Goal: Information Seeking & Learning: Learn about a topic

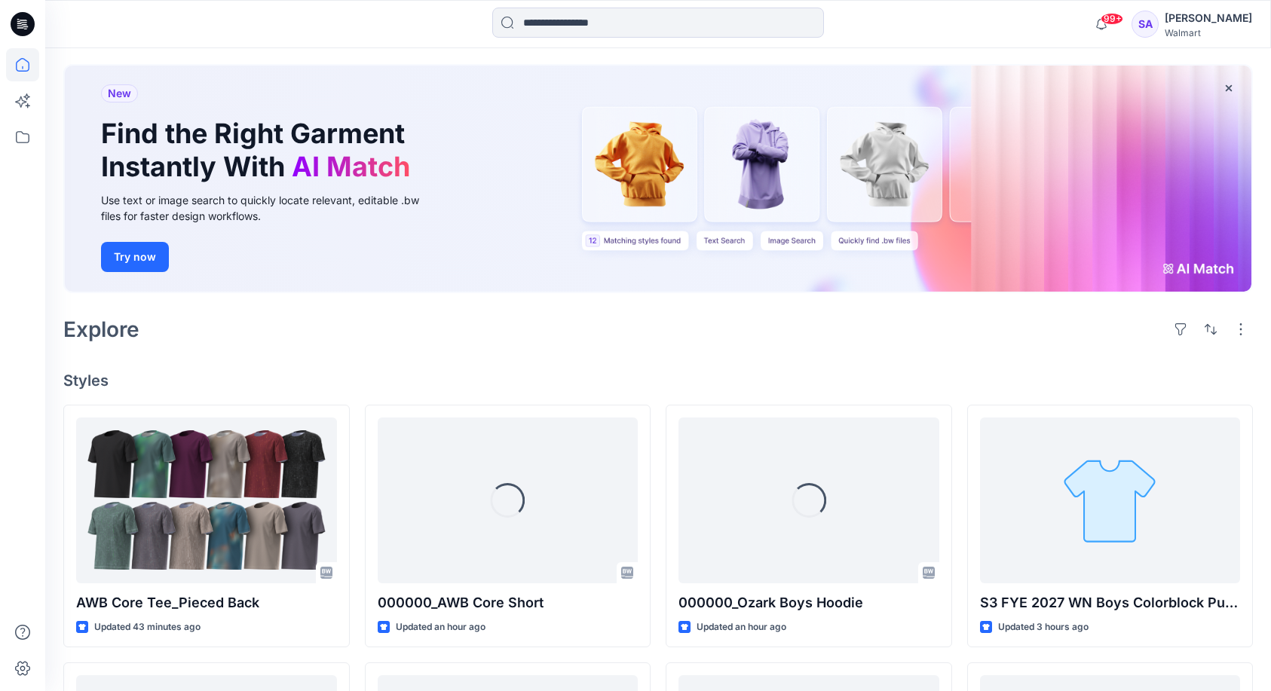
scroll to position [167, 0]
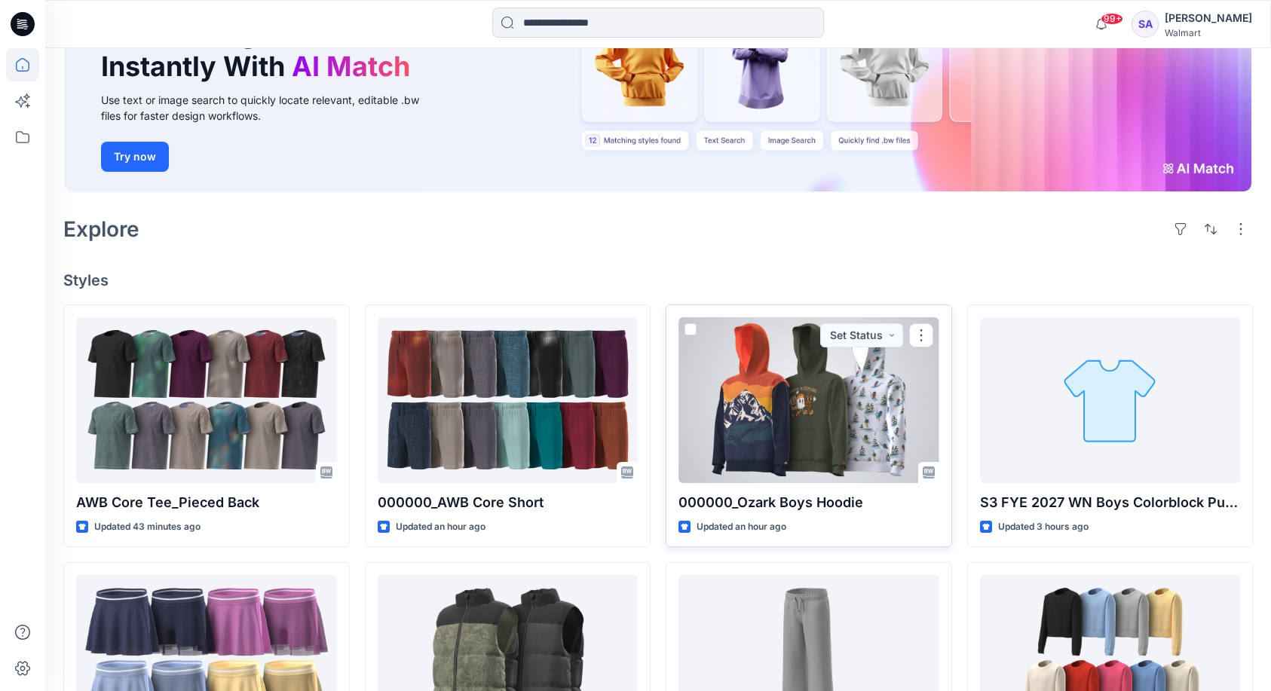
click at [798, 406] on div at bounding box center [809, 400] width 261 height 166
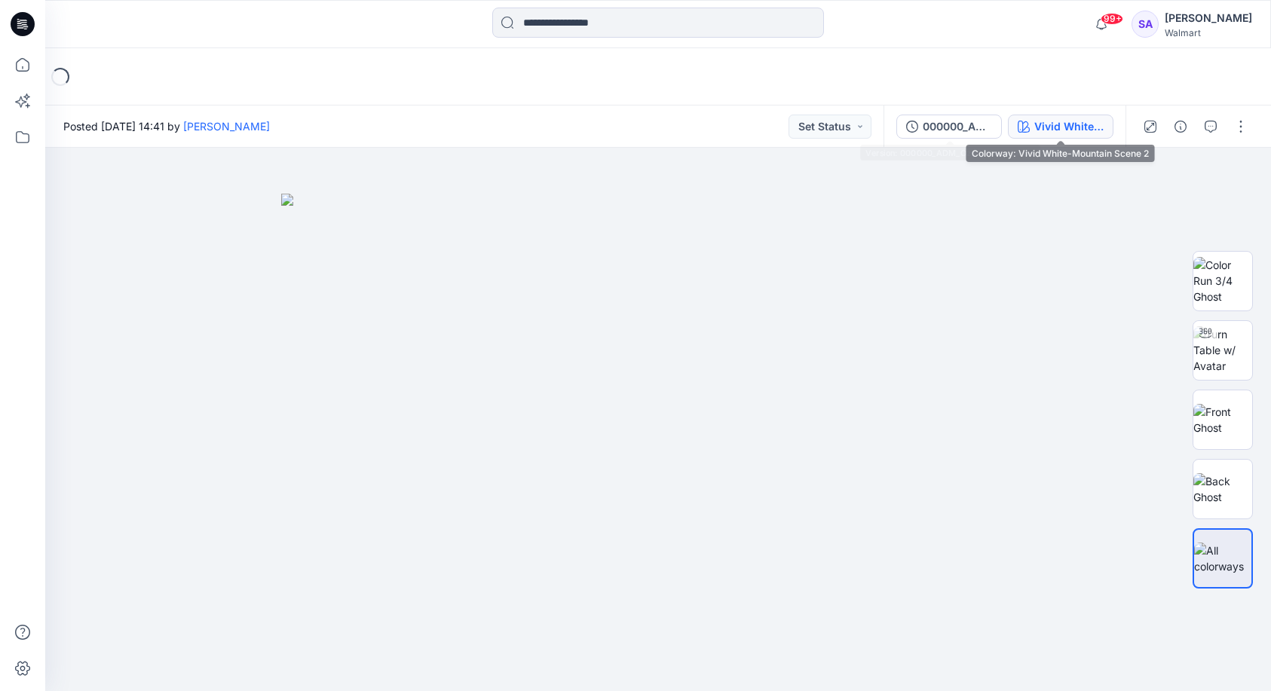
click at [1037, 121] on div "Vivid White-Mountain Scene 2" at bounding box center [1068, 126] width 69 height 17
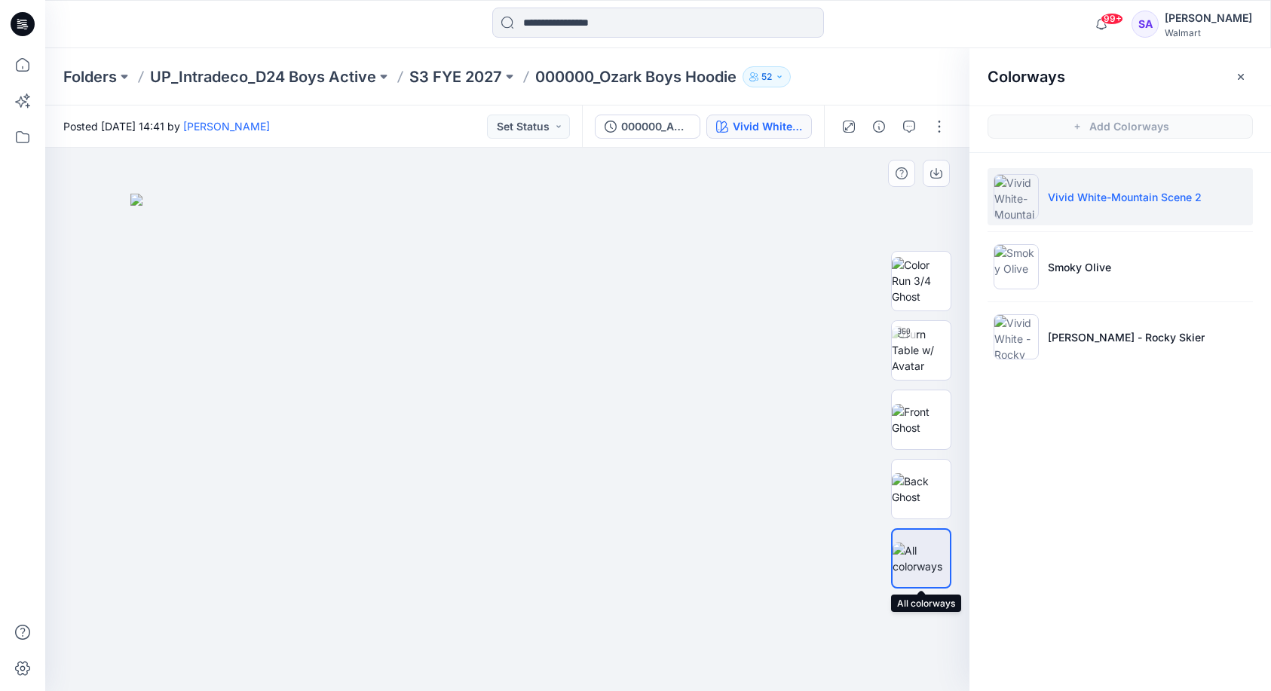
click at [910, 558] on img at bounding box center [921, 559] width 57 height 32
click at [1066, 227] on ul "Vivid White-Mountain Scene 2 Smoky Olive Vivid White - Rocky Skier" at bounding box center [1121, 267] width 302 height 228
click at [911, 279] on img at bounding box center [921, 280] width 59 height 47
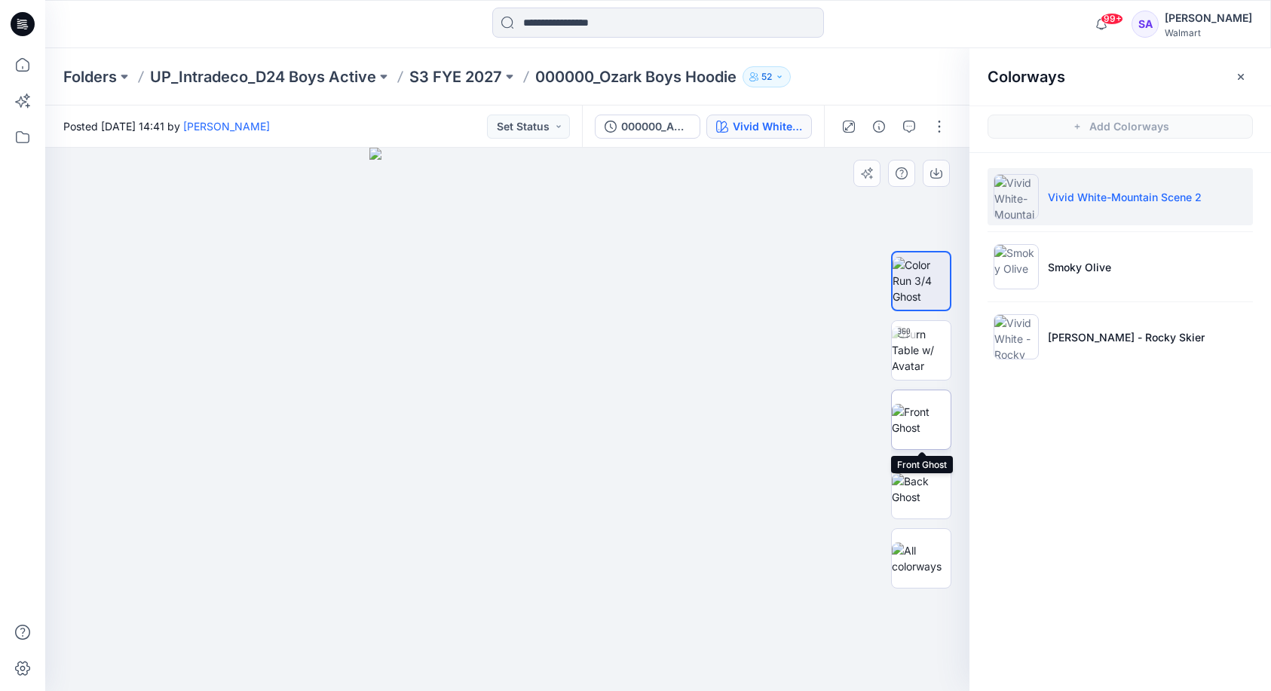
click at [926, 436] on img at bounding box center [921, 420] width 59 height 32
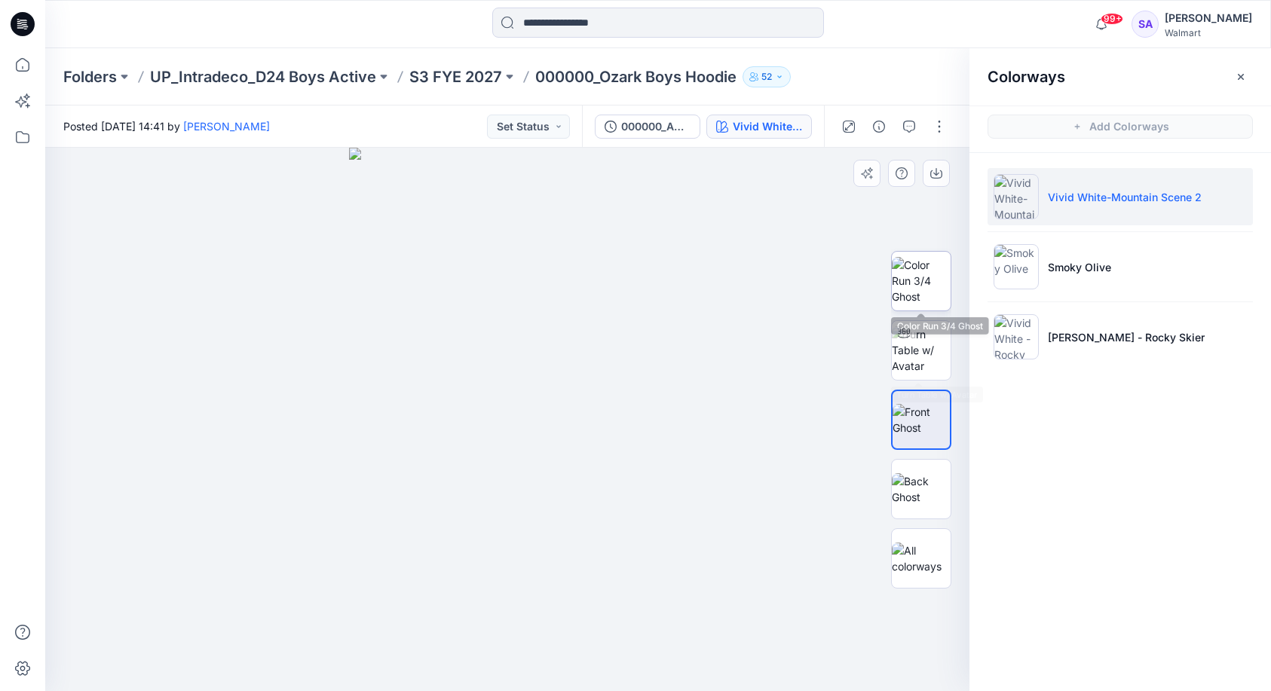
click at [942, 277] on img at bounding box center [921, 280] width 59 height 47
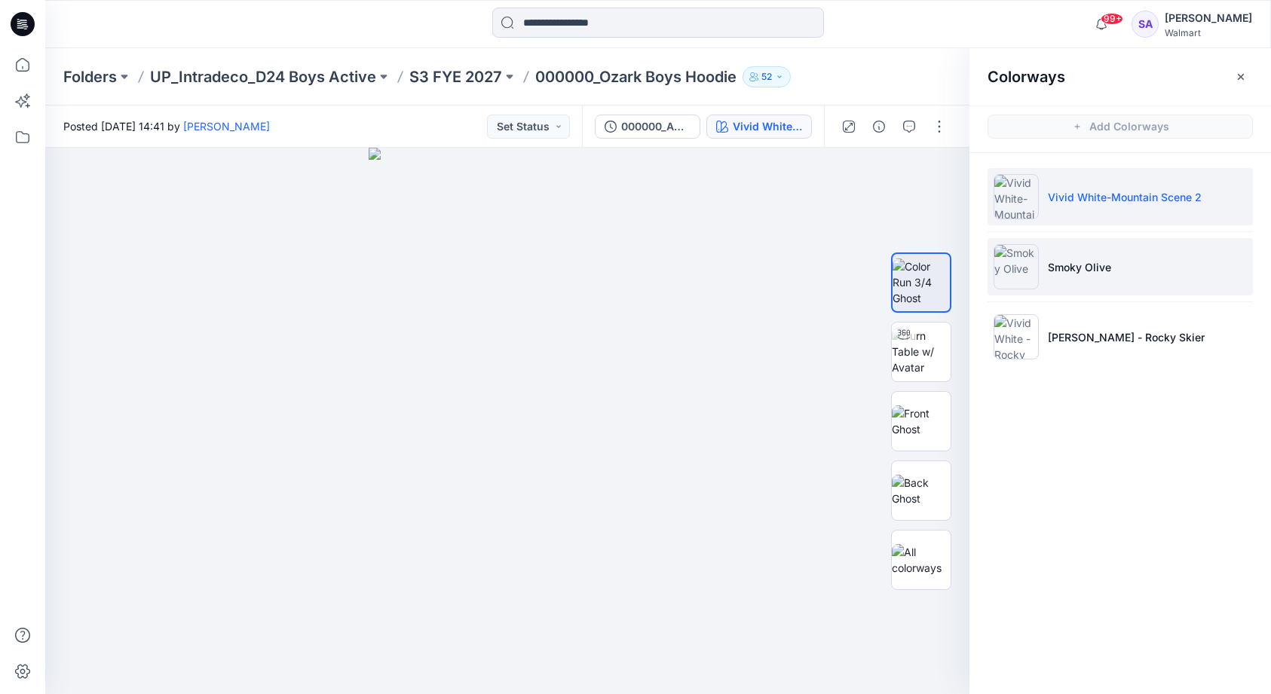
click at [1082, 279] on li "Smoky Olive" at bounding box center [1120, 266] width 265 height 57
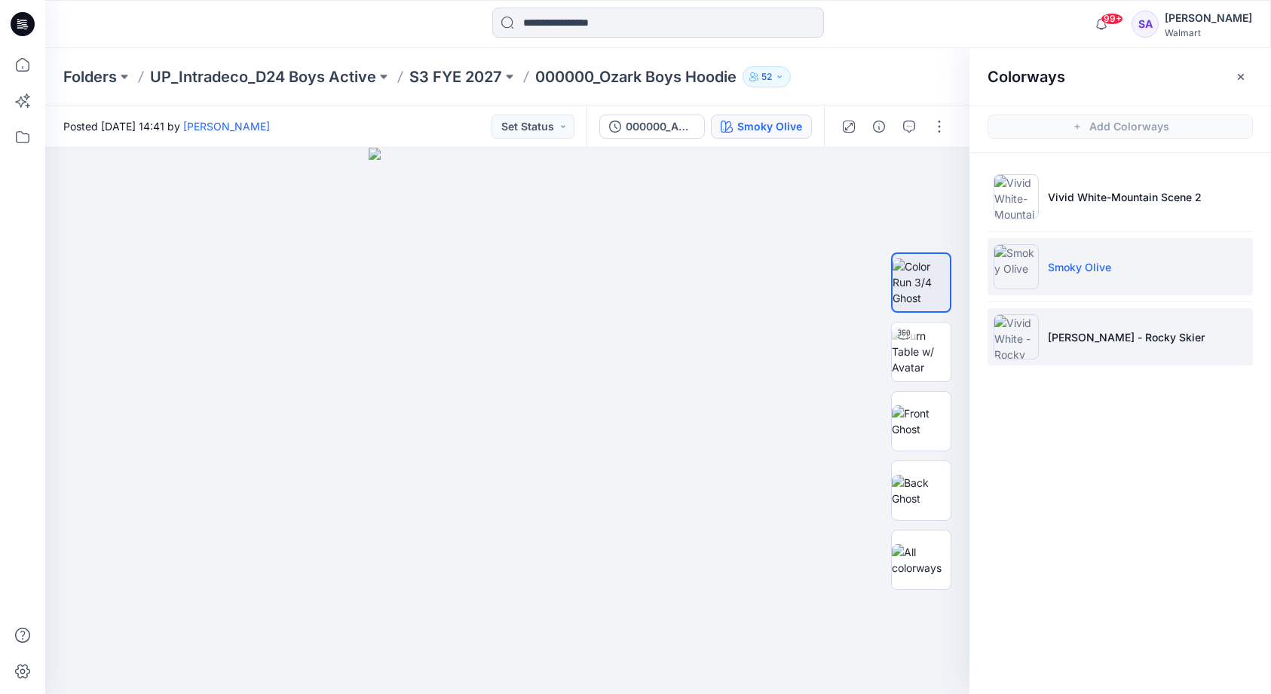
click at [1058, 328] on li "[PERSON_NAME] - Rocky Skier" at bounding box center [1120, 336] width 265 height 57
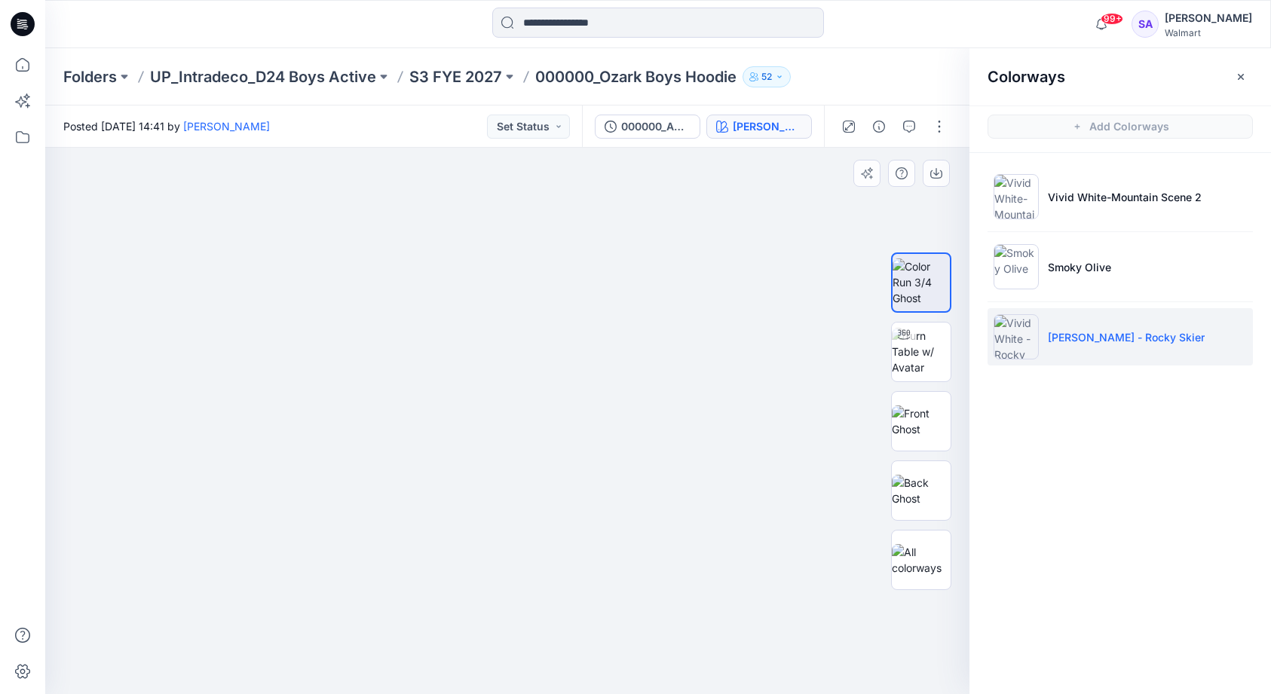
click at [523, 538] on img at bounding box center [507, 409] width 303 height 571
click at [934, 493] on img at bounding box center [921, 491] width 59 height 32
click at [924, 431] on img at bounding box center [921, 422] width 59 height 32
click at [912, 305] on img at bounding box center [921, 282] width 59 height 47
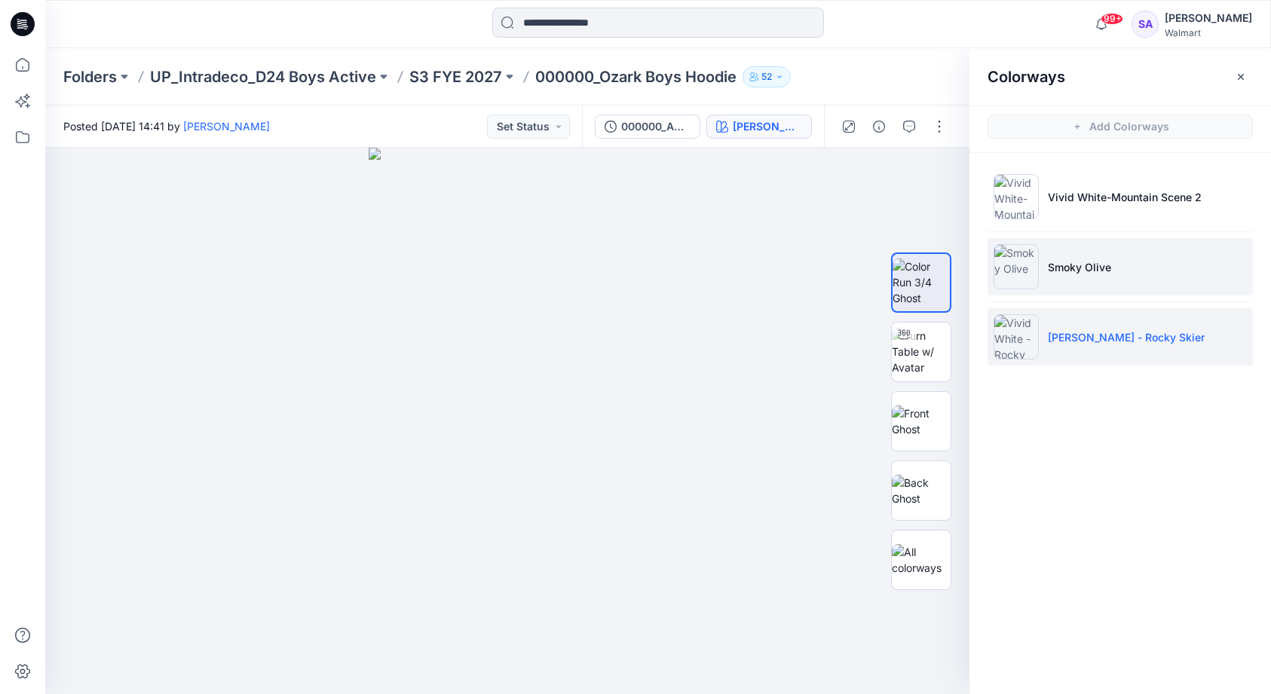
click at [1048, 276] on li "Smoky Olive" at bounding box center [1120, 266] width 265 height 57
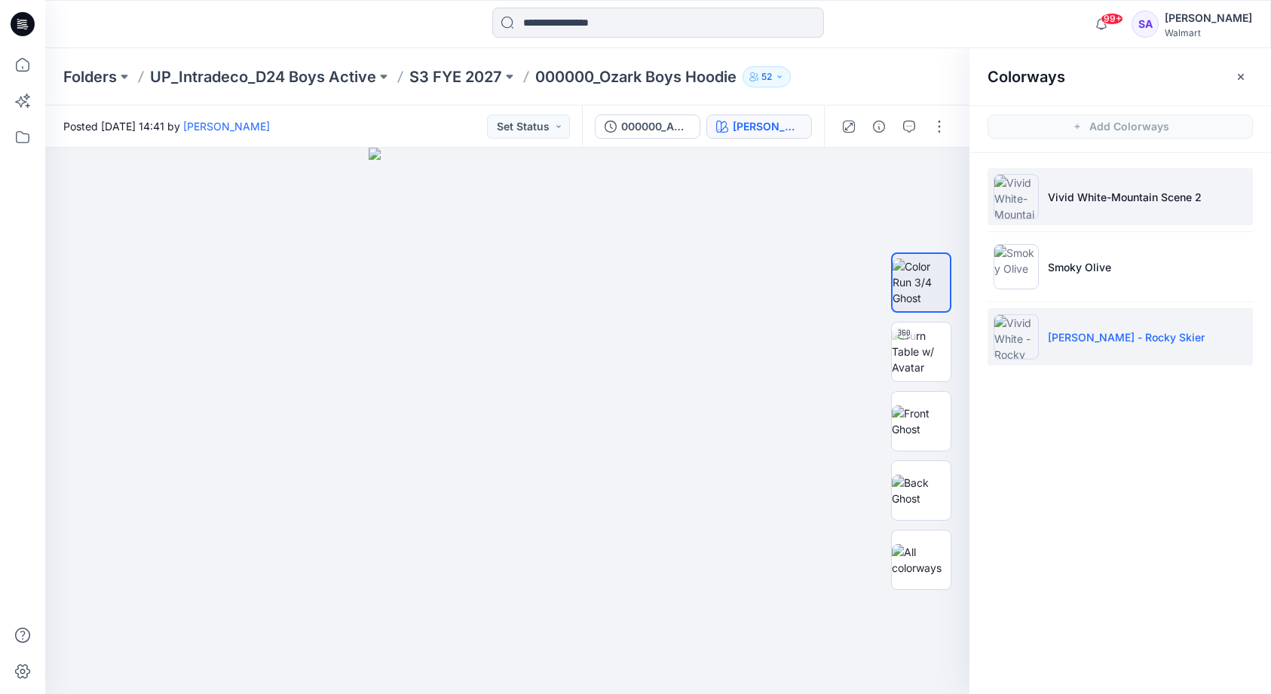
click at [1046, 207] on li "Vivid White-Mountain Scene 2" at bounding box center [1120, 196] width 265 height 57
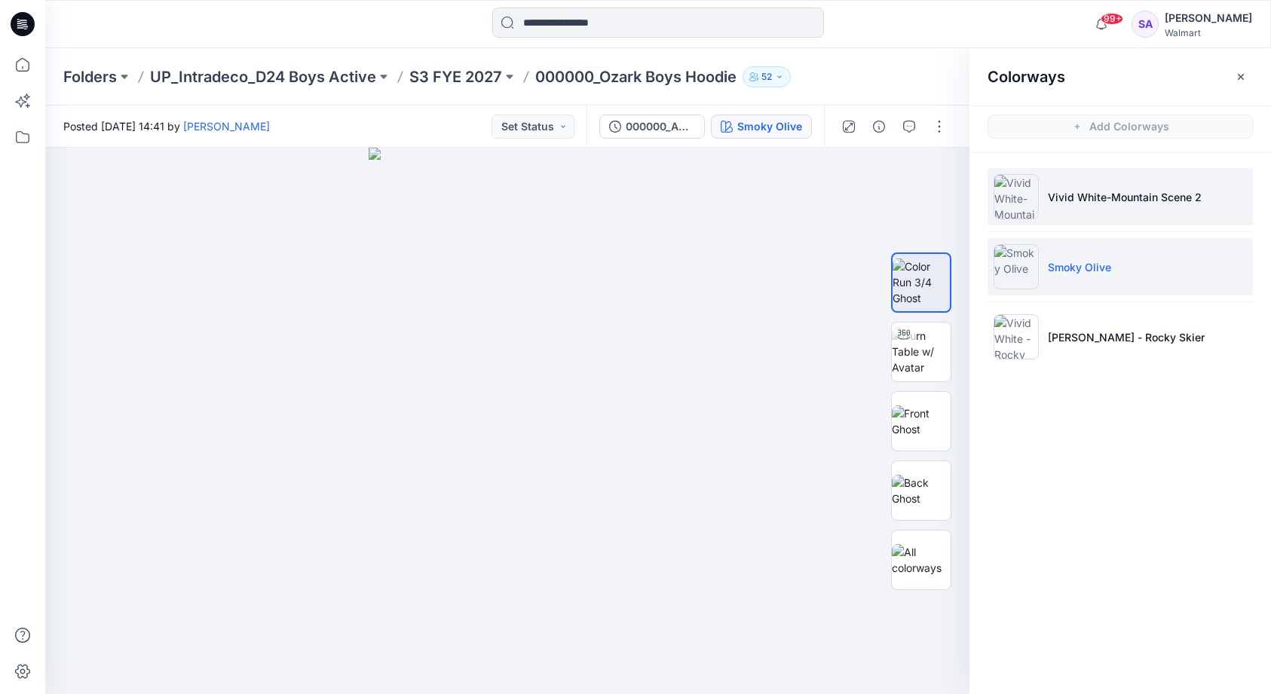
click at [1047, 210] on li "Vivid White-Mountain Scene 2" at bounding box center [1120, 196] width 265 height 57
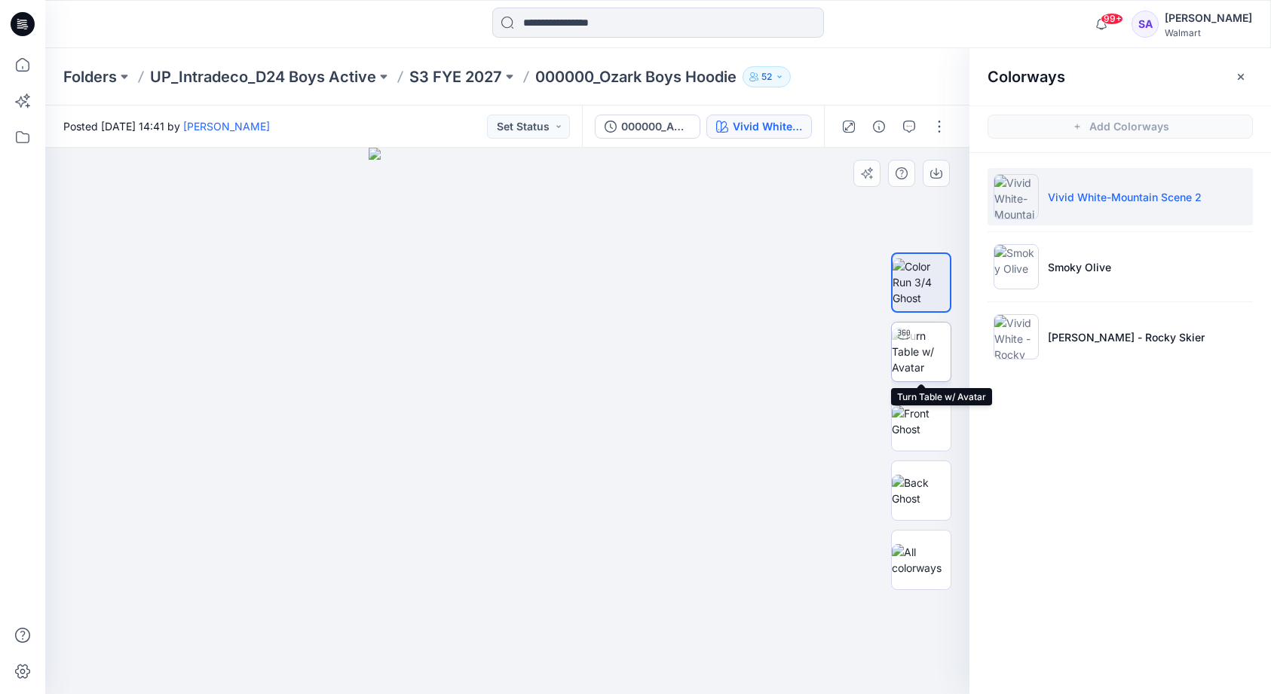
click at [918, 357] on img at bounding box center [921, 351] width 59 height 47
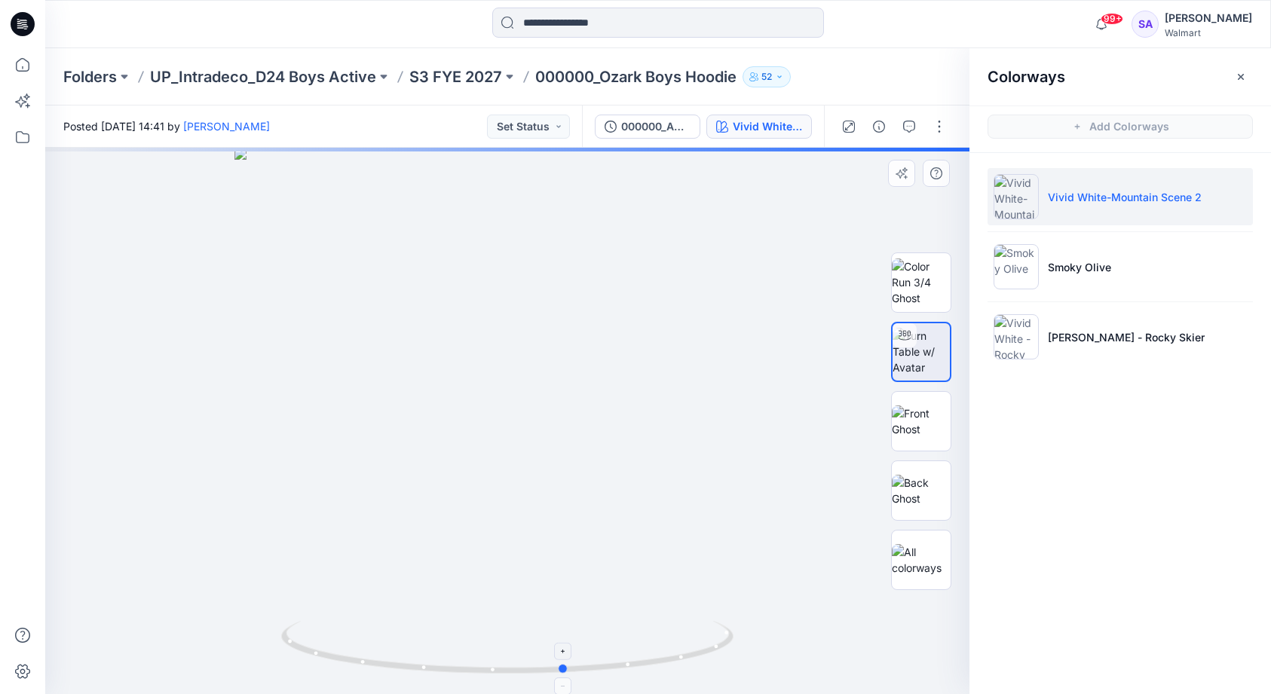
drag, startPoint x: 605, startPoint y: 666, endPoint x: 663, endPoint y: 648, distance: 60.8
click at [663, 648] on icon at bounding box center [509, 649] width 456 height 57
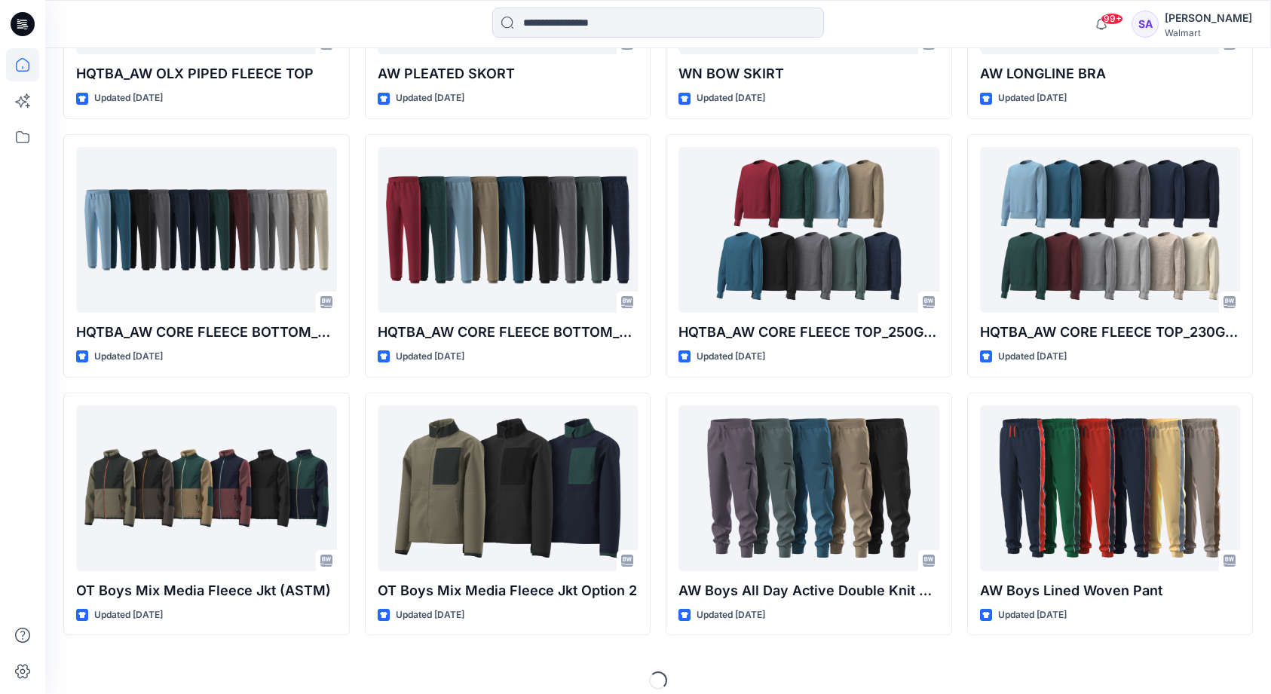
scroll to position [2918, 0]
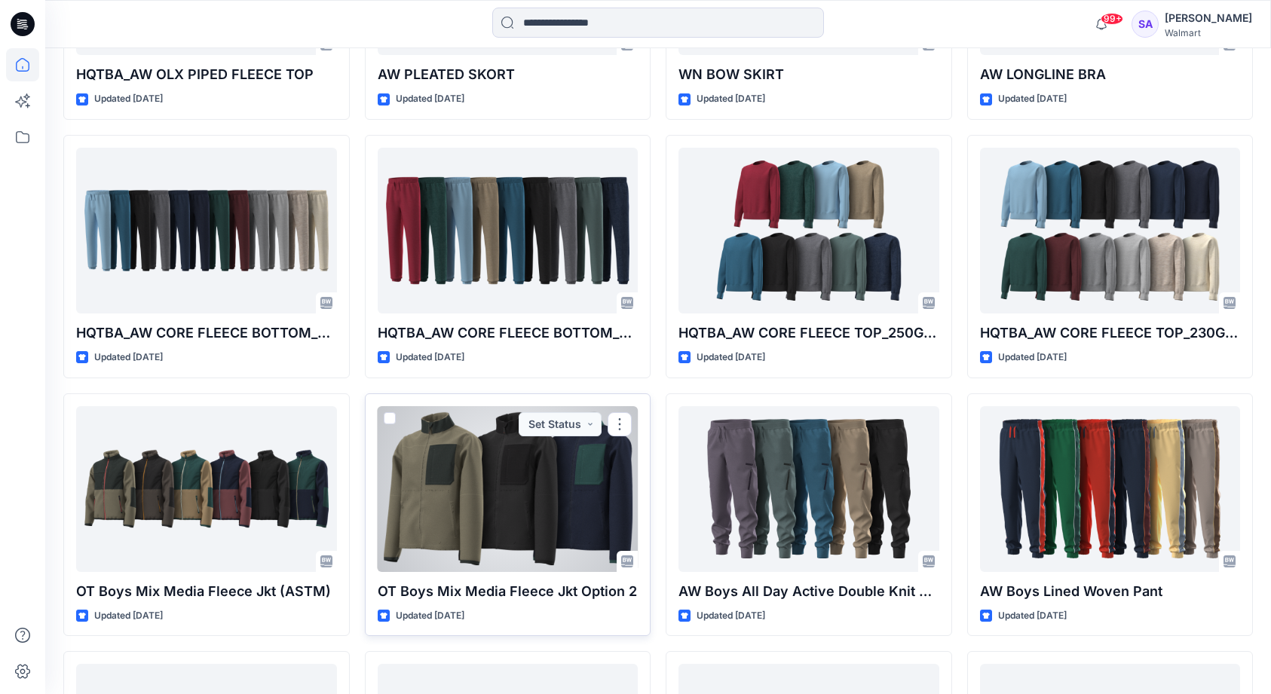
click at [516, 506] on div at bounding box center [508, 489] width 261 height 166
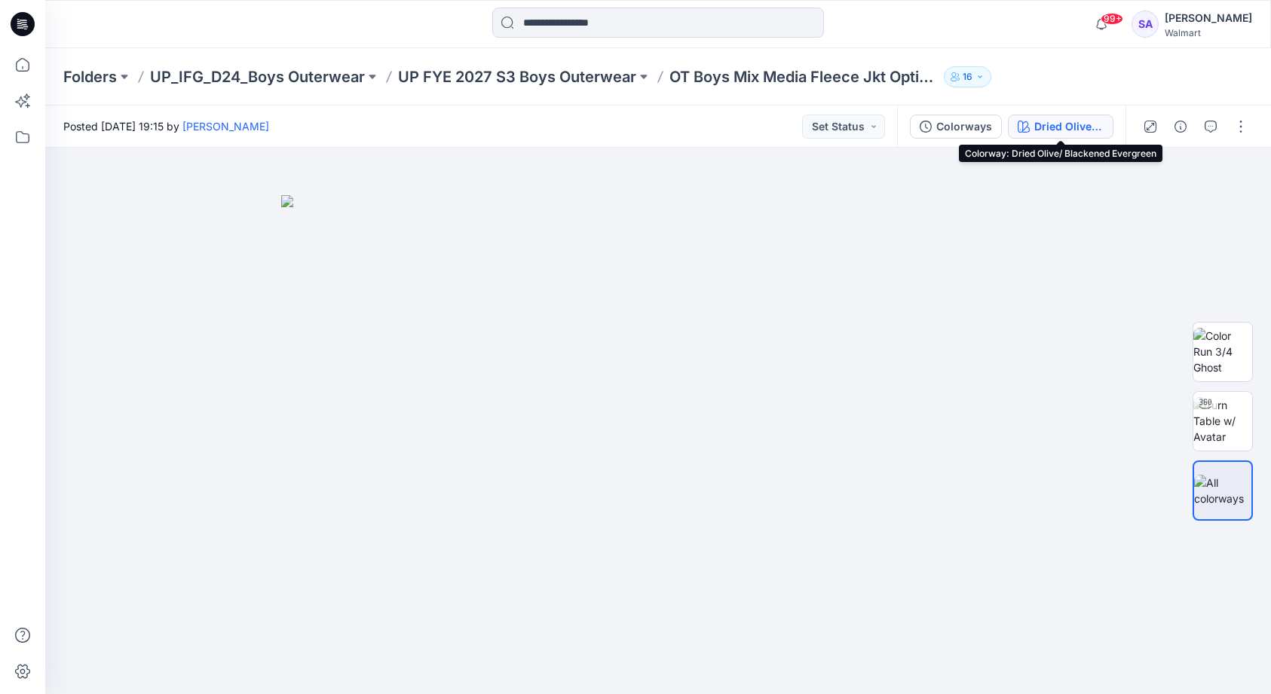
click at [1086, 130] on div "Dried Olive/ Blackened Evergreen" at bounding box center [1068, 126] width 69 height 17
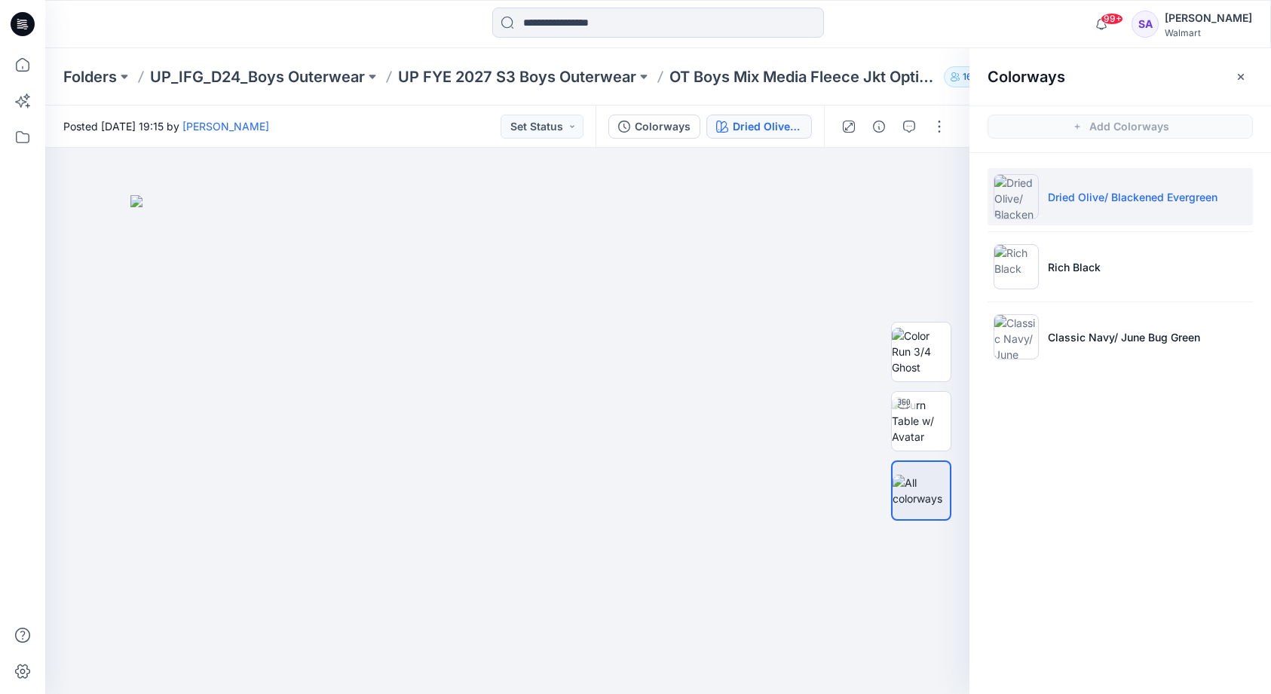
click at [1121, 213] on li "Dried Olive/ Blackened Evergreen" at bounding box center [1120, 196] width 265 height 57
click at [926, 488] on img at bounding box center [921, 491] width 59 height 32
click at [923, 430] on img at bounding box center [921, 420] width 59 height 47
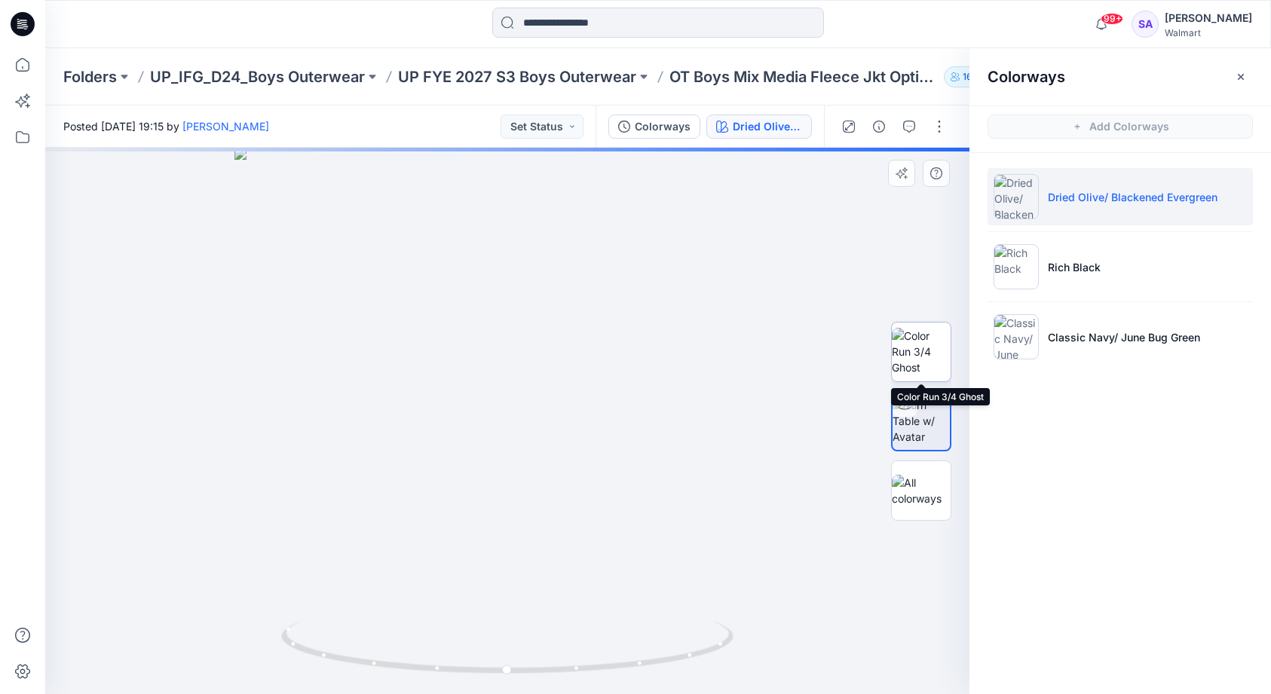
click at [930, 346] on img at bounding box center [921, 351] width 59 height 47
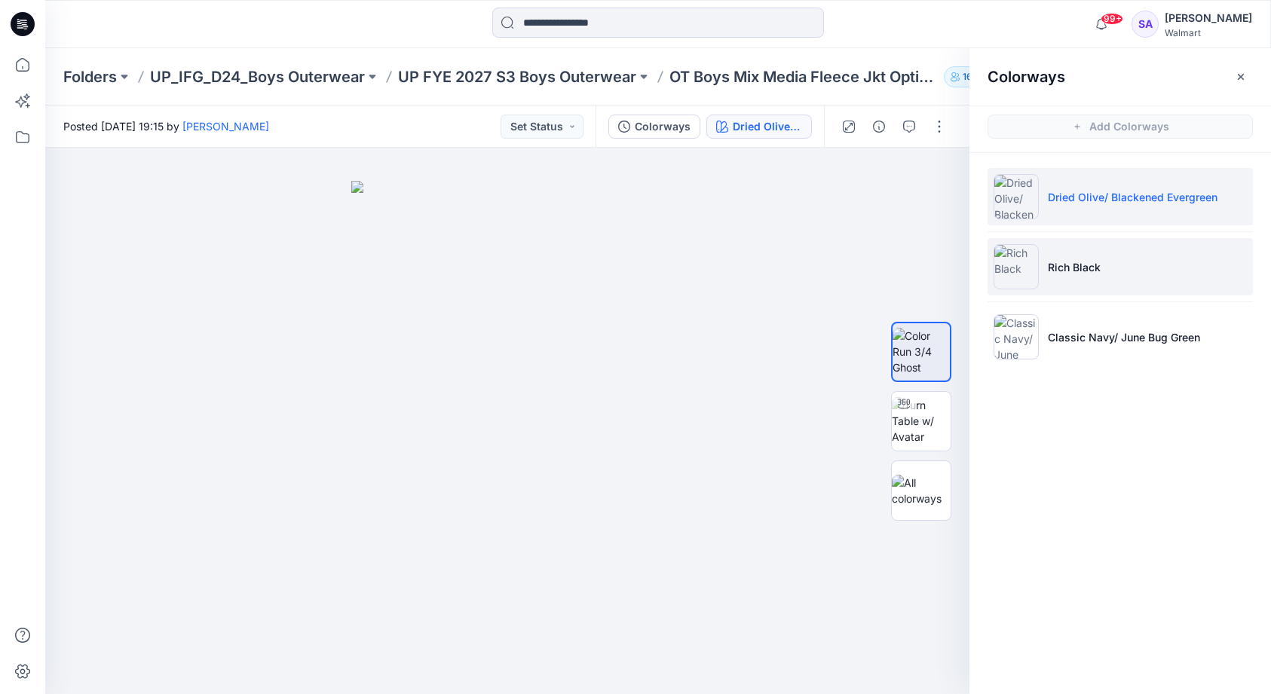
click at [1107, 273] on li "Rich Black" at bounding box center [1120, 266] width 265 height 57
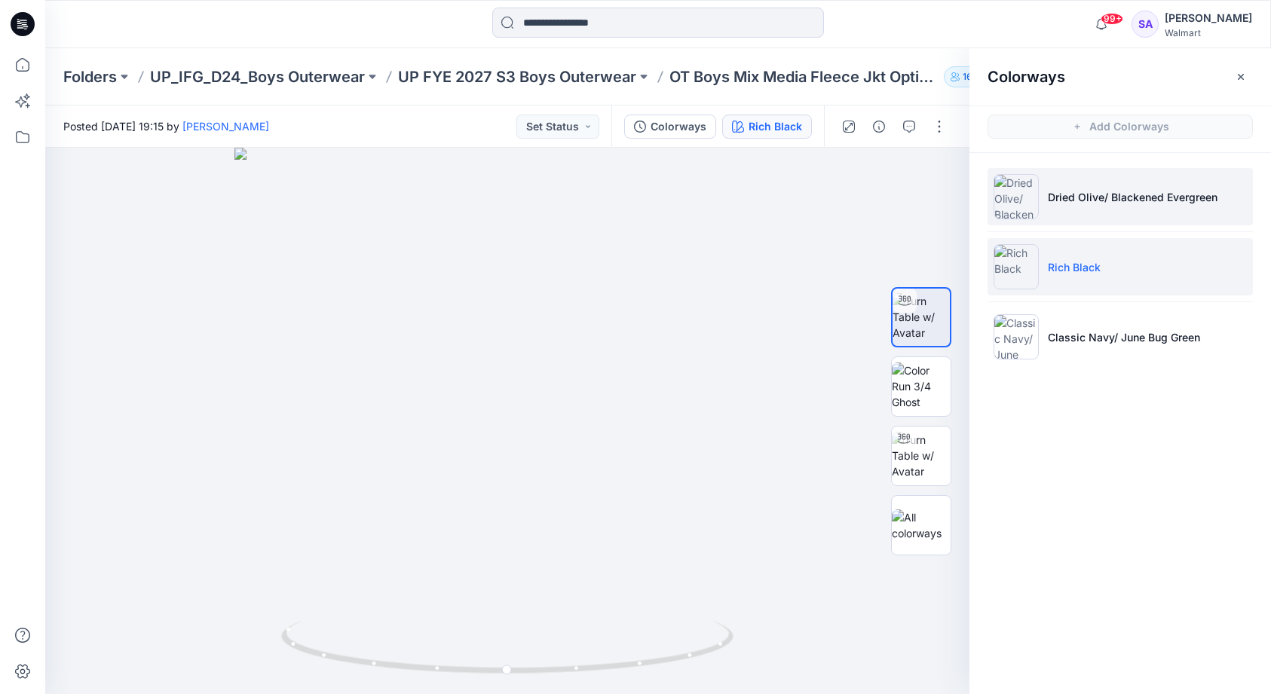
click at [1024, 206] on img at bounding box center [1016, 196] width 45 height 45
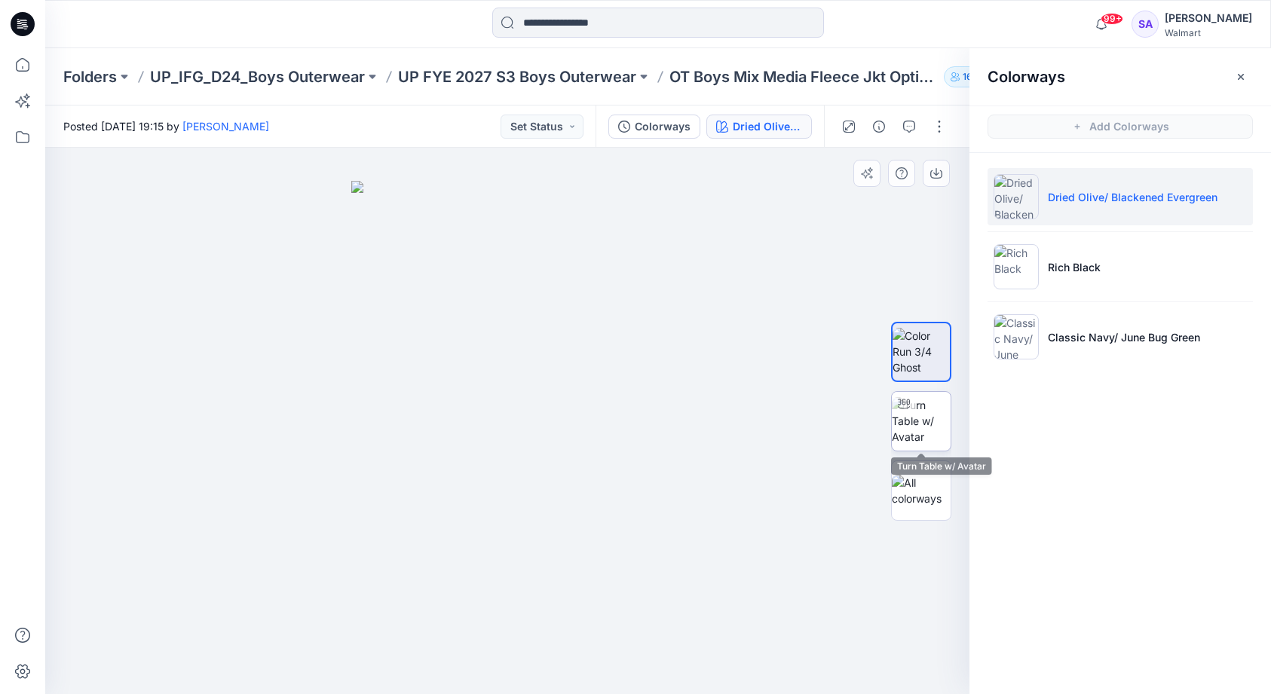
click at [926, 408] on img at bounding box center [921, 420] width 59 height 47
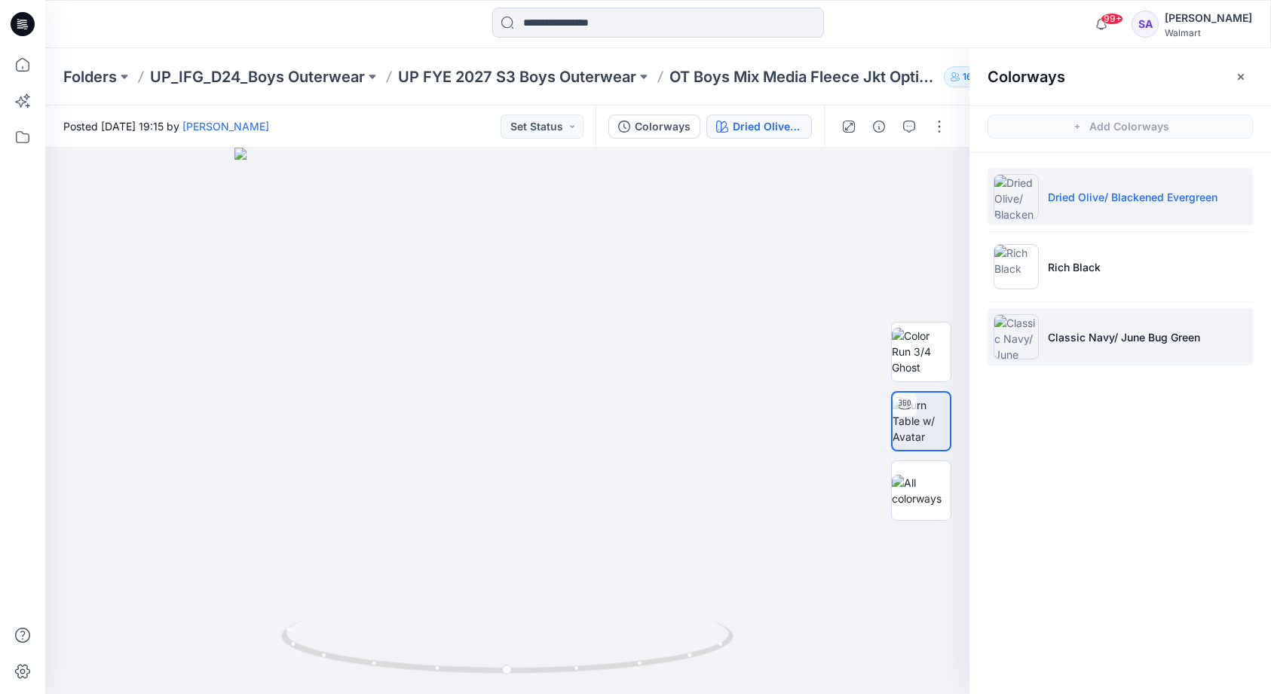
click at [1071, 354] on li "Classic Navy/ June Bug Green" at bounding box center [1120, 336] width 265 height 57
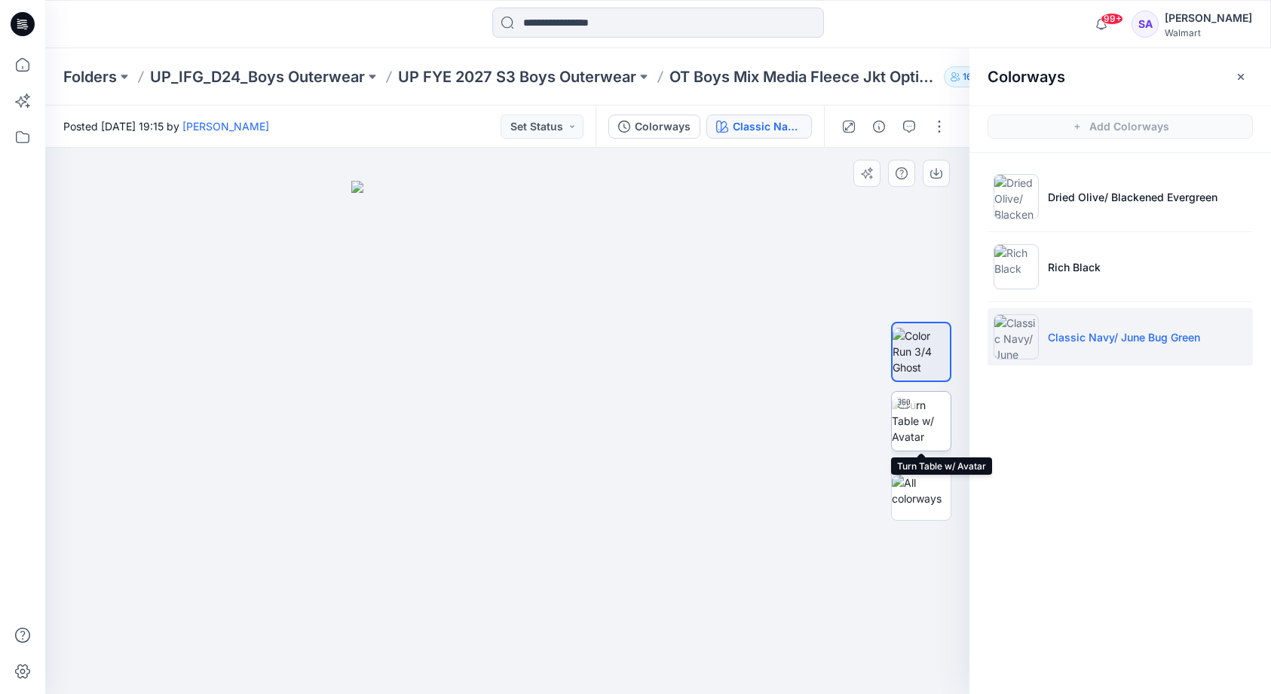
click at [921, 423] on img at bounding box center [921, 420] width 59 height 47
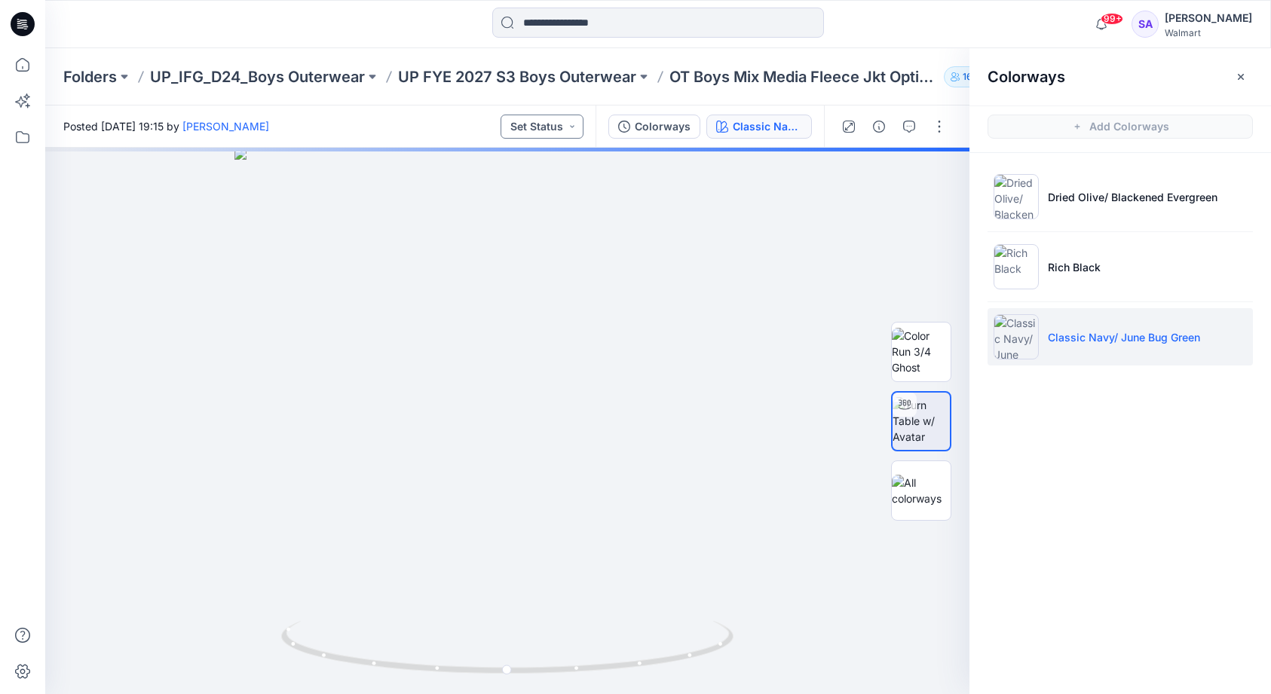
click at [568, 133] on button "Set Status" at bounding box center [542, 127] width 83 height 24
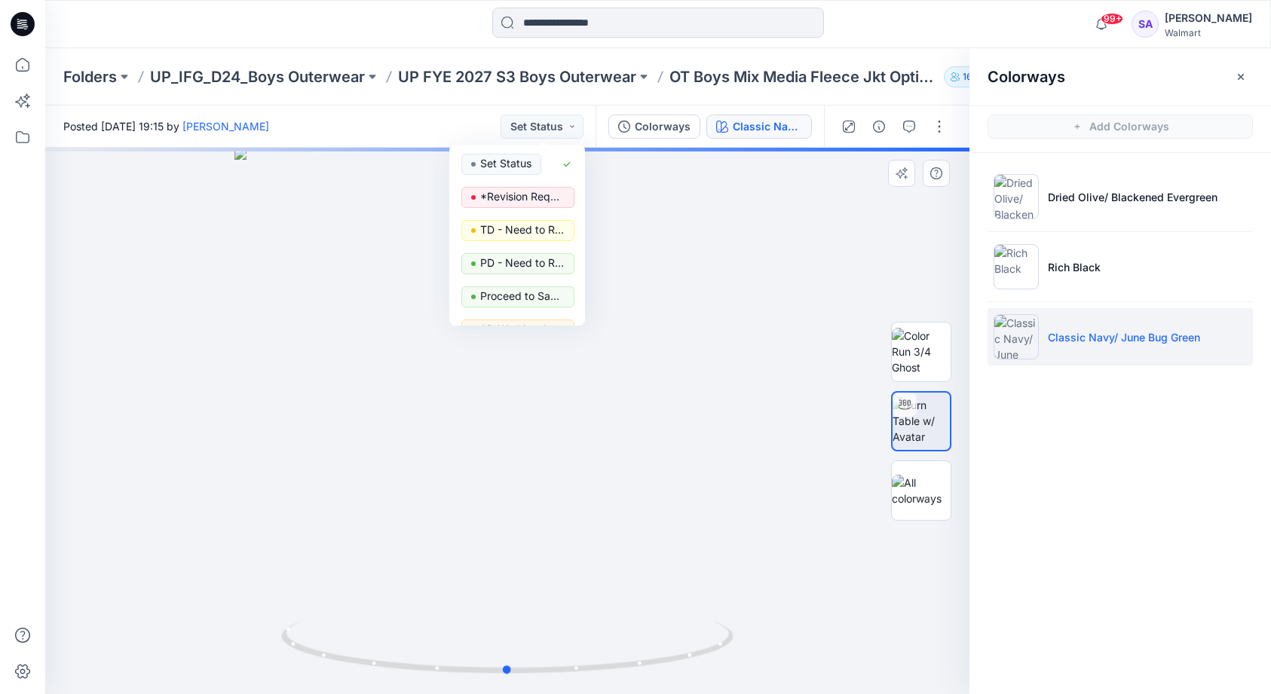
click at [769, 228] on div at bounding box center [507, 421] width 924 height 547
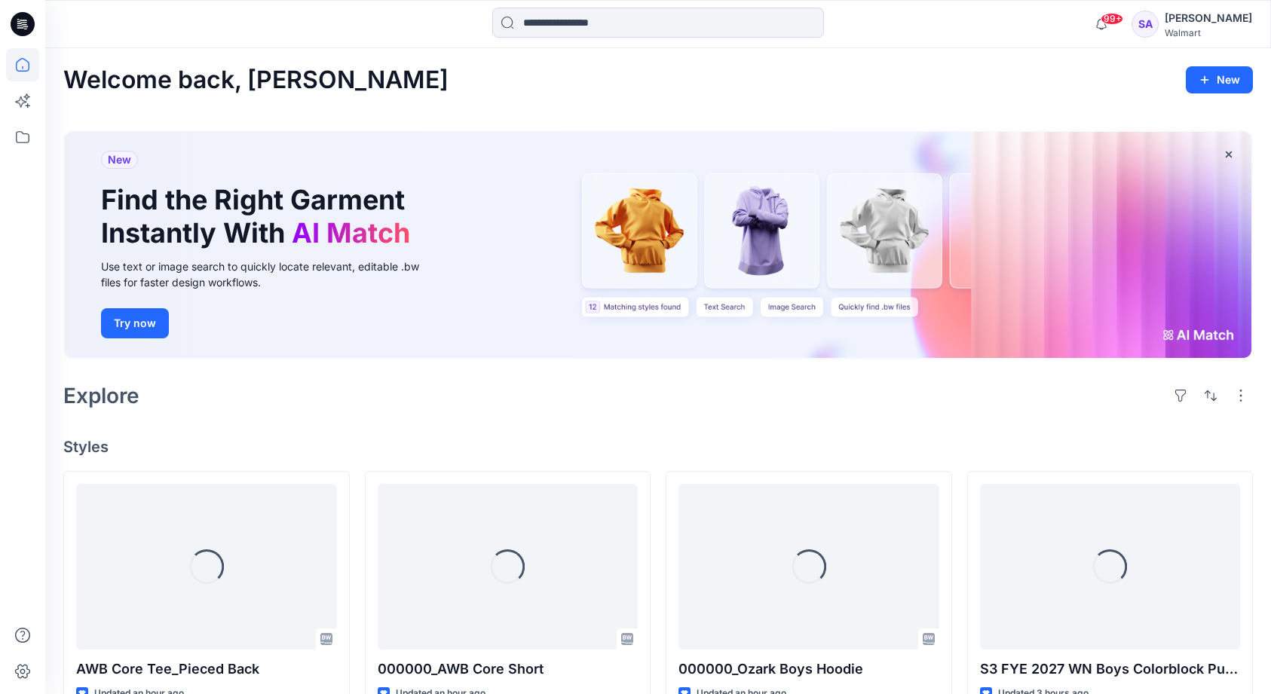
scroll to position [2918, 0]
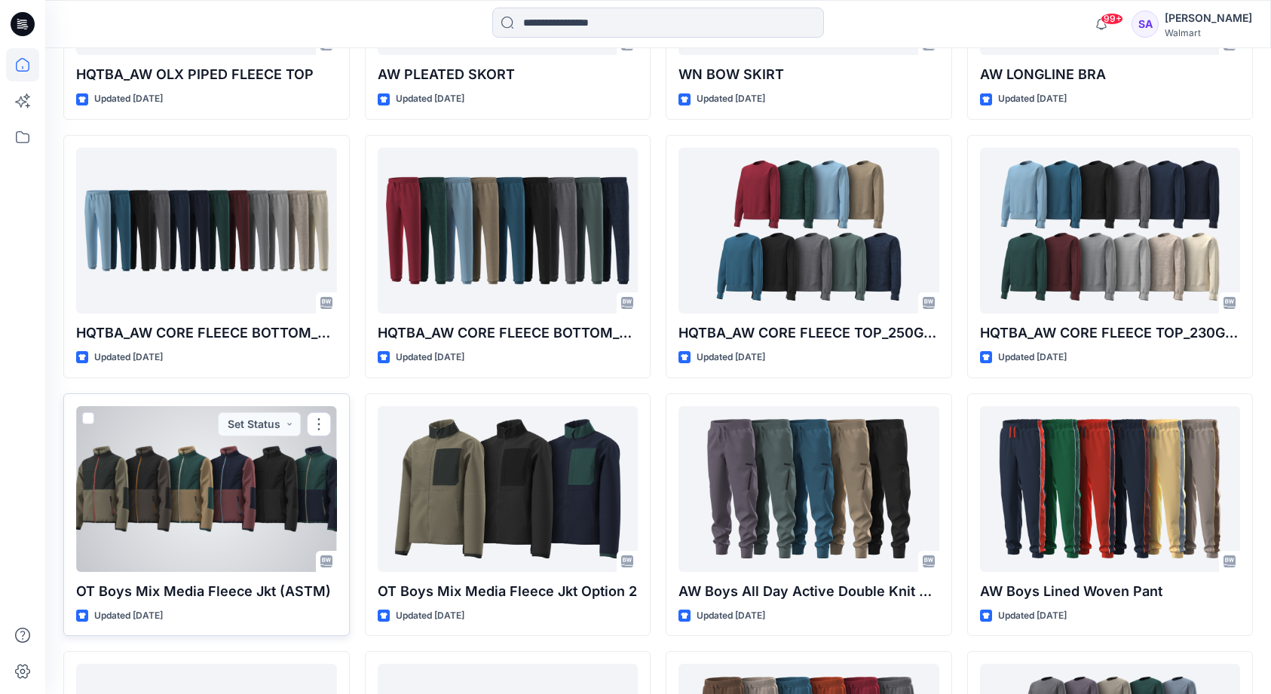
click at [248, 504] on div at bounding box center [206, 489] width 261 height 166
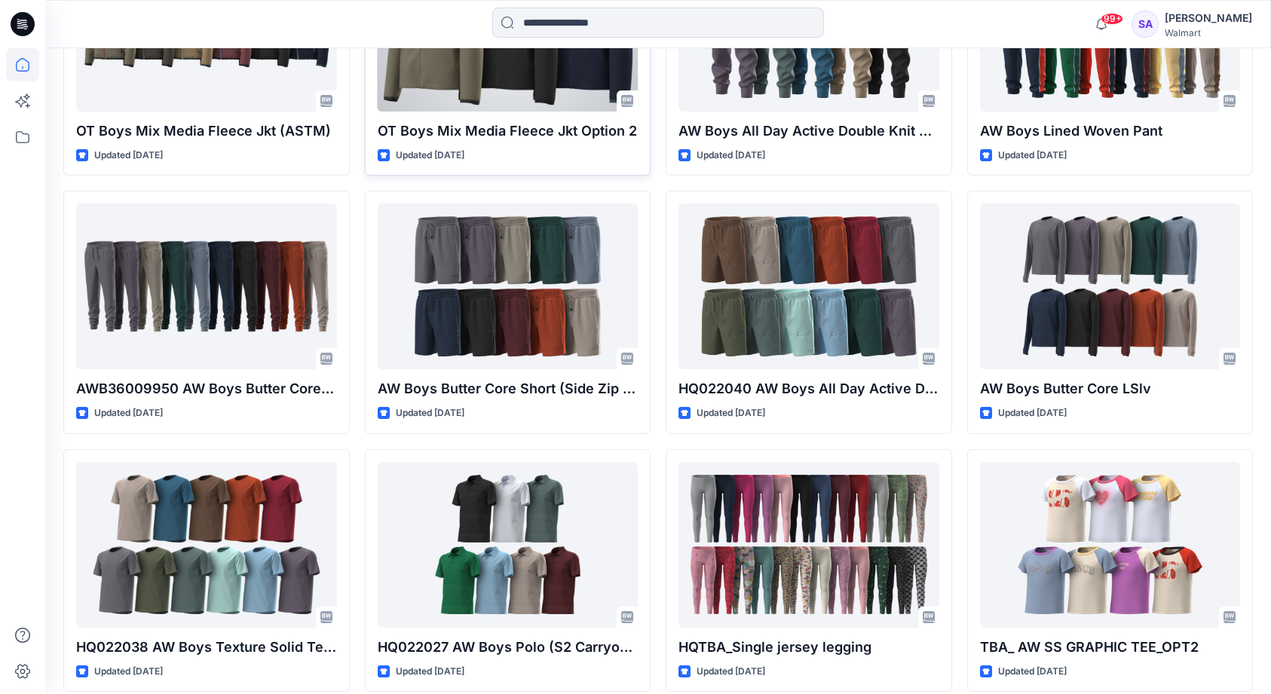
scroll to position [3446, 0]
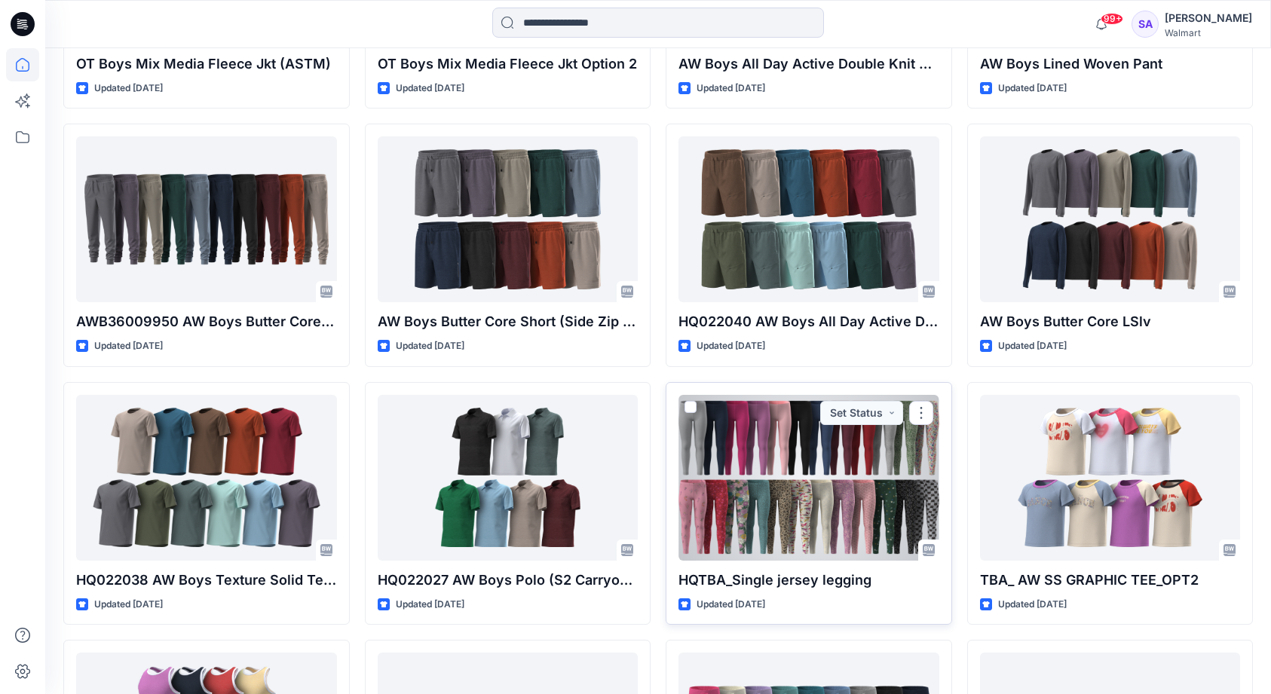
click at [814, 479] on div at bounding box center [809, 478] width 261 height 166
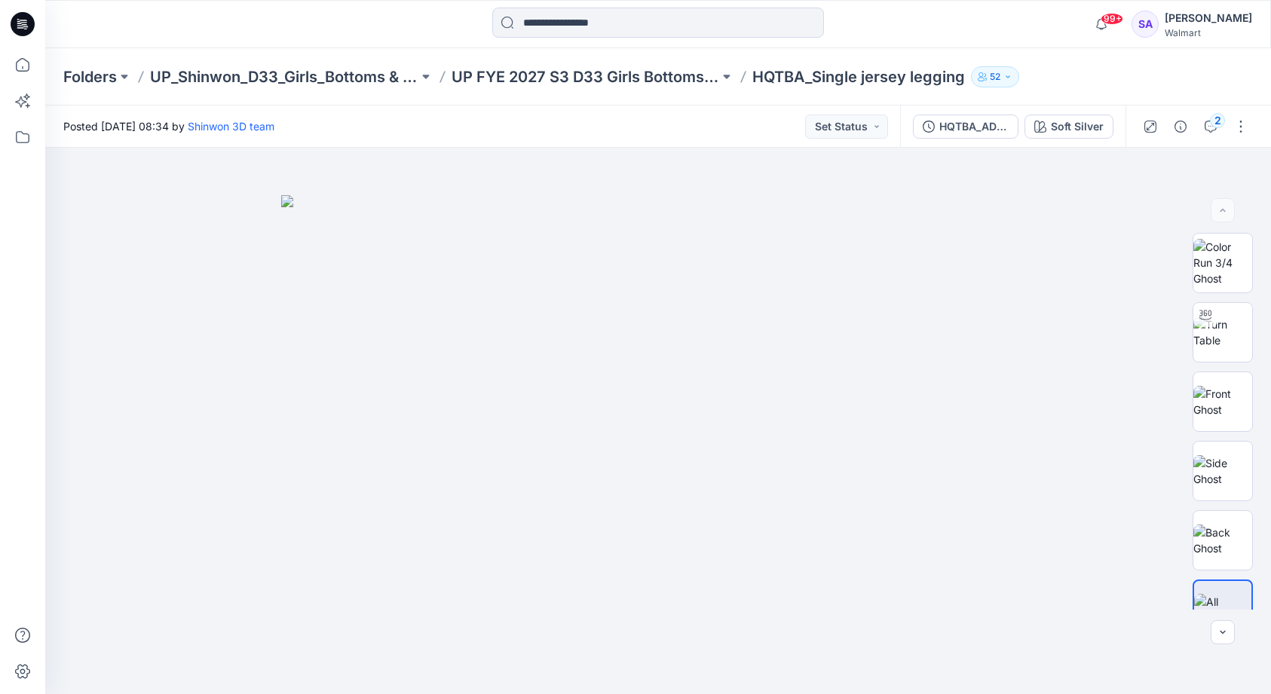
scroll to position [3446, 0]
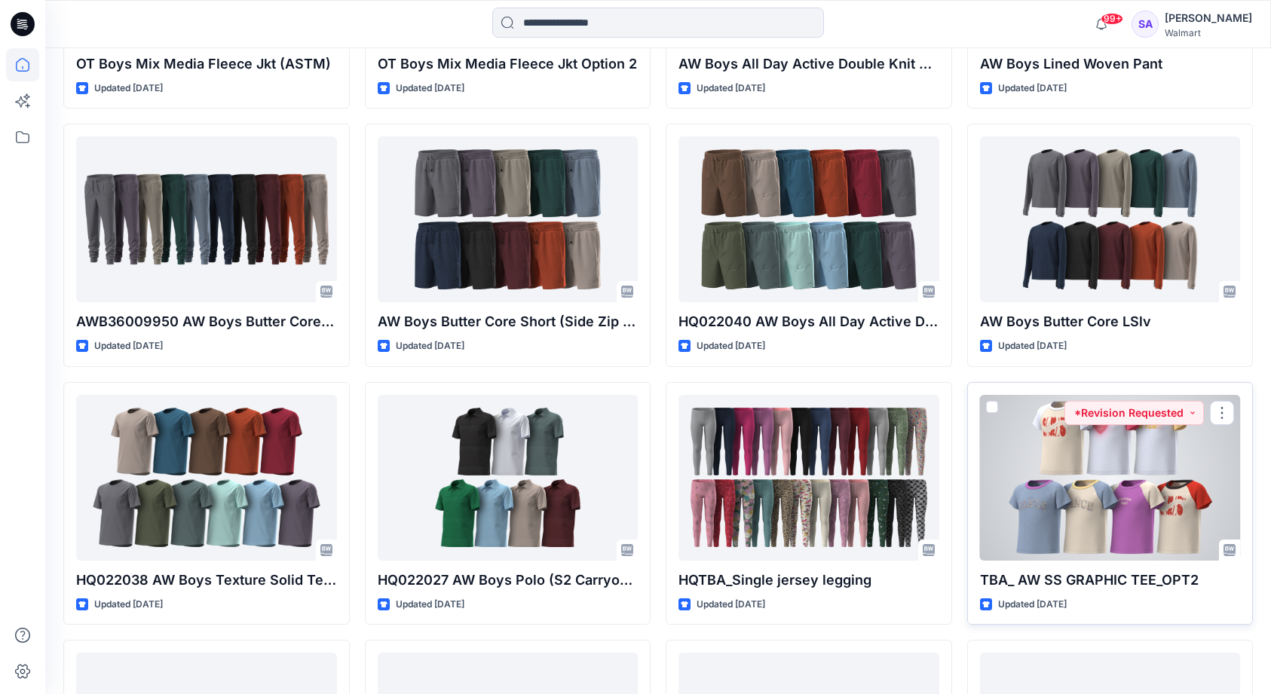
click at [1065, 476] on div at bounding box center [1110, 478] width 261 height 166
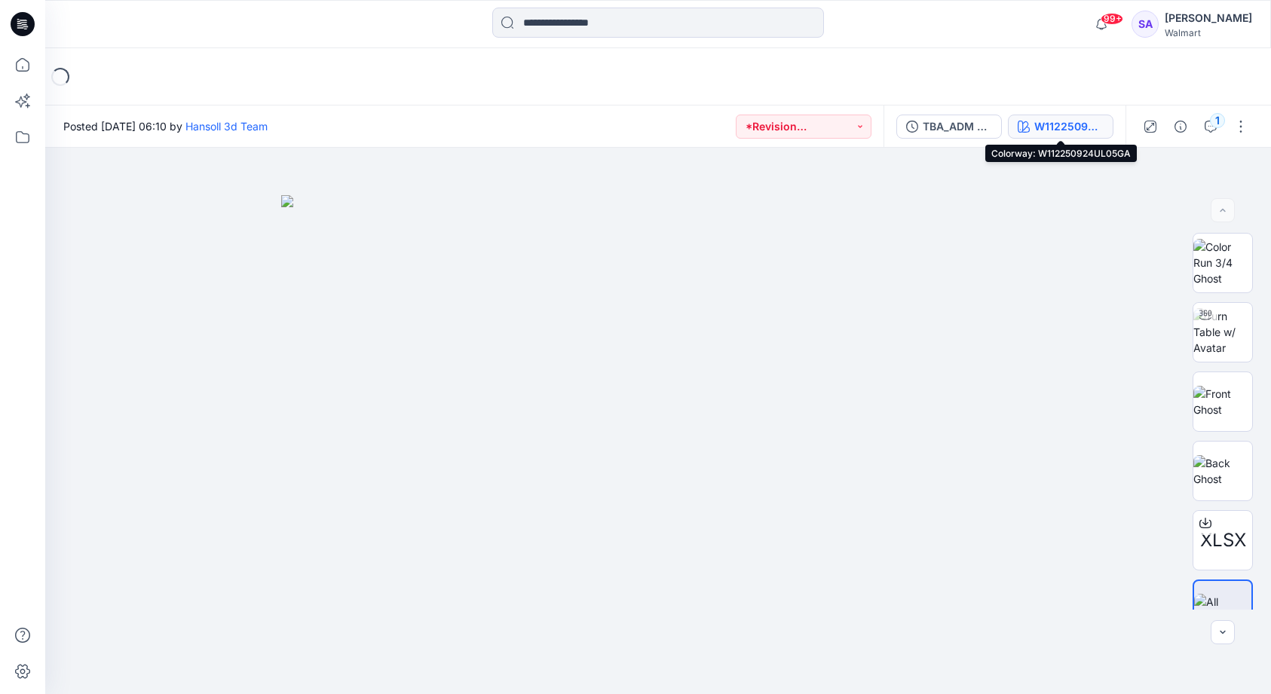
click at [1049, 125] on div "W112250924UL05GA" at bounding box center [1068, 126] width 69 height 17
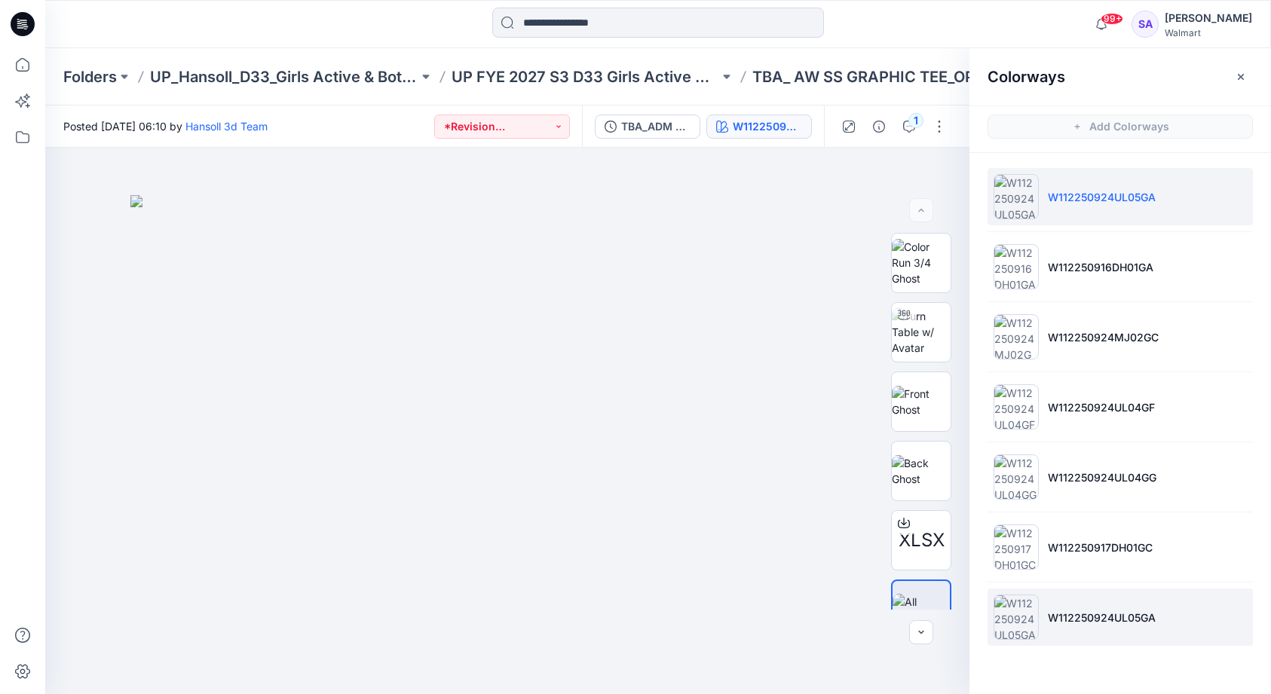
click at [1102, 627] on li "W112250924UL05GA" at bounding box center [1120, 617] width 265 height 57
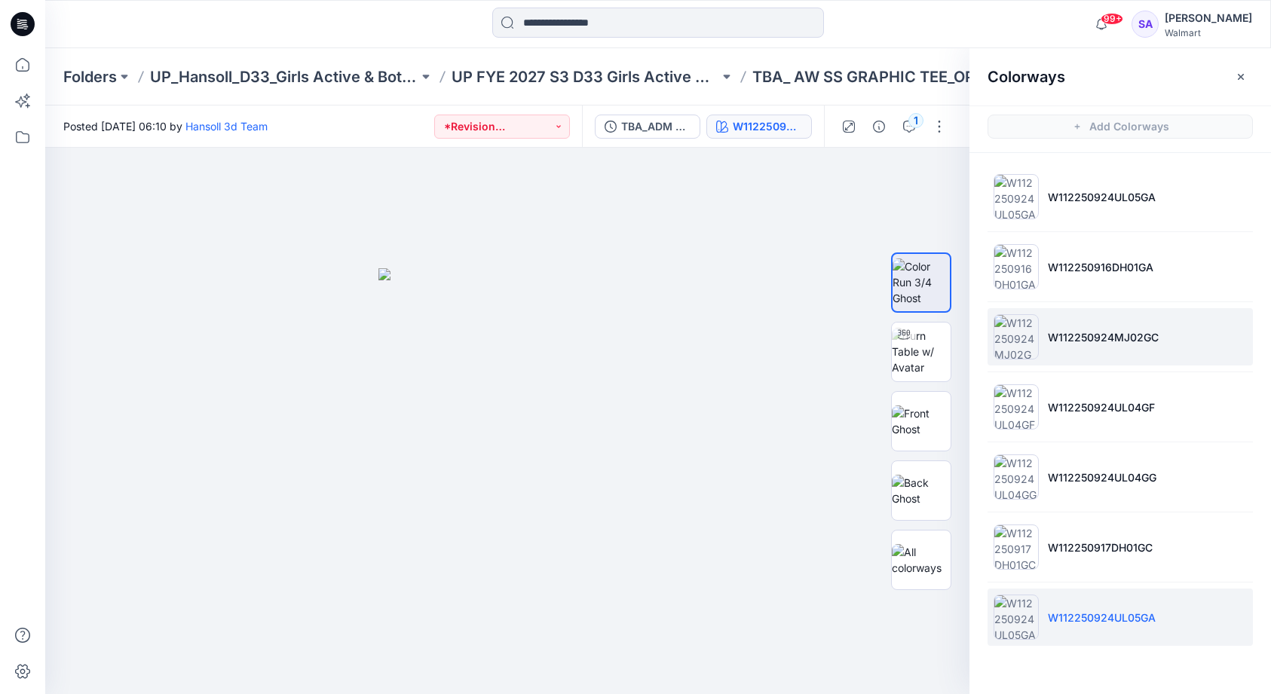
click at [1084, 350] on li "W112250924MJ02GC" at bounding box center [1120, 336] width 265 height 57
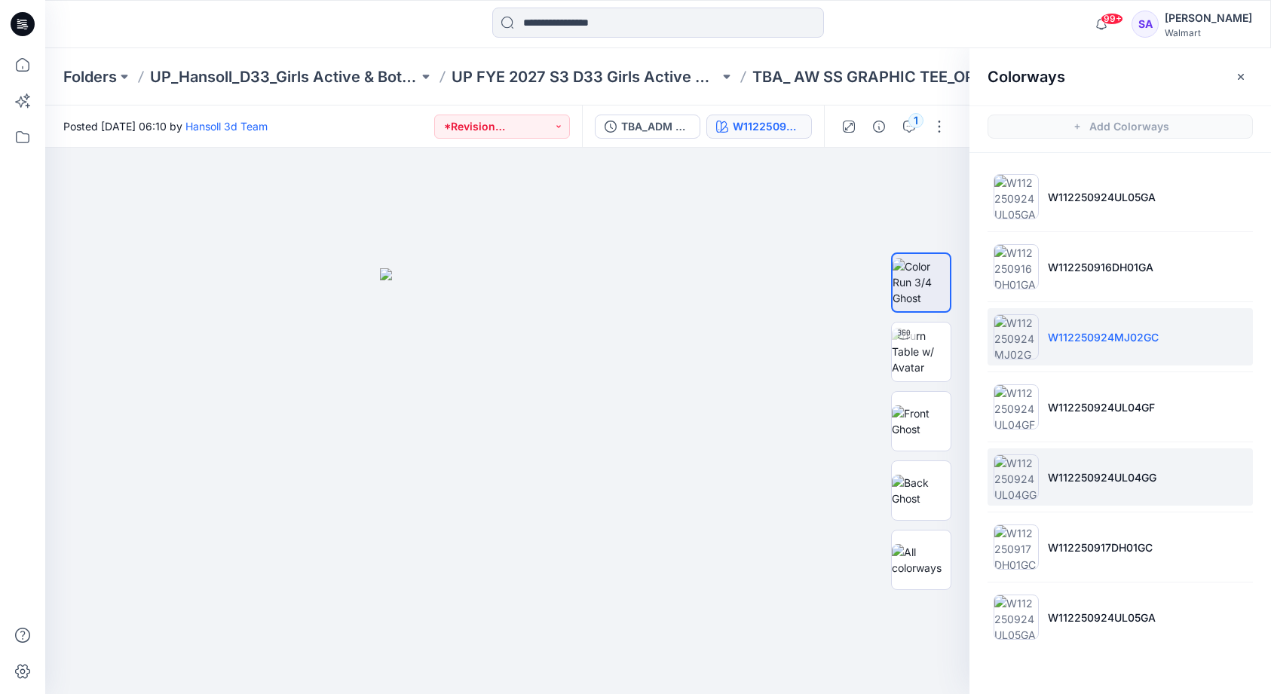
click at [1052, 481] on p "W112250924UL04GG" at bounding box center [1102, 478] width 109 height 16
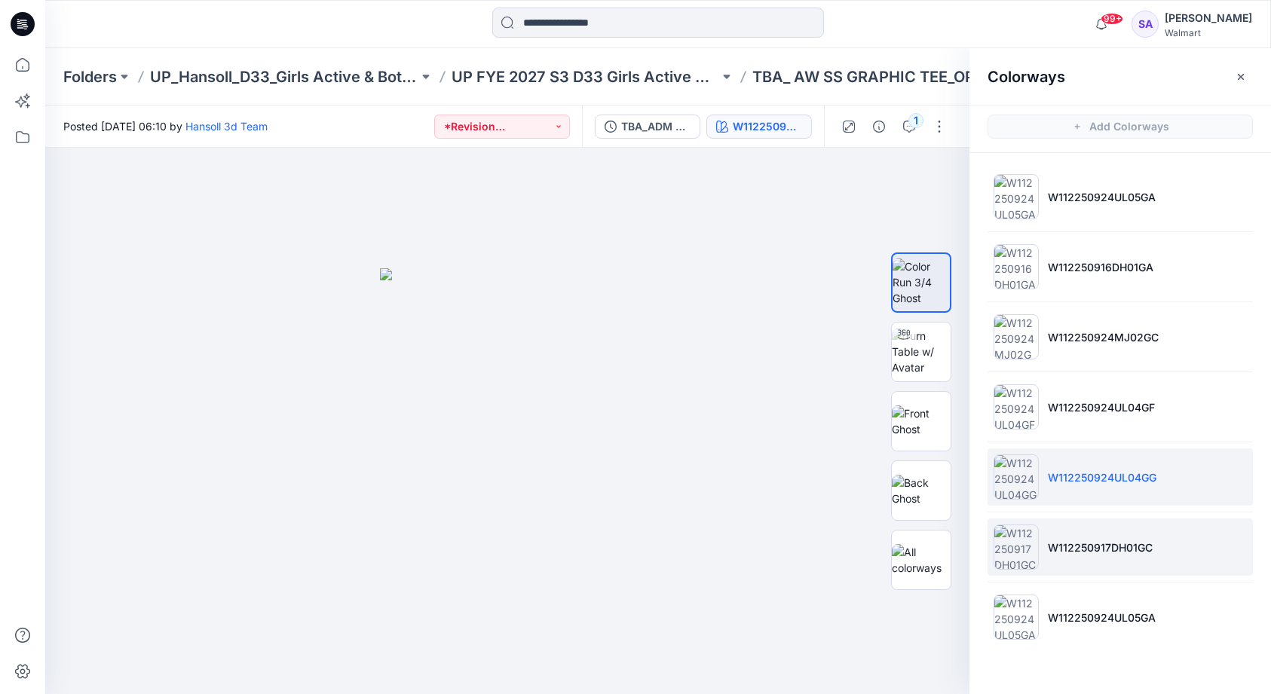
click at [1094, 556] on li "W112250917DH01GC" at bounding box center [1120, 547] width 265 height 57
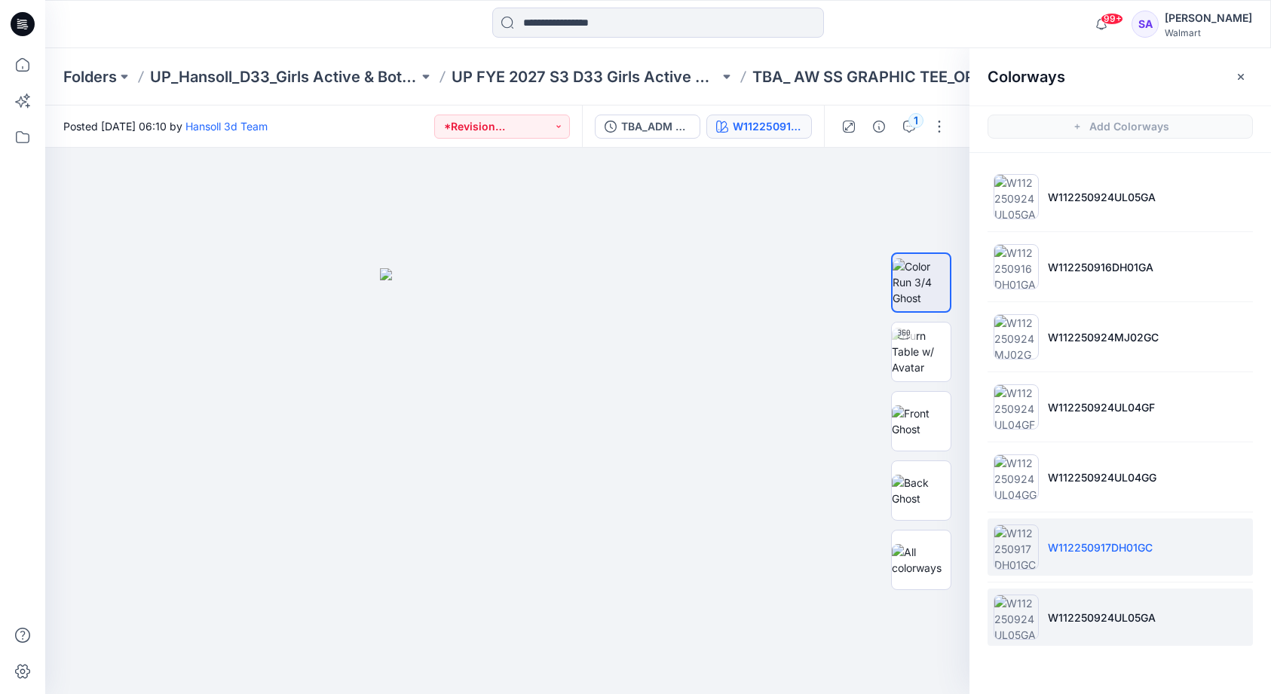
click at [1090, 622] on p "W112250924UL05GA" at bounding box center [1102, 618] width 108 height 16
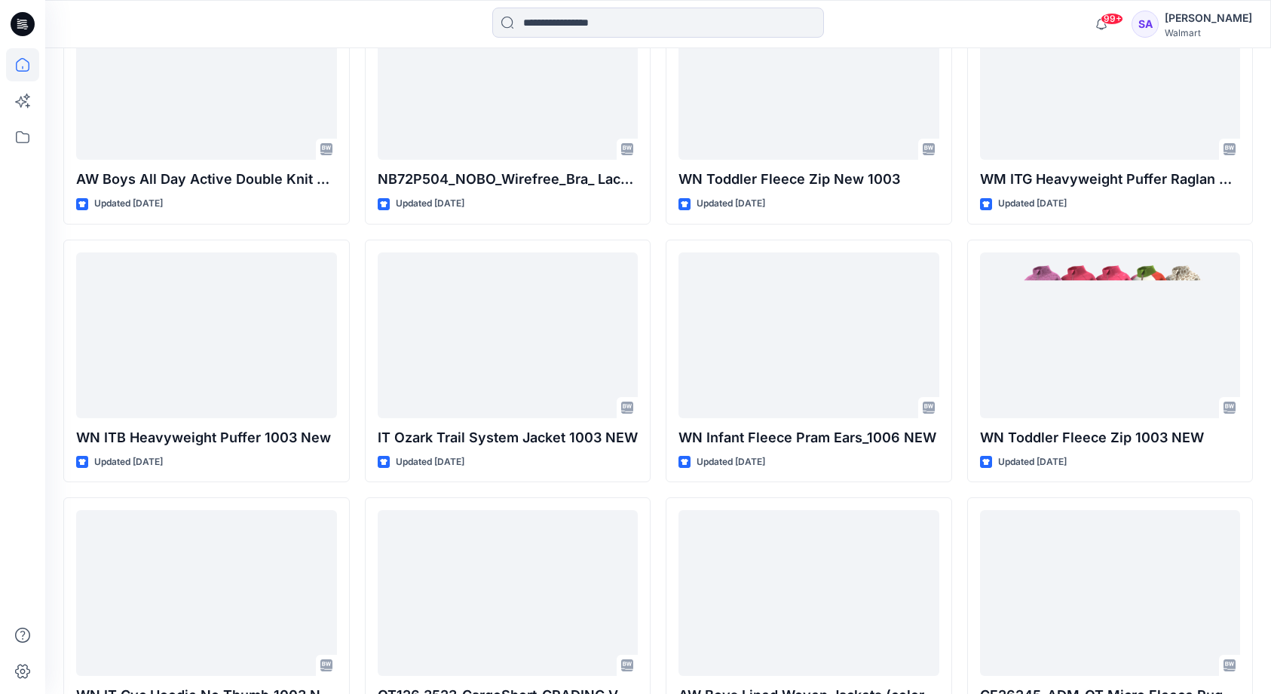
scroll to position [4625, 0]
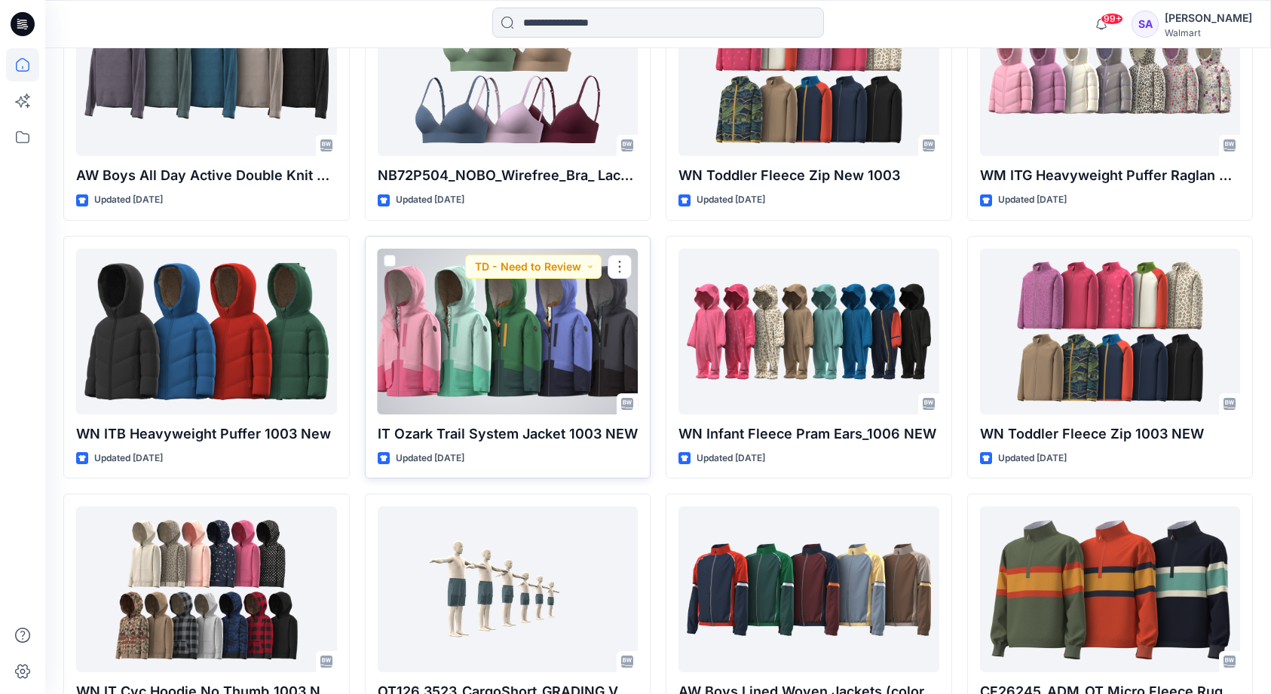
click at [524, 355] on div at bounding box center [508, 332] width 261 height 166
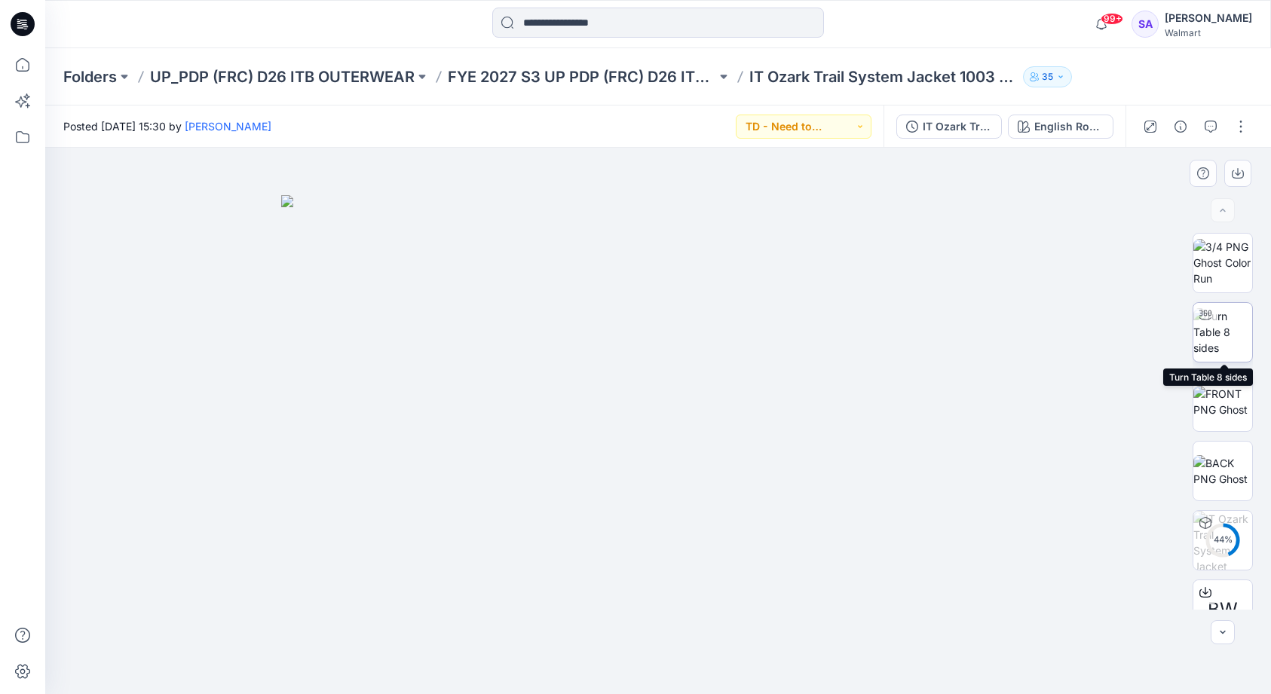
click at [1209, 319] on icon at bounding box center [1205, 315] width 12 height 10
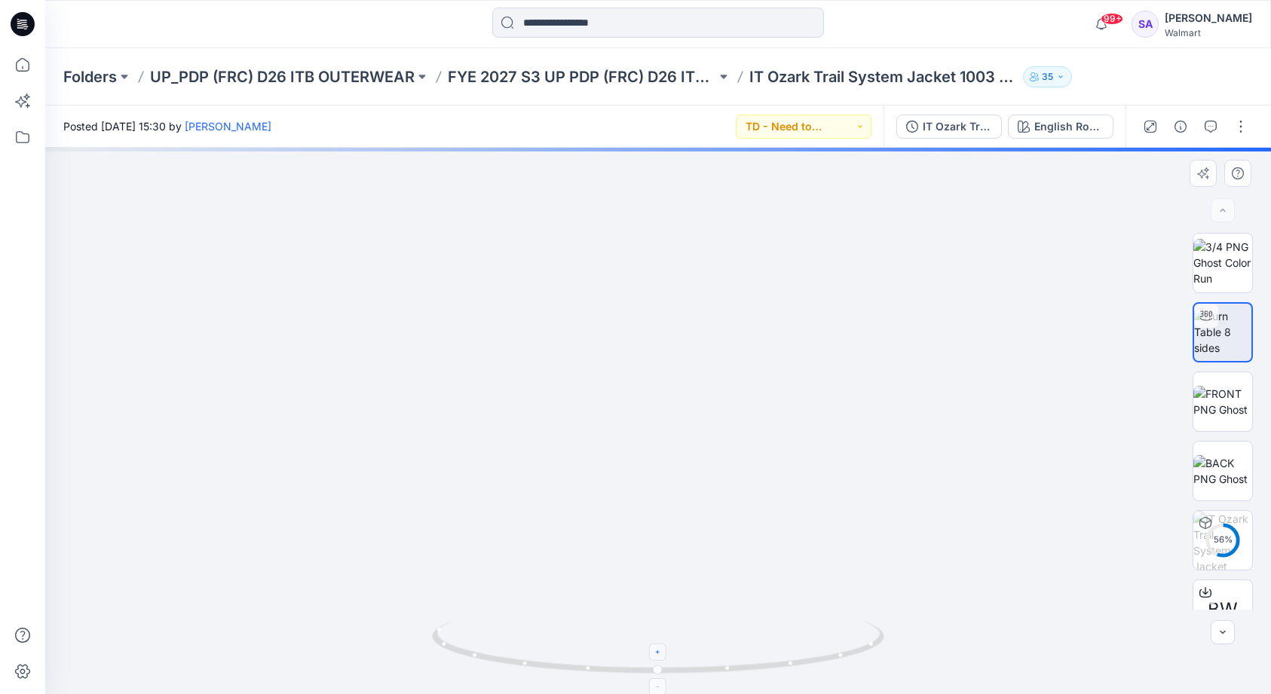
drag, startPoint x: 667, startPoint y: 659, endPoint x: 674, endPoint y: 626, distance: 33.1
click at [674, 626] on icon at bounding box center [660, 649] width 456 height 57
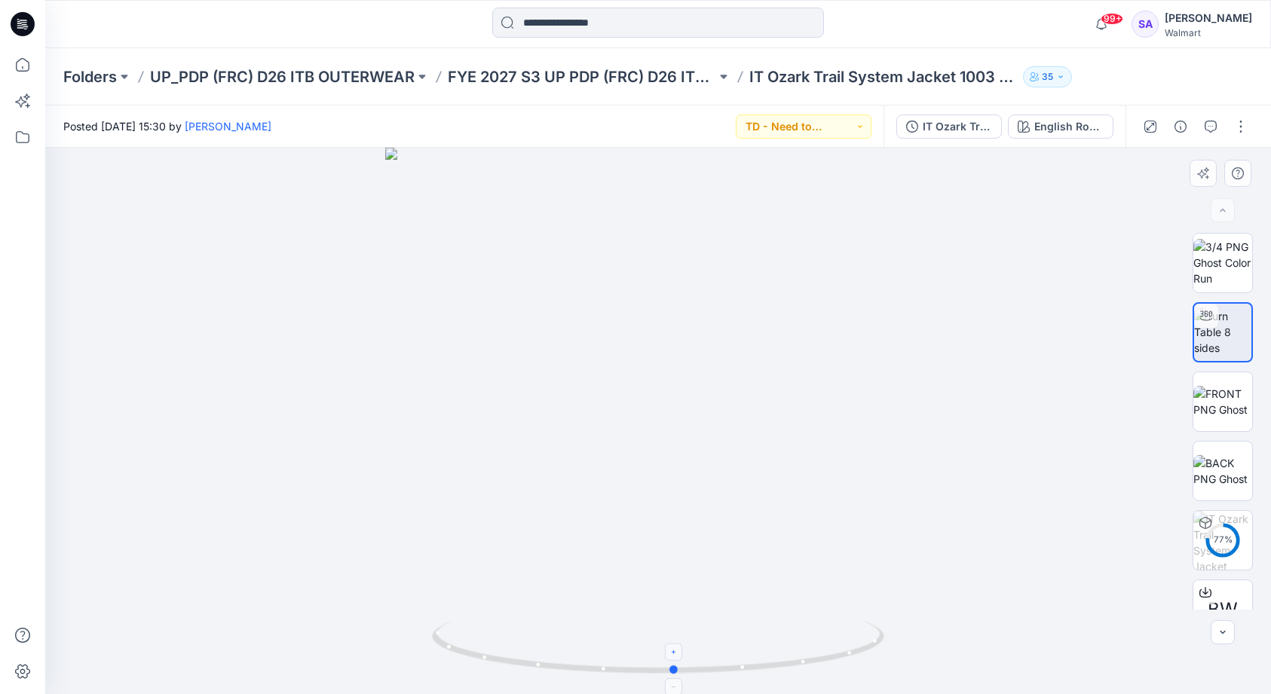
drag, startPoint x: 737, startPoint y: 664, endPoint x: 753, endPoint y: 635, distance: 33.8
click at [753, 635] on icon at bounding box center [660, 649] width 456 height 57
click at [1239, 413] on img at bounding box center [1222, 402] width 59 height 32
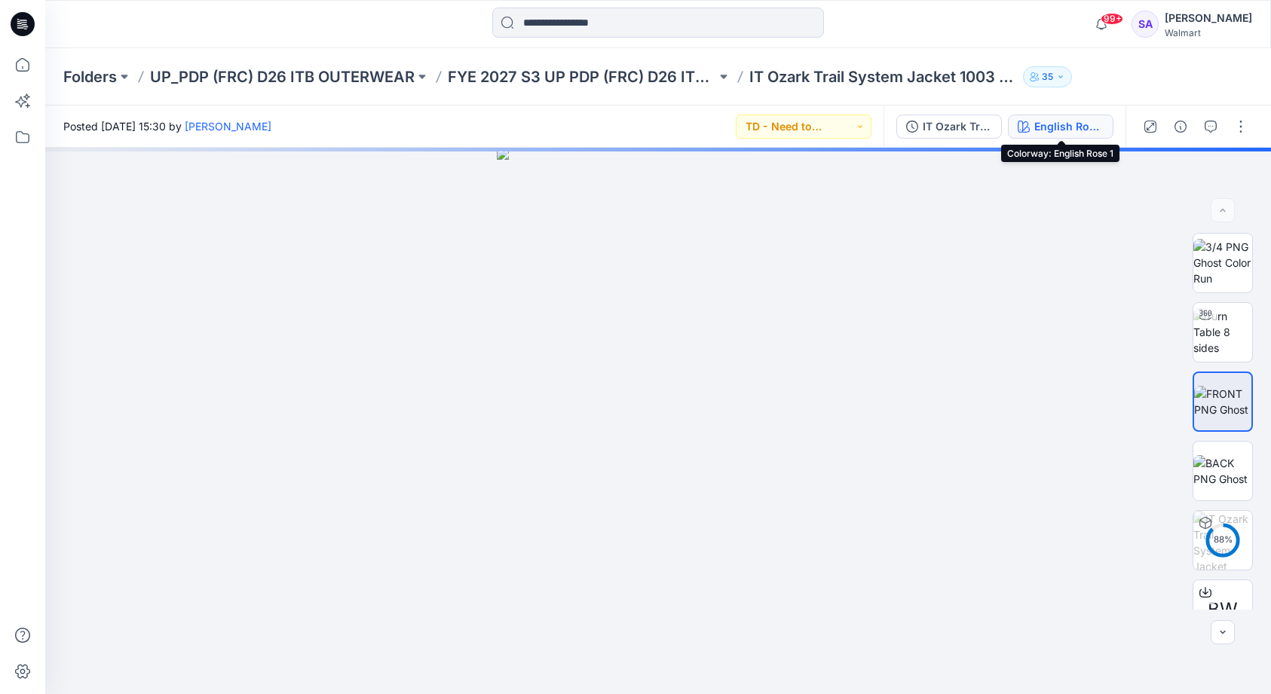
click at [1049, 125] on div "English Rose 1" at bounding box center [1068, 126] width 69 height 17
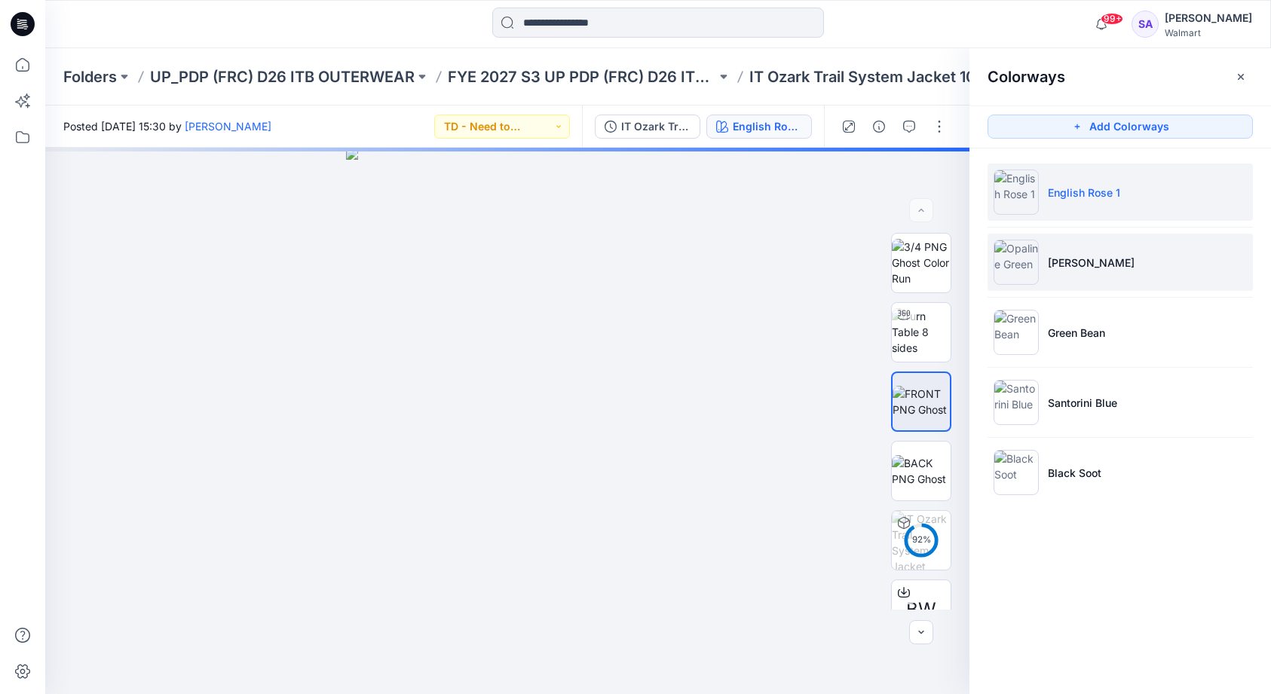
click at [1070, 260] on p "[PERSON_NAME]" at bounding box center [1091, 263] width 87 height 16
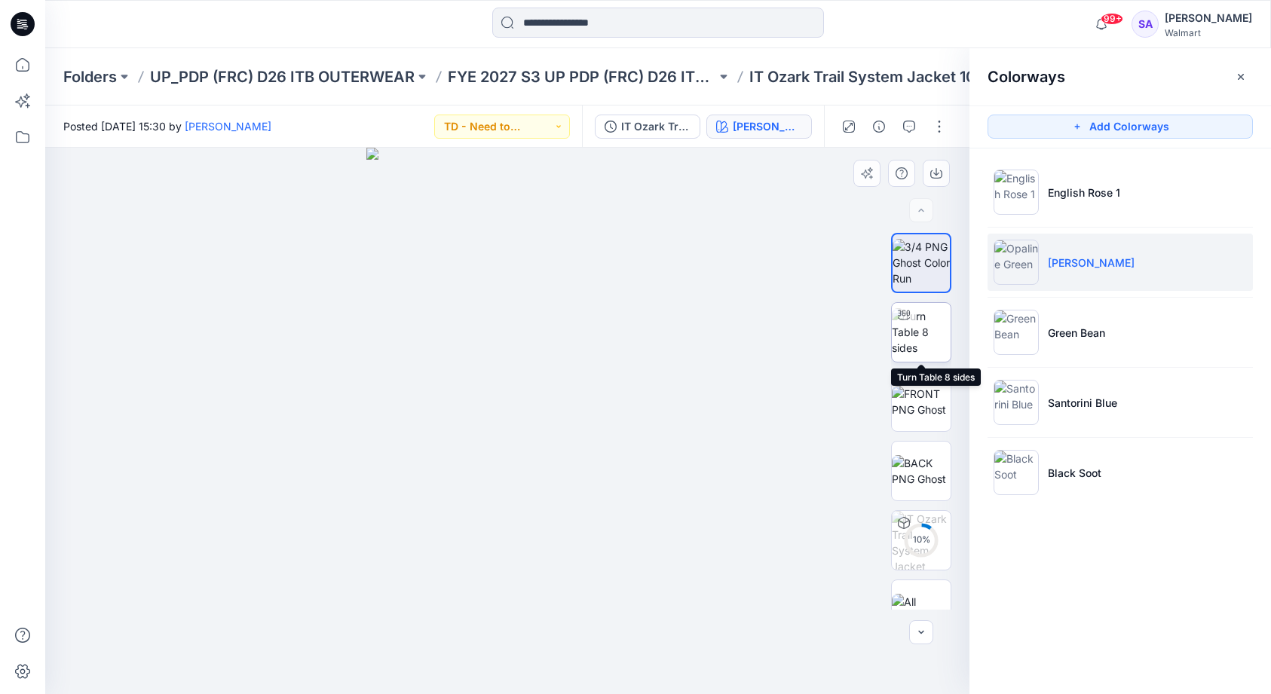
click at [926, 336] on img at bounding box center [921, 331] width 59 height 47
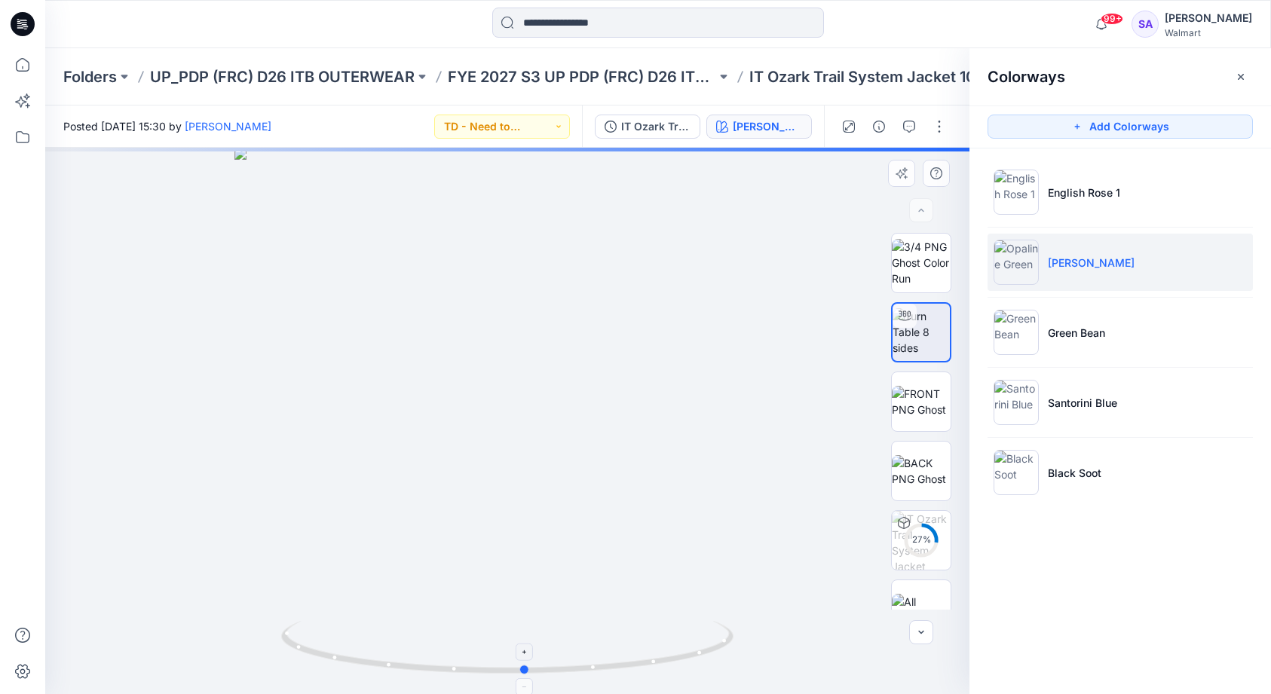
drag, startPoint x: 526, startPoint y: 674, endPoint x: 546, endPoint y: 667, distance: 20.7
click at [546, 667] on icon at bounding box center [509, 649] width 456 height 57
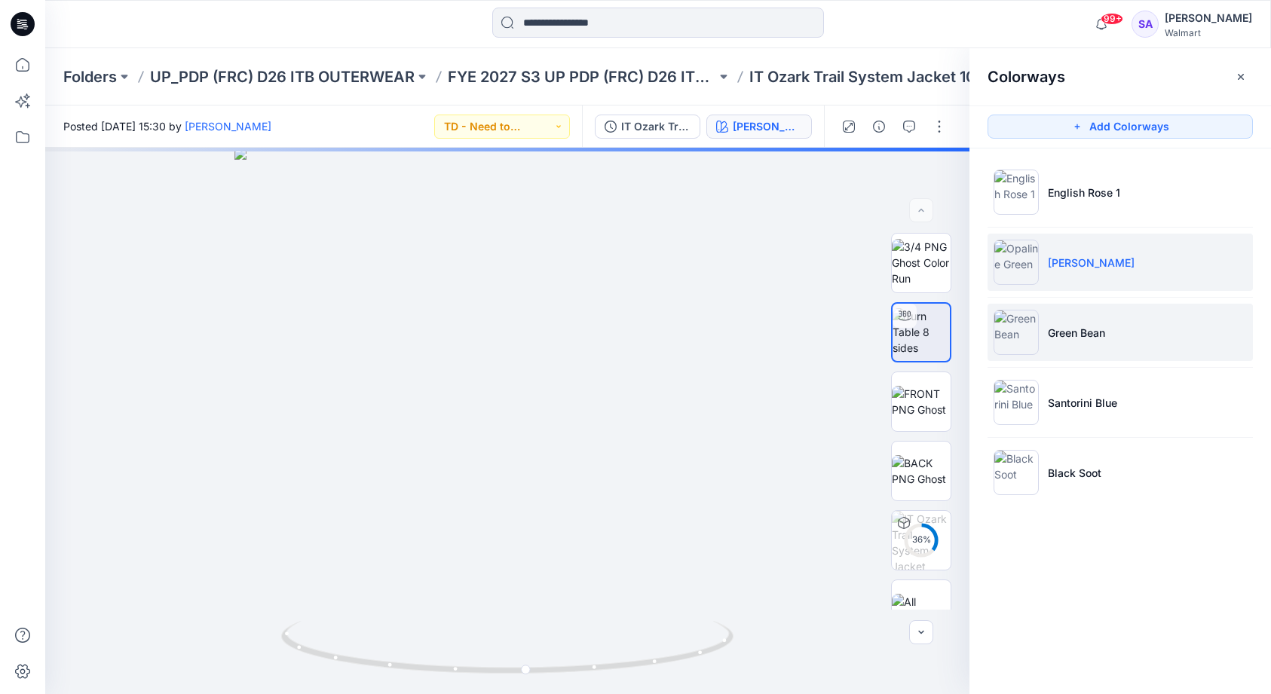
click at [1065, 338] on p "Green Bean" at bounding box center [1076, 333] width 57 height 16
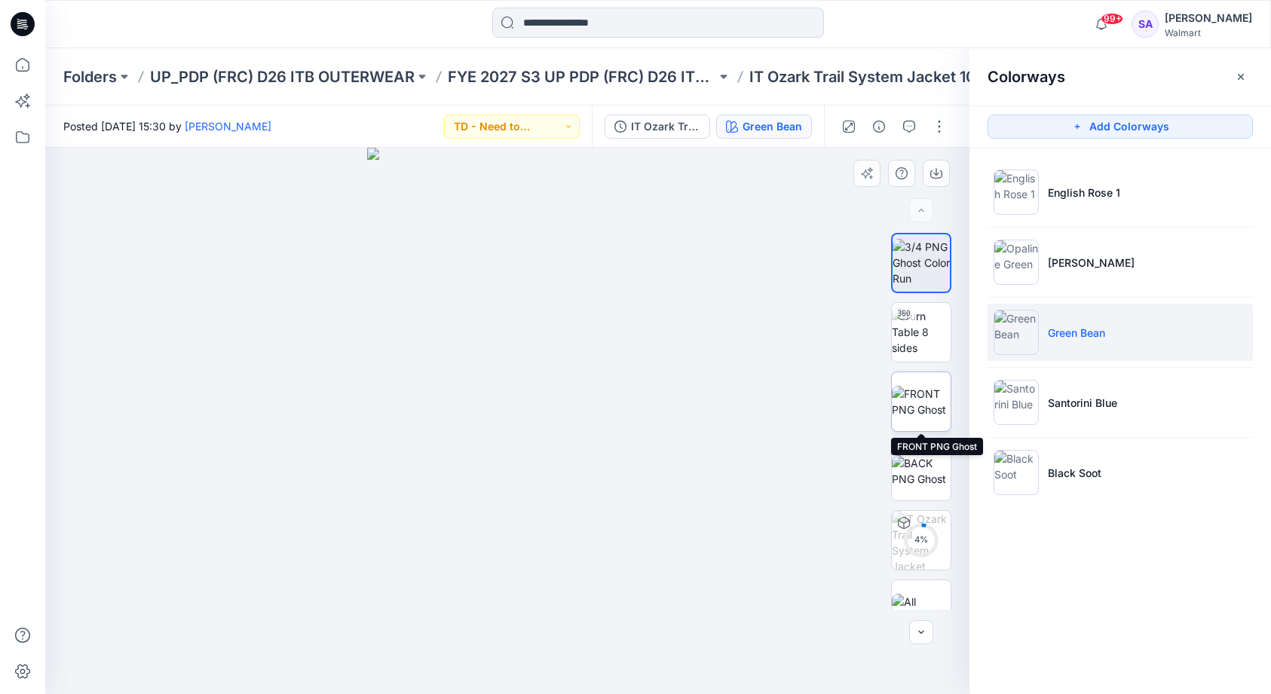
click at [932, 406] on img at bounding box center [921, 402] width 59 height 32
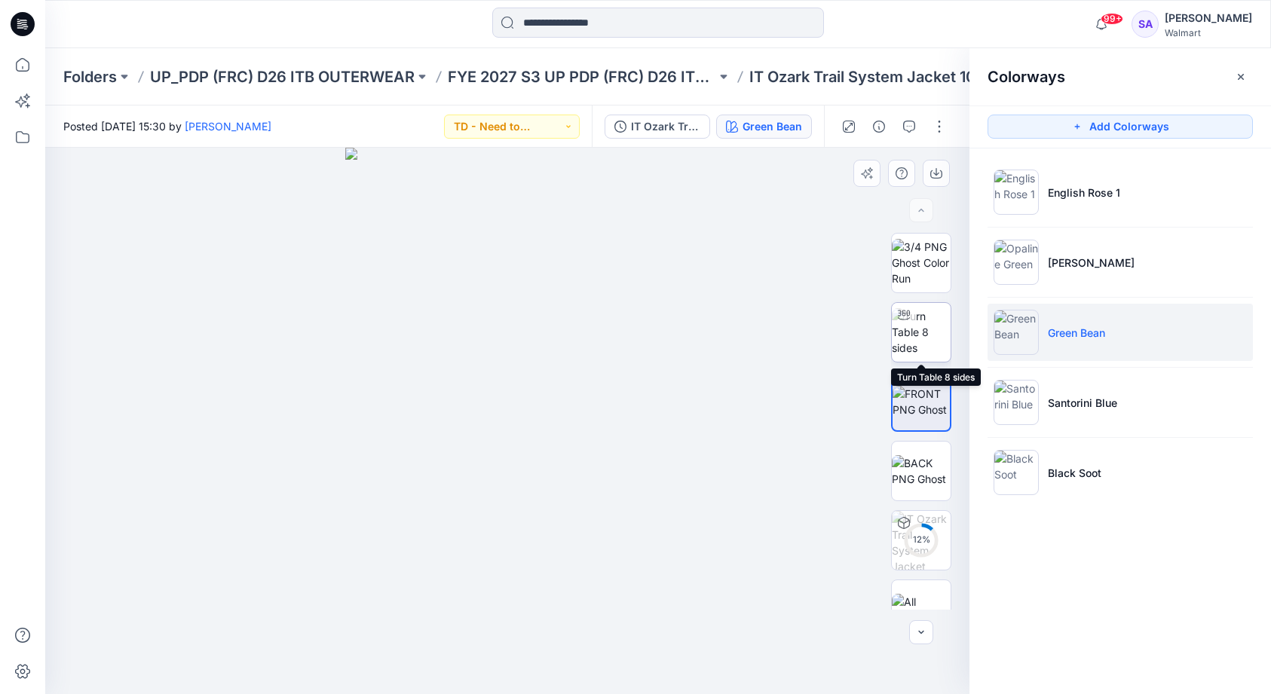
click at [925, 339] on img at bounding box center [921, 331] width 59 height 47
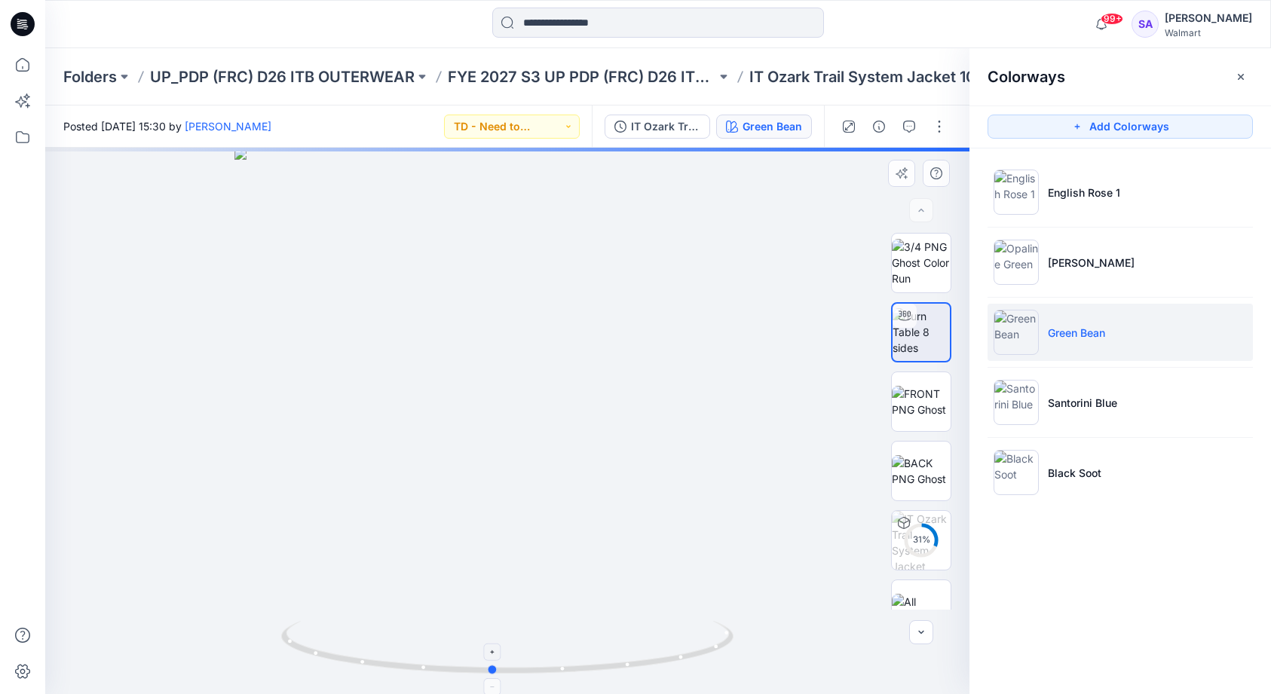
drag, startPoint x: 586, startPoint y: 672, endPoint x: 593, endPoint y: 663, distance: 11.2
click at [593, 663] on icon at bounding box center [509, 649] width 456 height 57
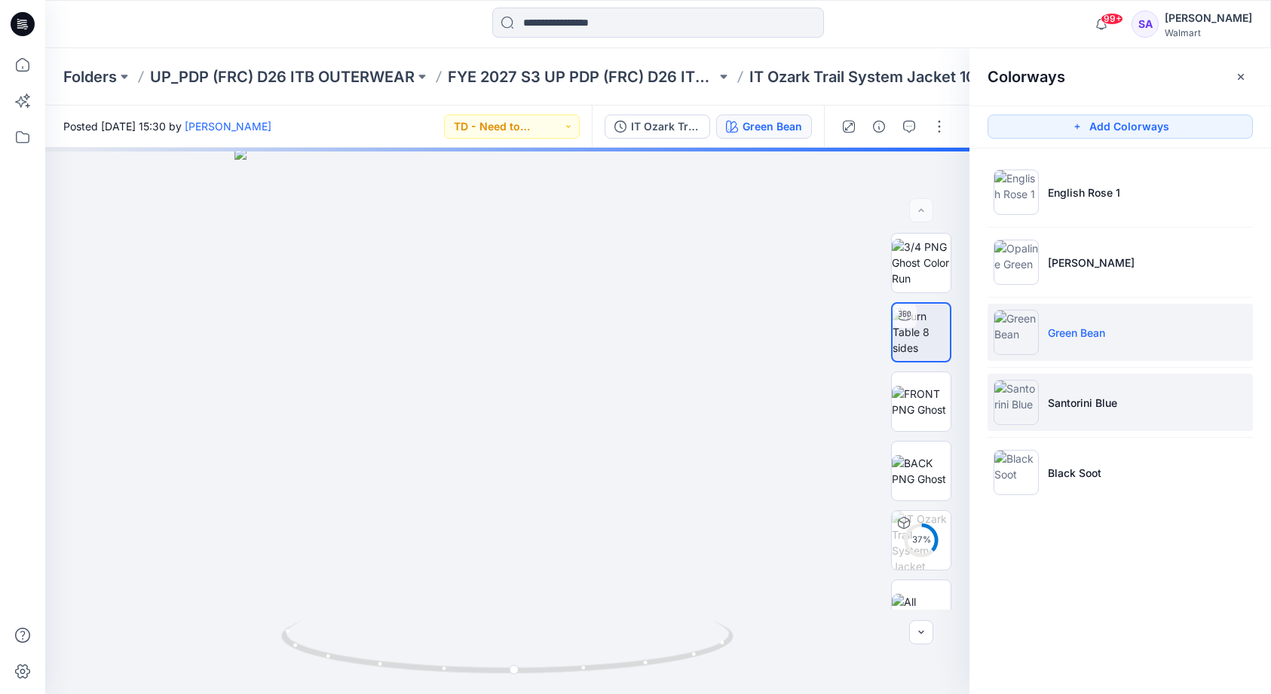
click at [1084, 407] on p "Santorini Blue" at bounding box center [1082, 403] width 69 height 16
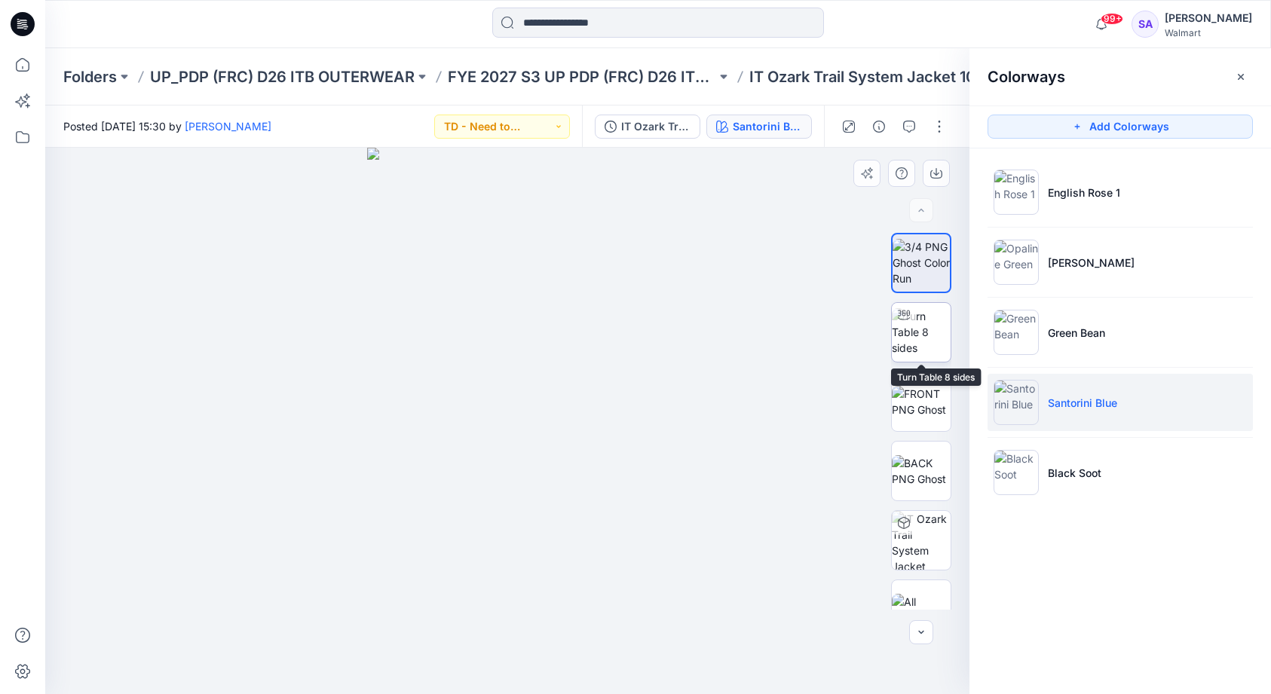
click at [936, 338] on img at bounding box center [921, 331] width 59 height 47
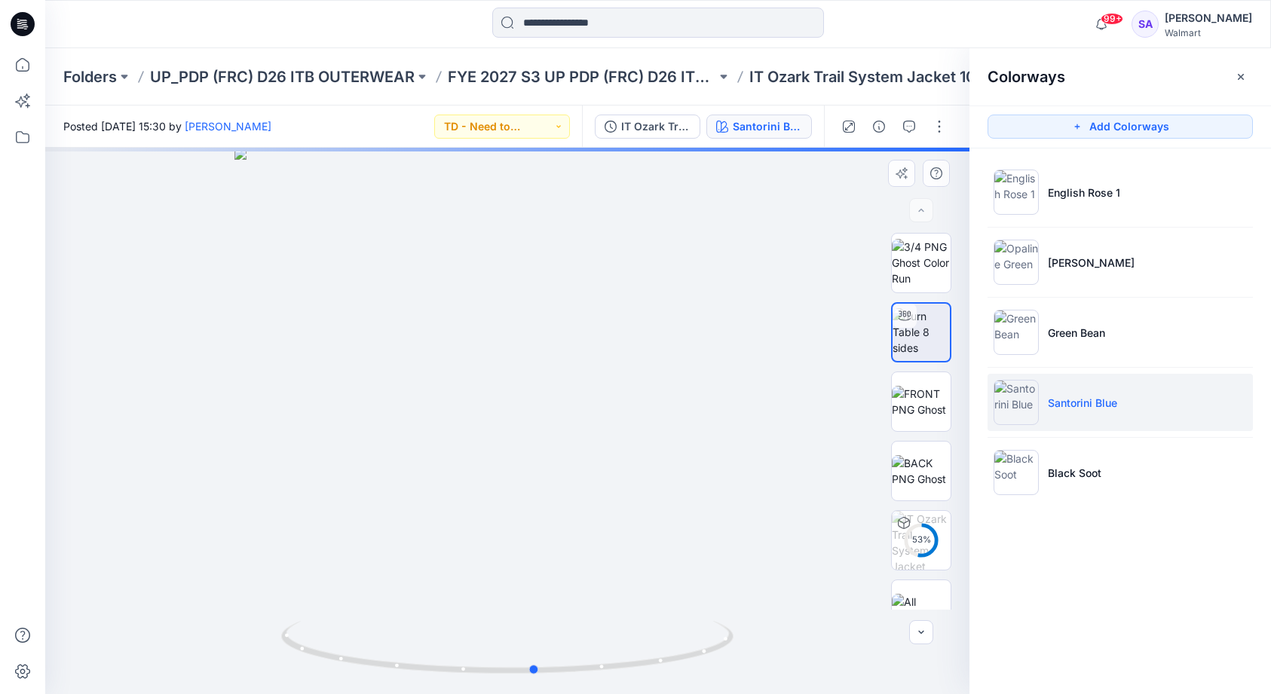
drag, startPoint x: 581, startPoint y: 667, endPoint x: 608, endPoint y: 689, distance: 35.4
click at [608, 689] on div at bounding box center [507, 421] width 924 height 547
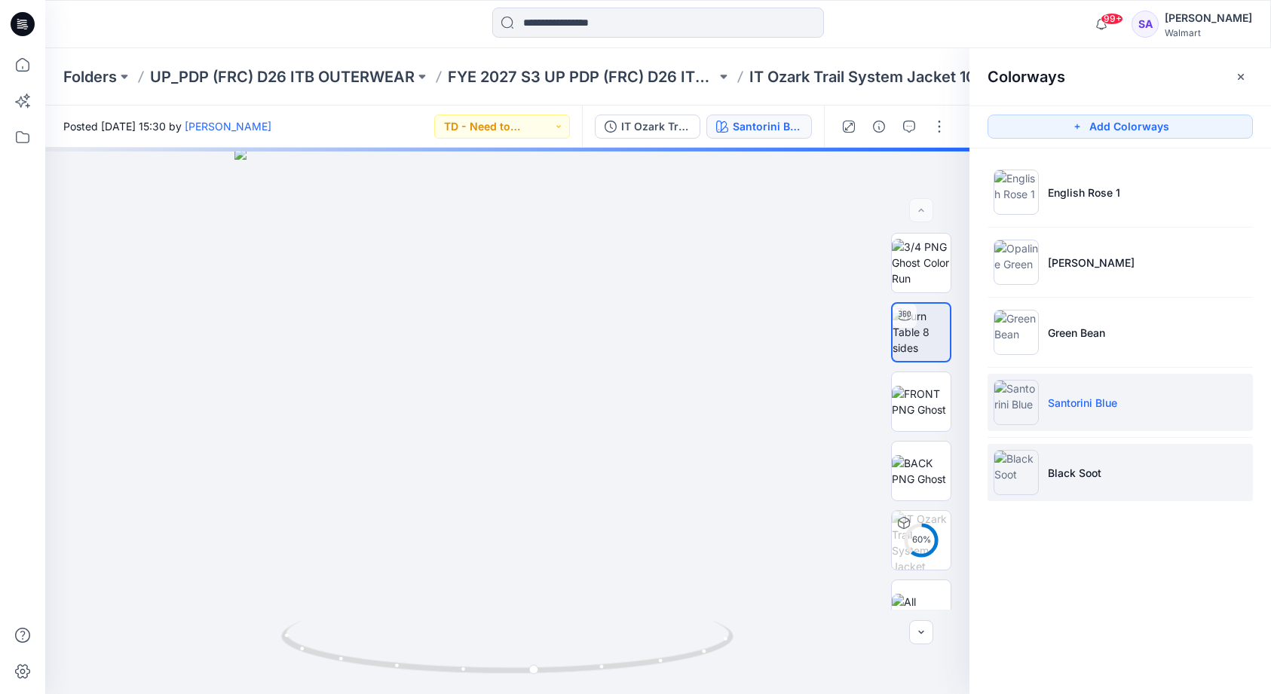
click at [1074, 484] on li "Black Soot" at bounding box center [1120, 472] width 265 height 57
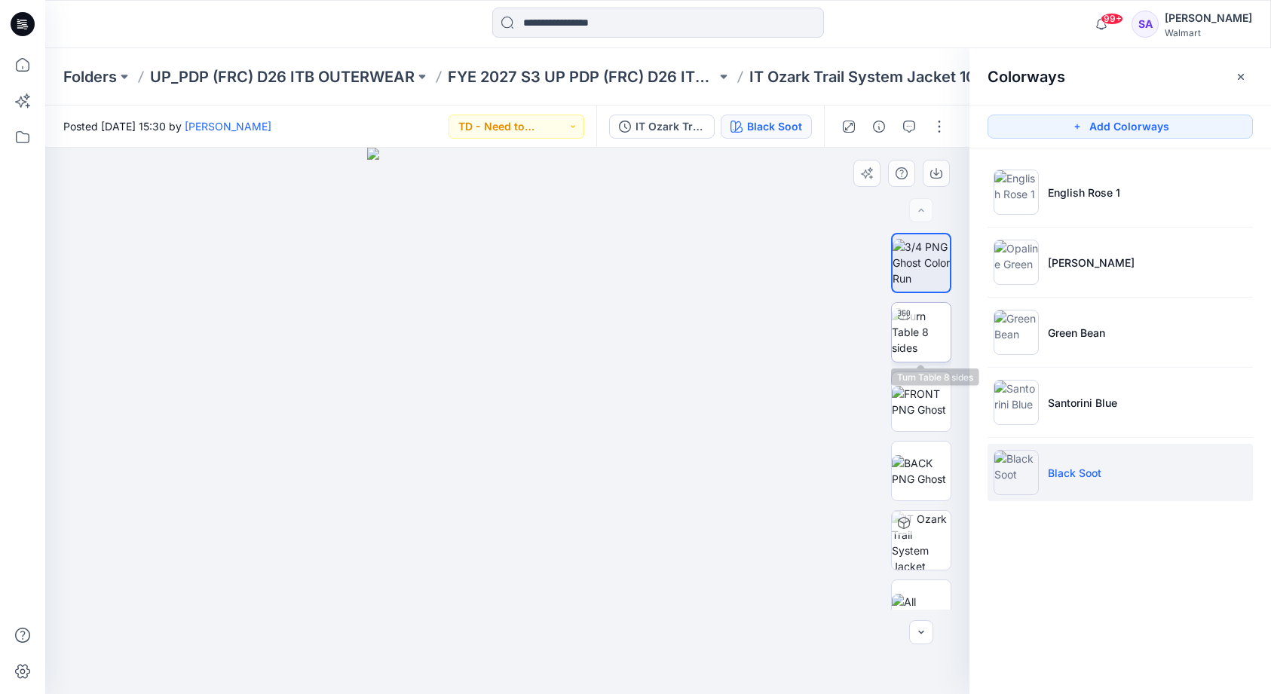
click at [923, 334] on img at bounding box center [921, 331] width 59 height 47
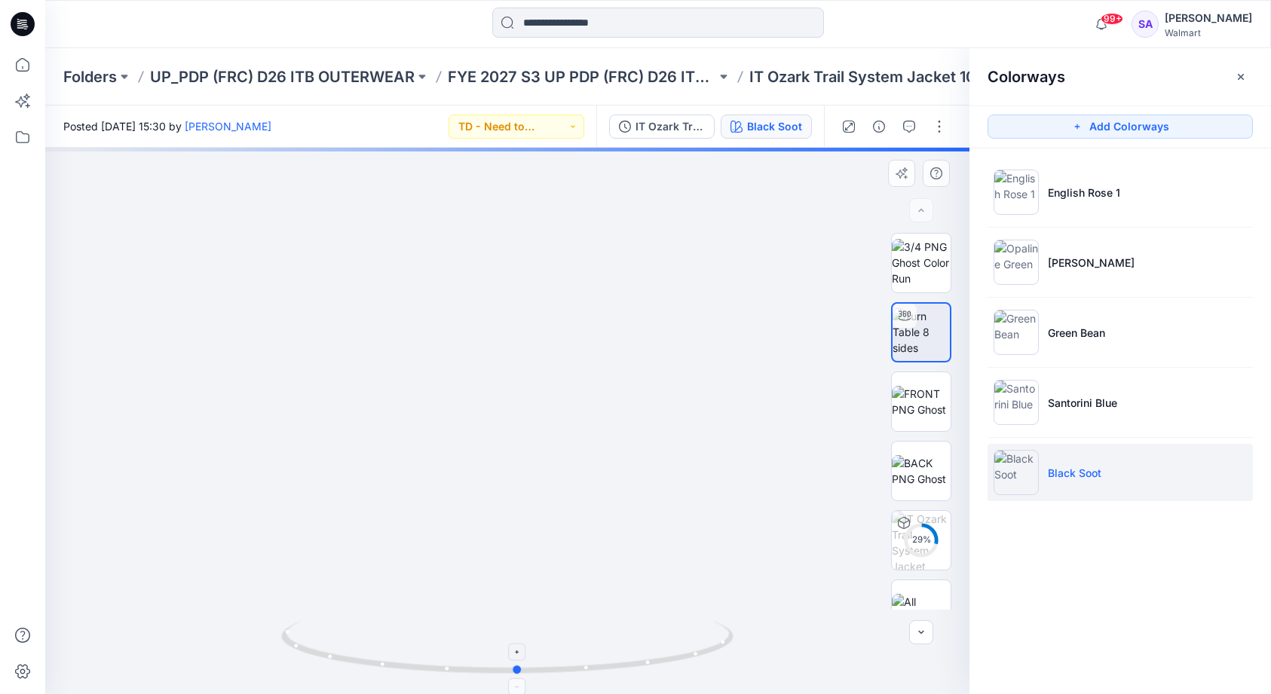
drag, startPoint x: 561, startPoint y: 672, endPoint x: 571, endPoint y: 661, distance: 14.9
click at [571, 661] on icon at bounding box center [509, 649] width 456 height 57
drag, startPoint x: 541, startPoint y: 670, endPoint x: 568, endPoint y: 636, distance: 44.0
click at [568, 636] on icon at bounding box center [509, 649] width 456 height 57
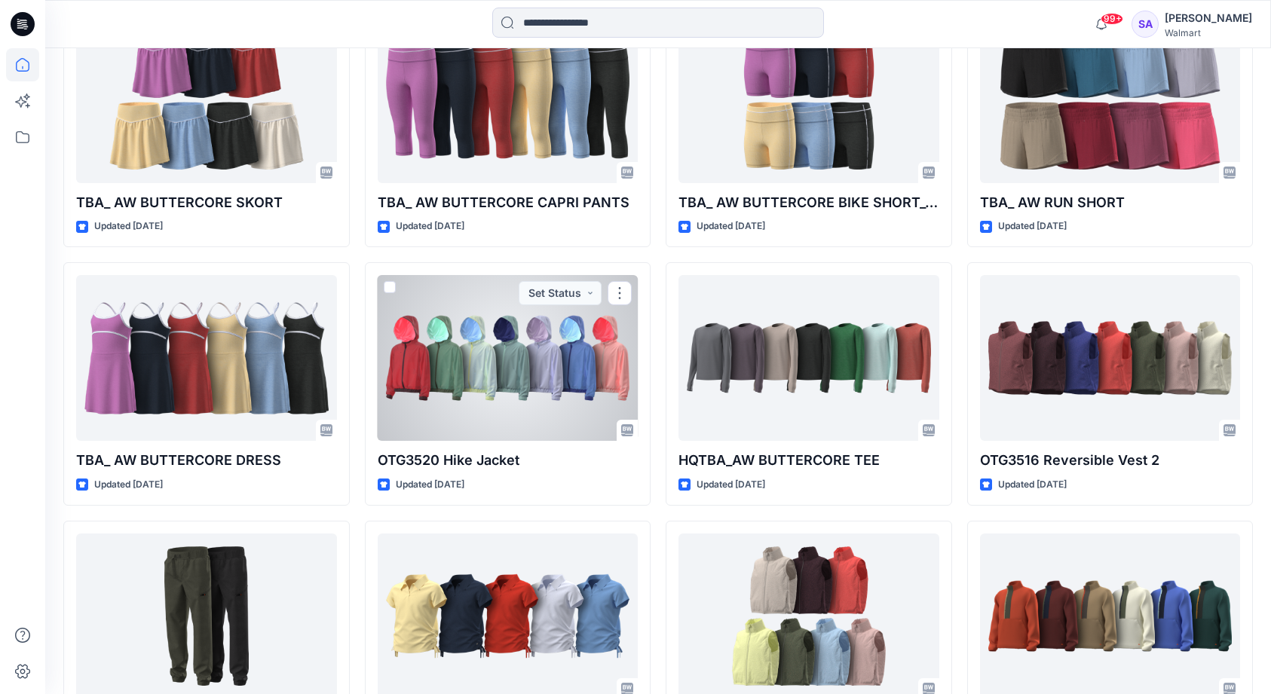
scroll to position [5657, 0]
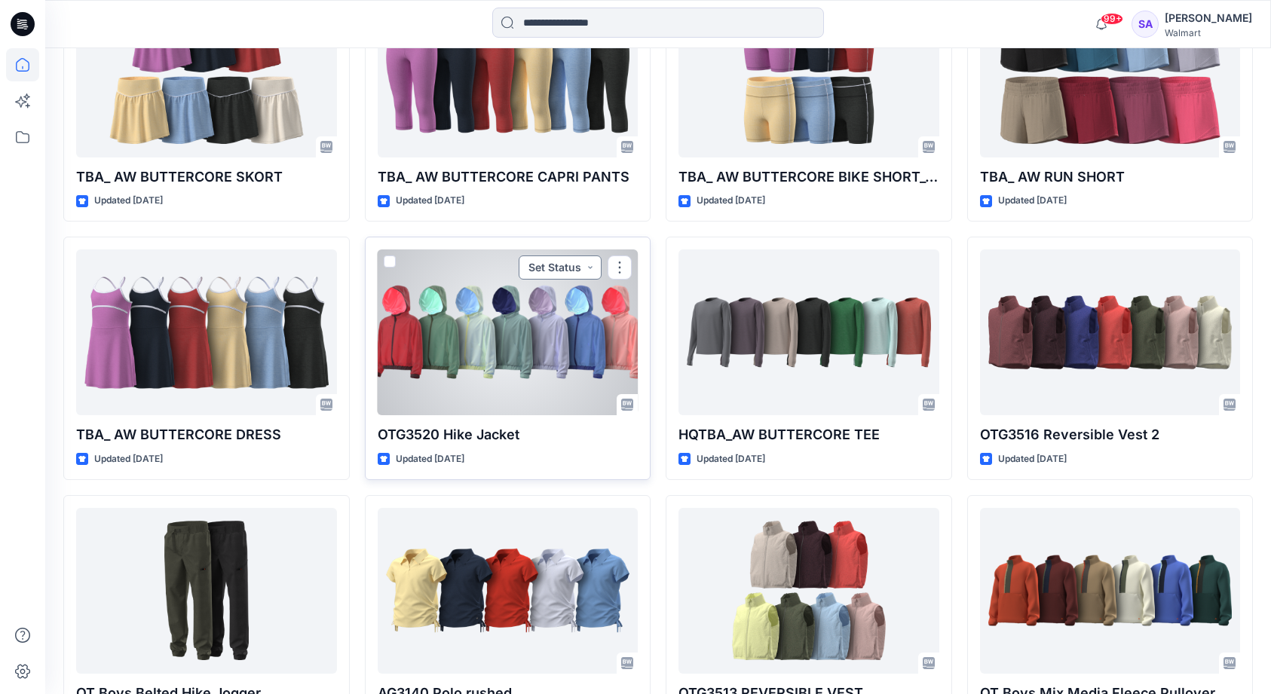
click at [570, 256] on button "Set Status" at bounding box center [560, 268] width 83 height 24
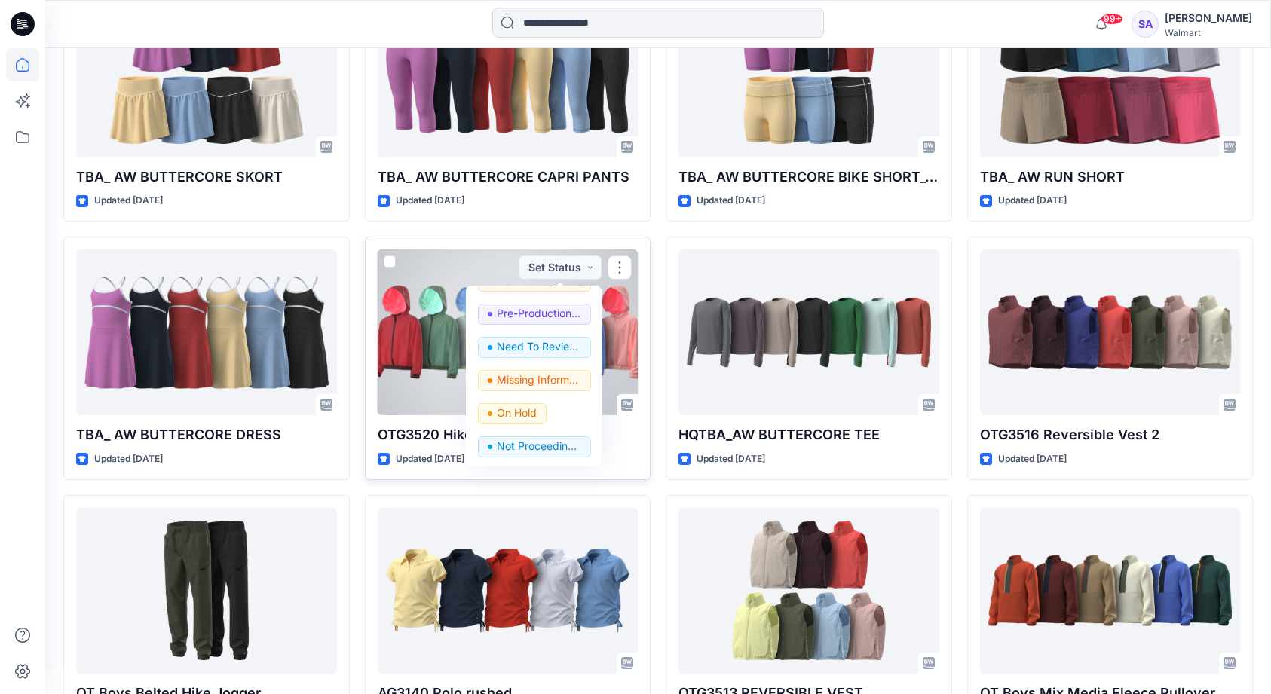
scroll to position [190, 0]
click at [533, 437] on p "Not Proceeding / Dropped" at bounding box center [539, 447] width 84 height 20
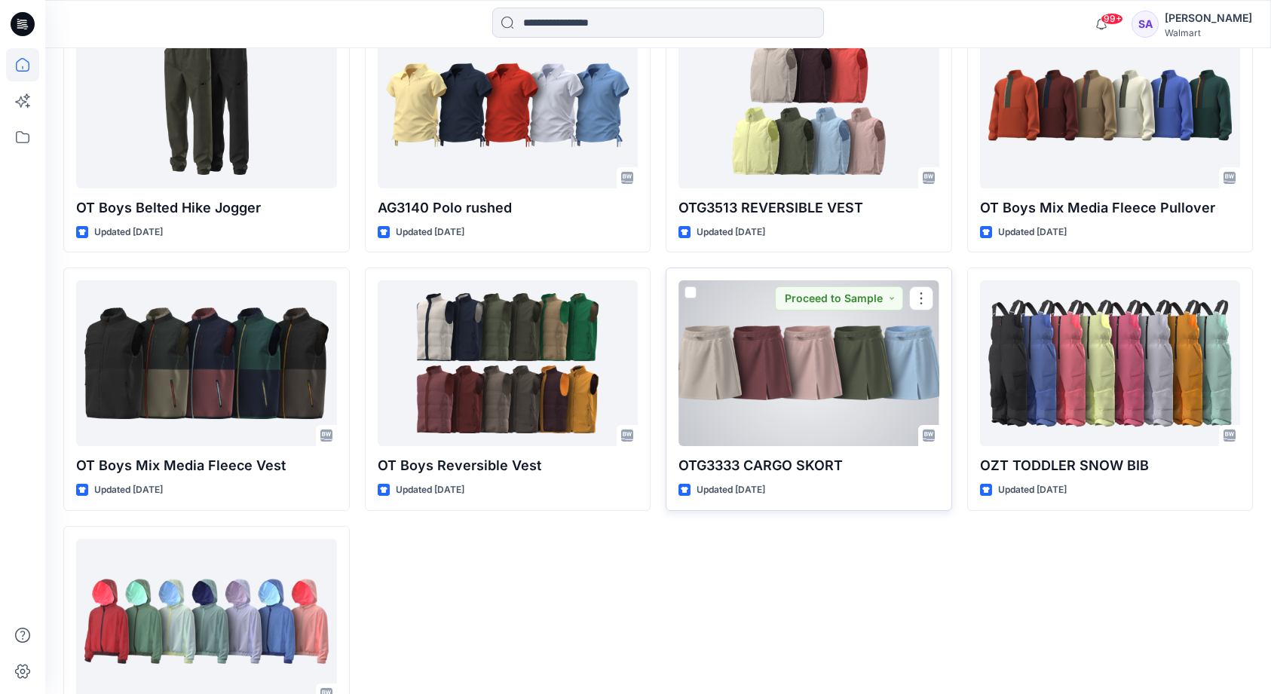
scroll to position [6045, 0]
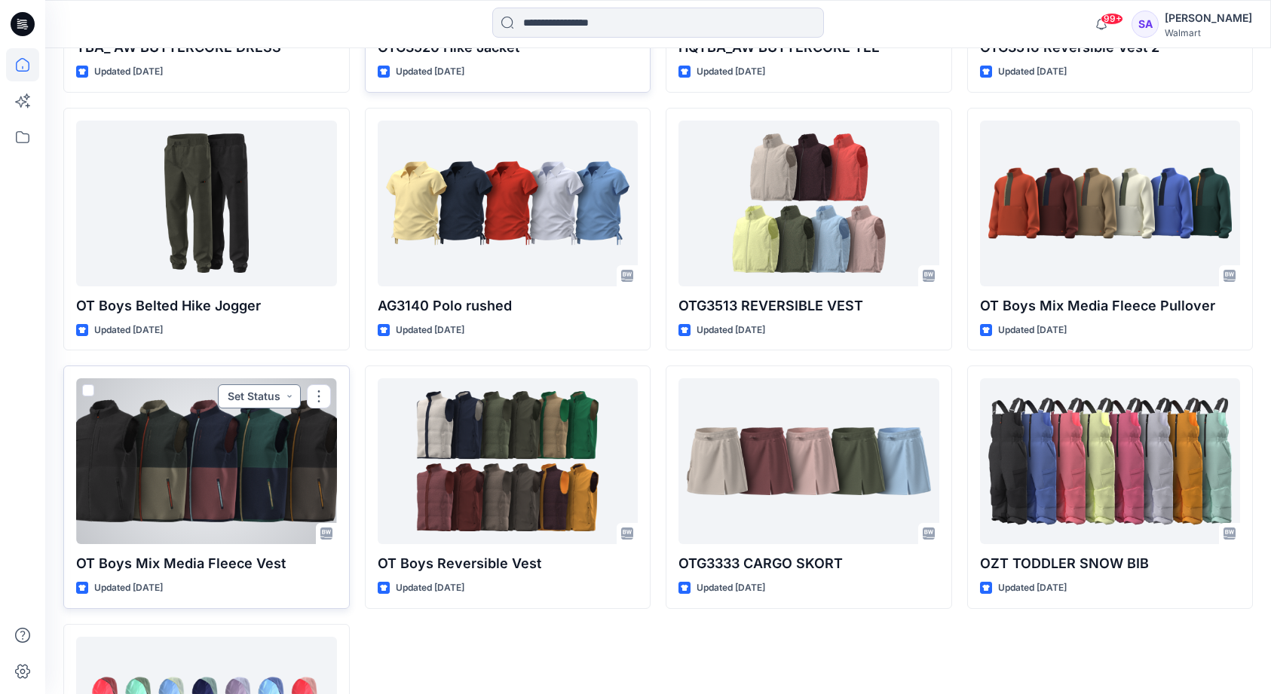
click at [278, 384] on button "Set Status" at bounding box center [259, 396] width 83 height 24
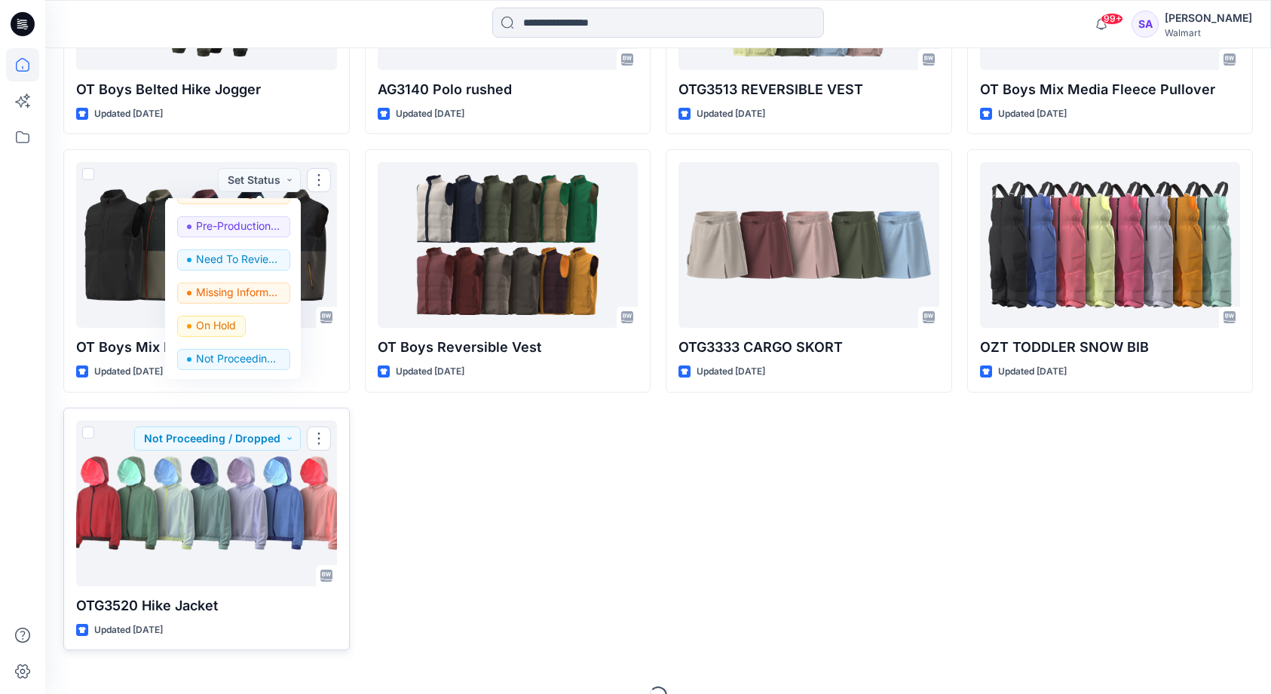
scroll to position [6260, 0]
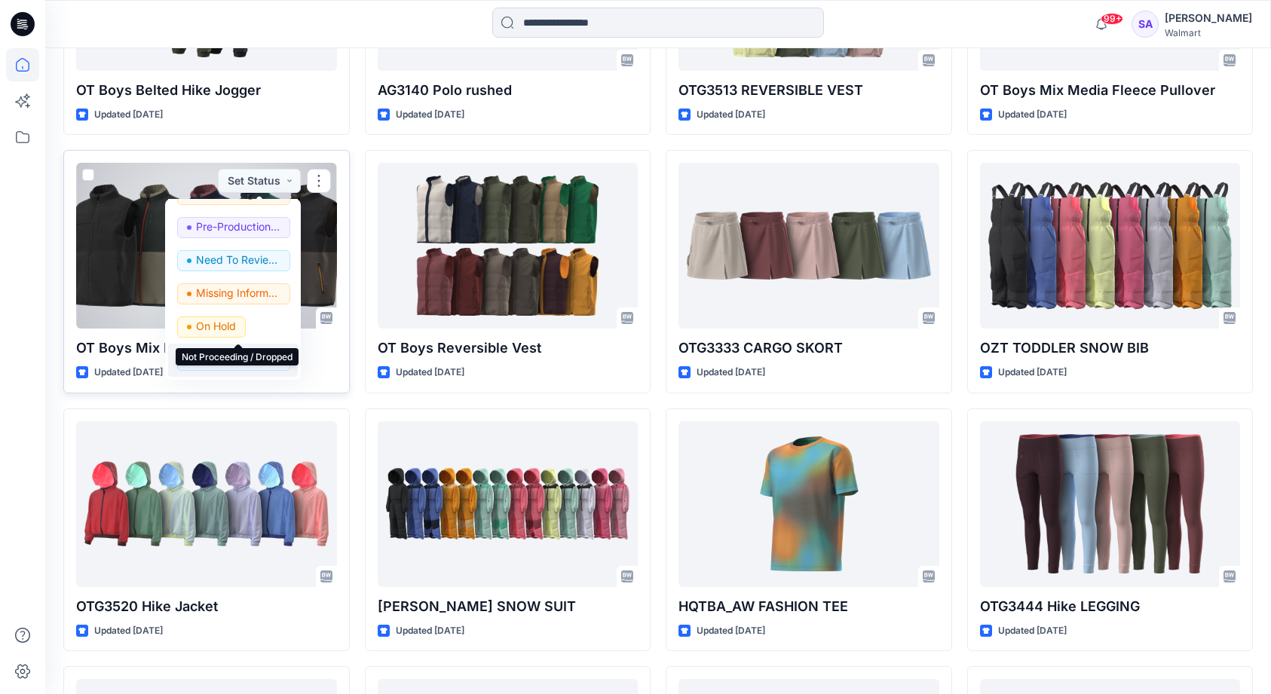
click at [257, 350] on p "Not Proceeding / Dropped" at bounding box center [238, 360] width 84 height 20
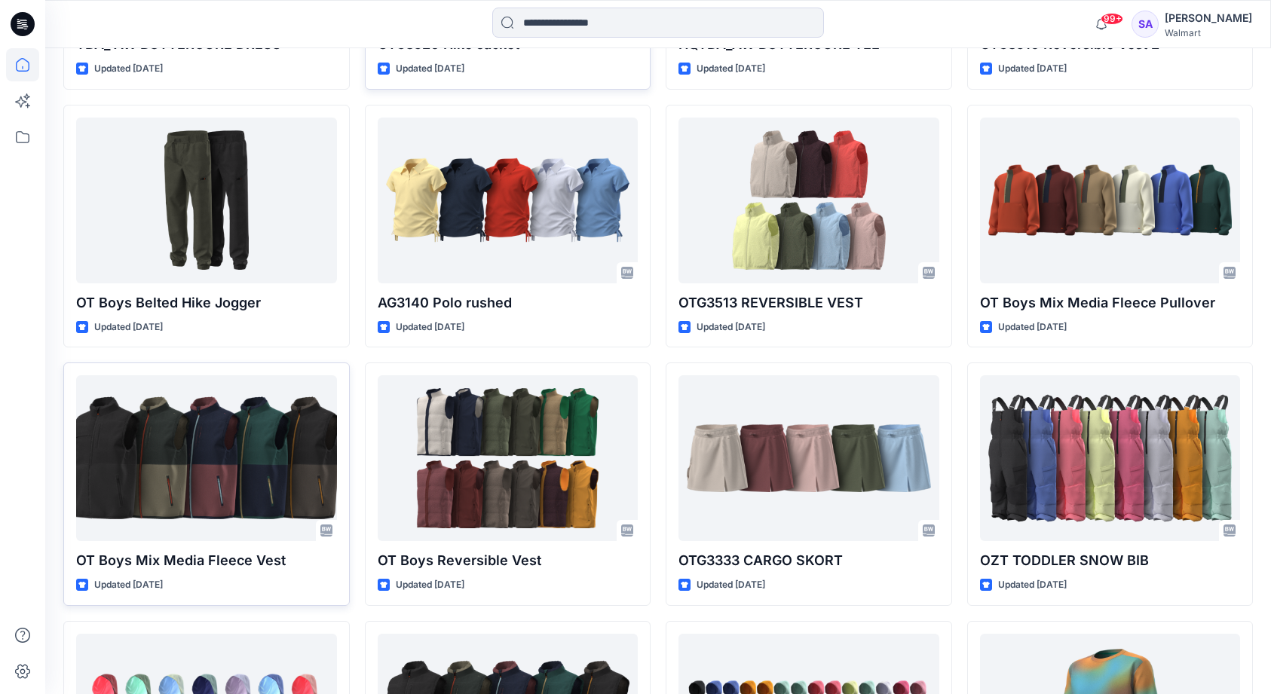
scroll to position [6015, 0]
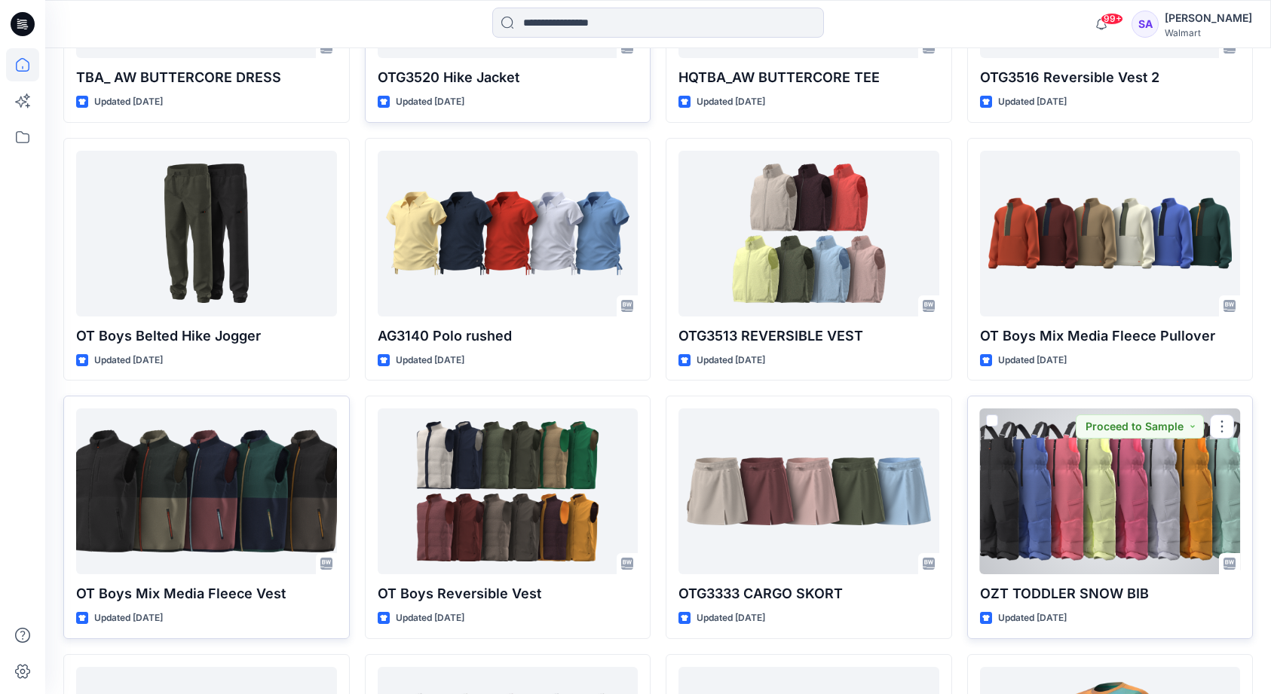
click at [1122, 461] on div at bounding box center [1110, 492] width 261 height 166
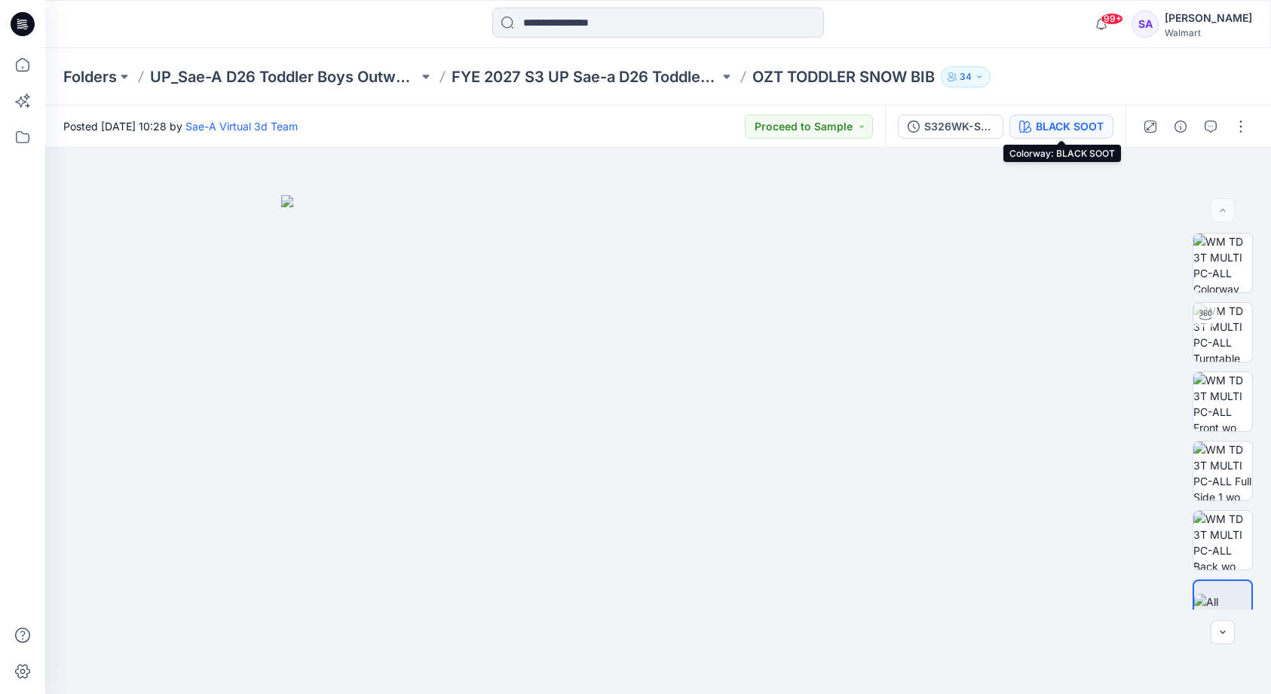
click at [1050, 124] on div "BLACK SOOT" at bounding box center [1070, 126] width 68 height 17
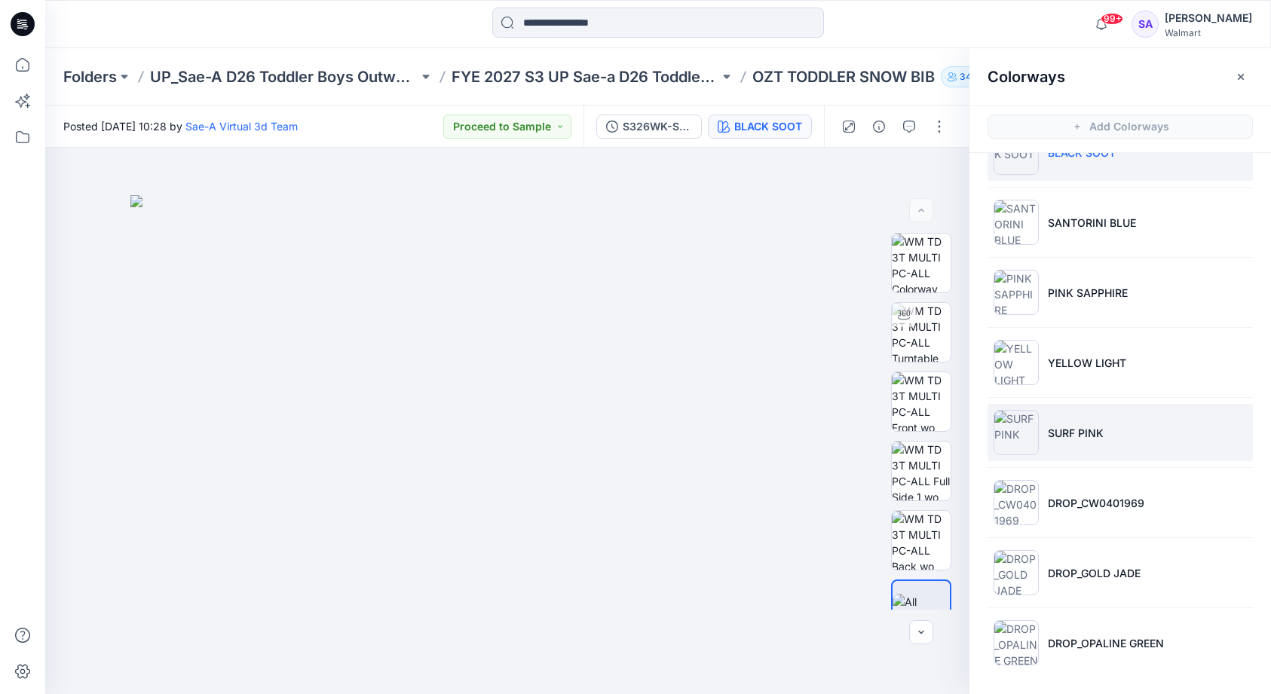
scroll to position [44, 0]
click at [1098, 444] on li "SURF PINK" at bounding box center [1120, 432] width 265 height 57
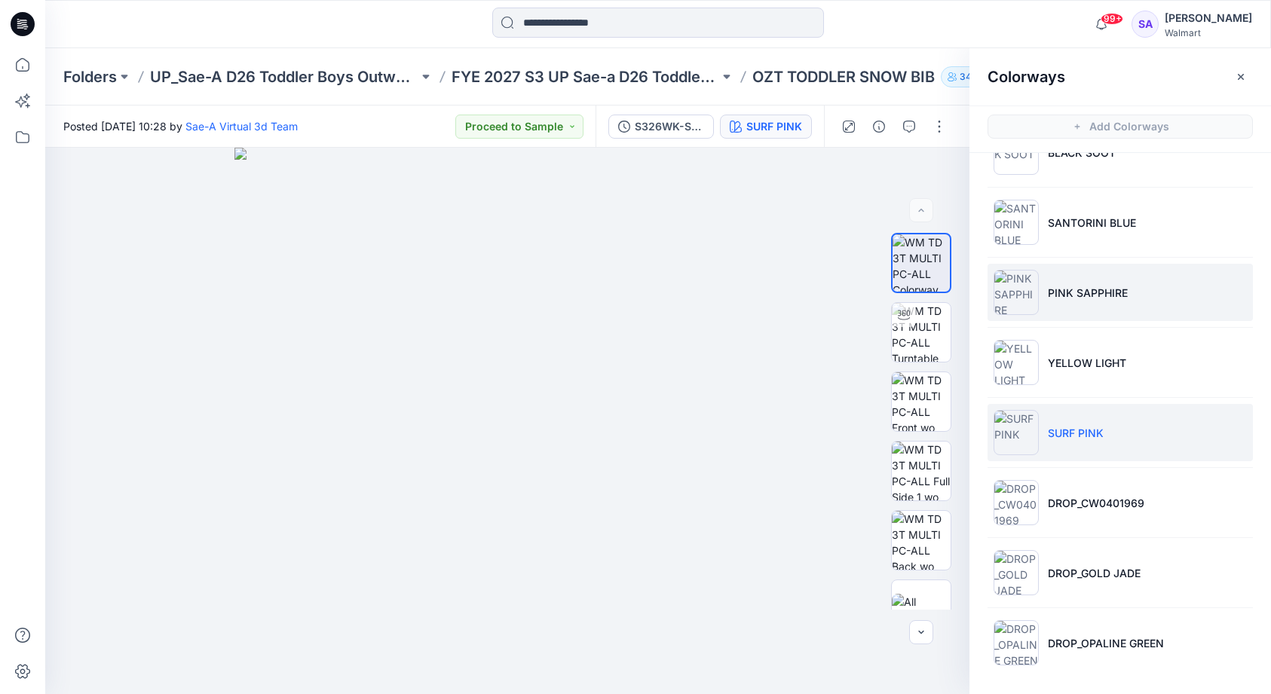
click at [1074, 299] on p "PINK SAPPHIRE" at bounding box center [1088, 293] width 80 height 16
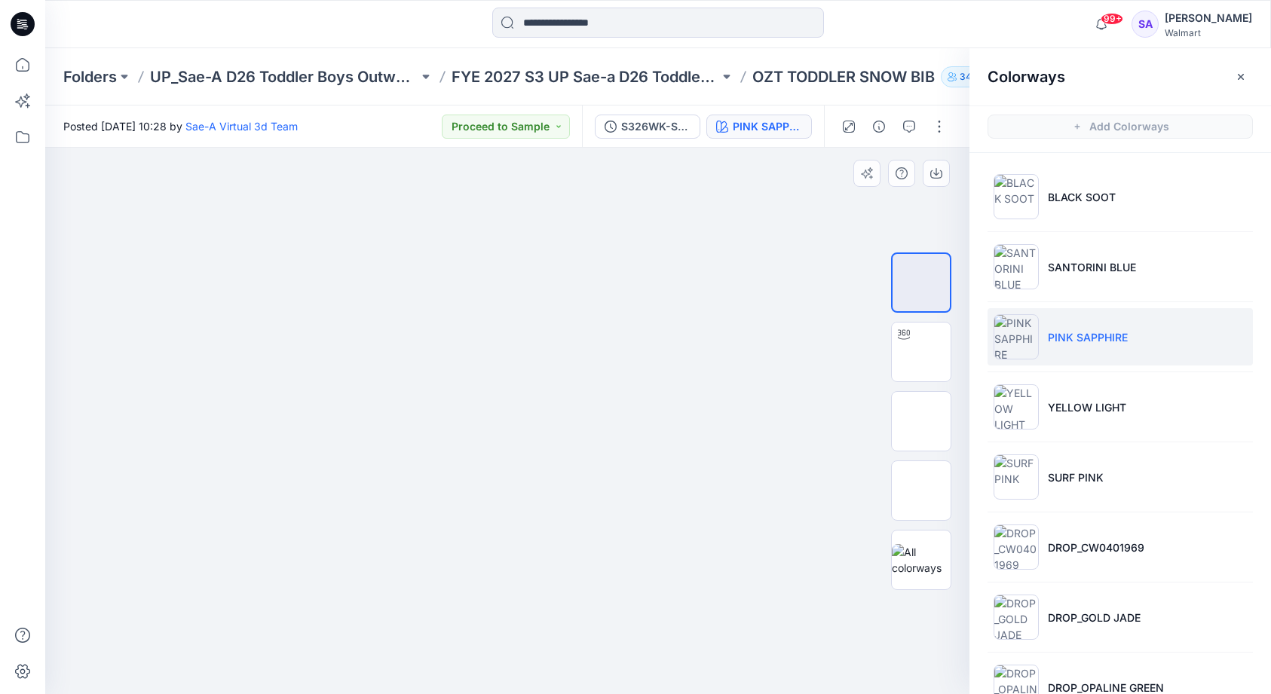
scroll to position [0, 0]
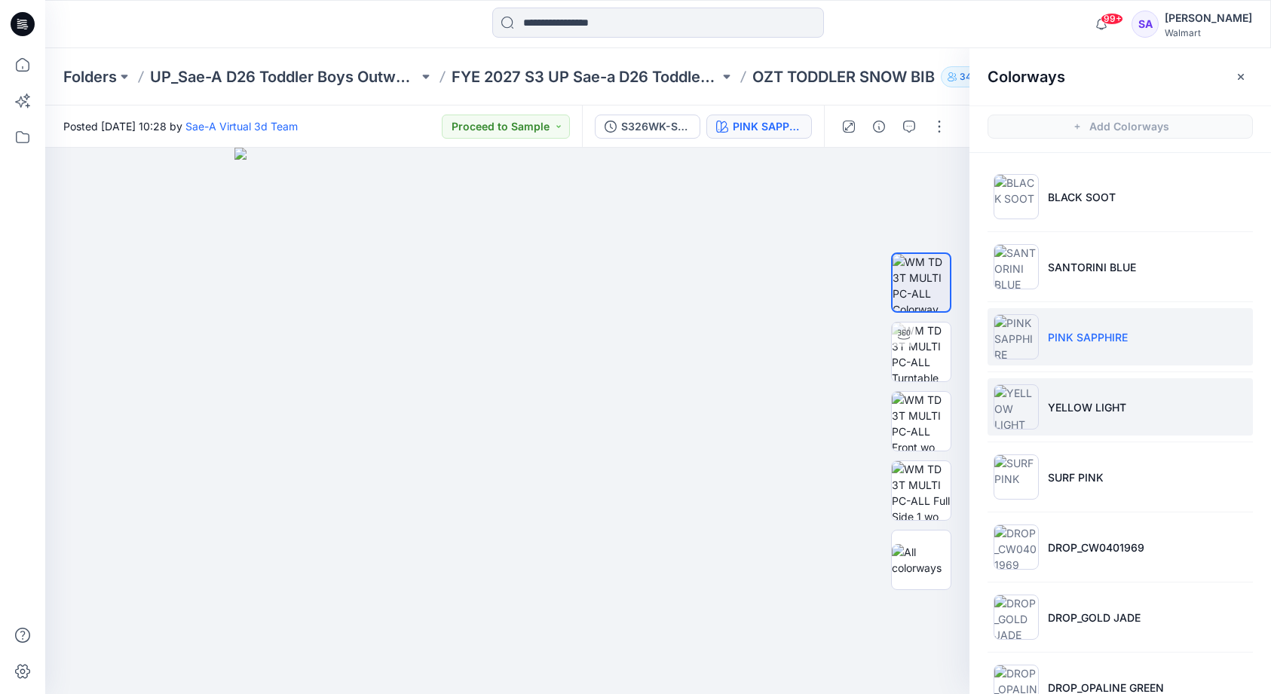
click at [1086, 396] on li "YELLOW LIGHT" at bounding box center [1120, 406] width 265 height 57
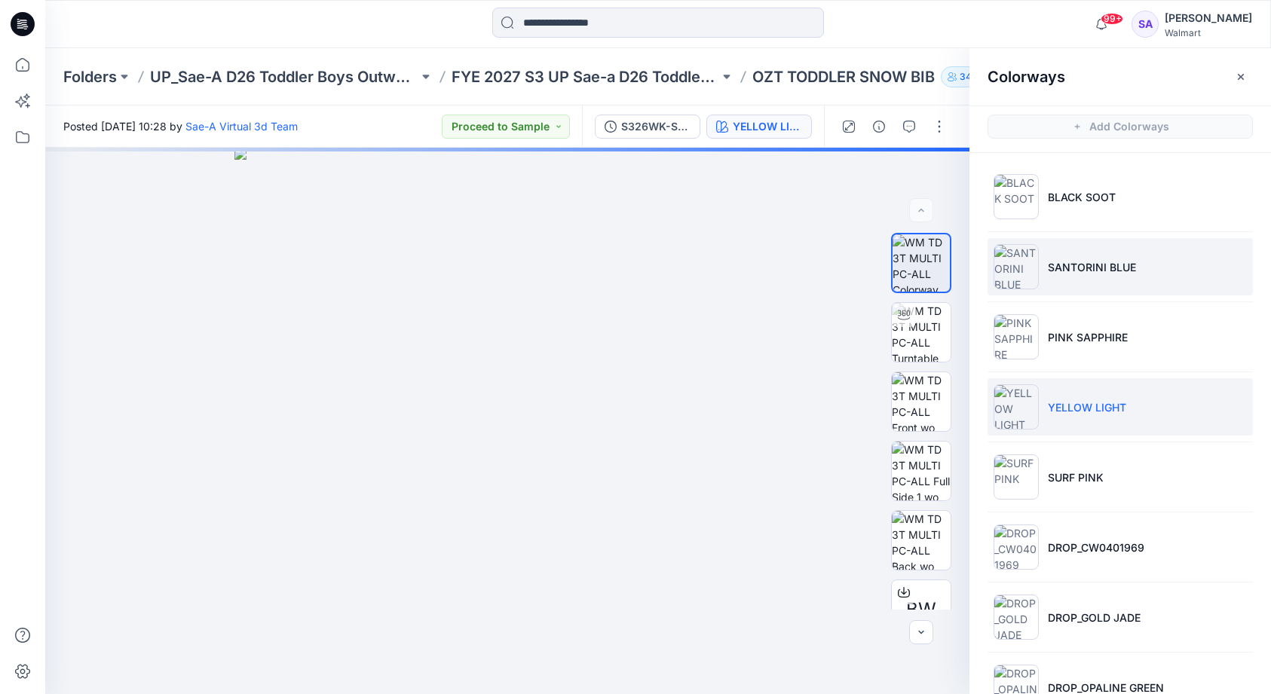
click at [1086, 286] on li "SANTORINI BLUE" at bounding box center [1120, 266] width 265 height 57
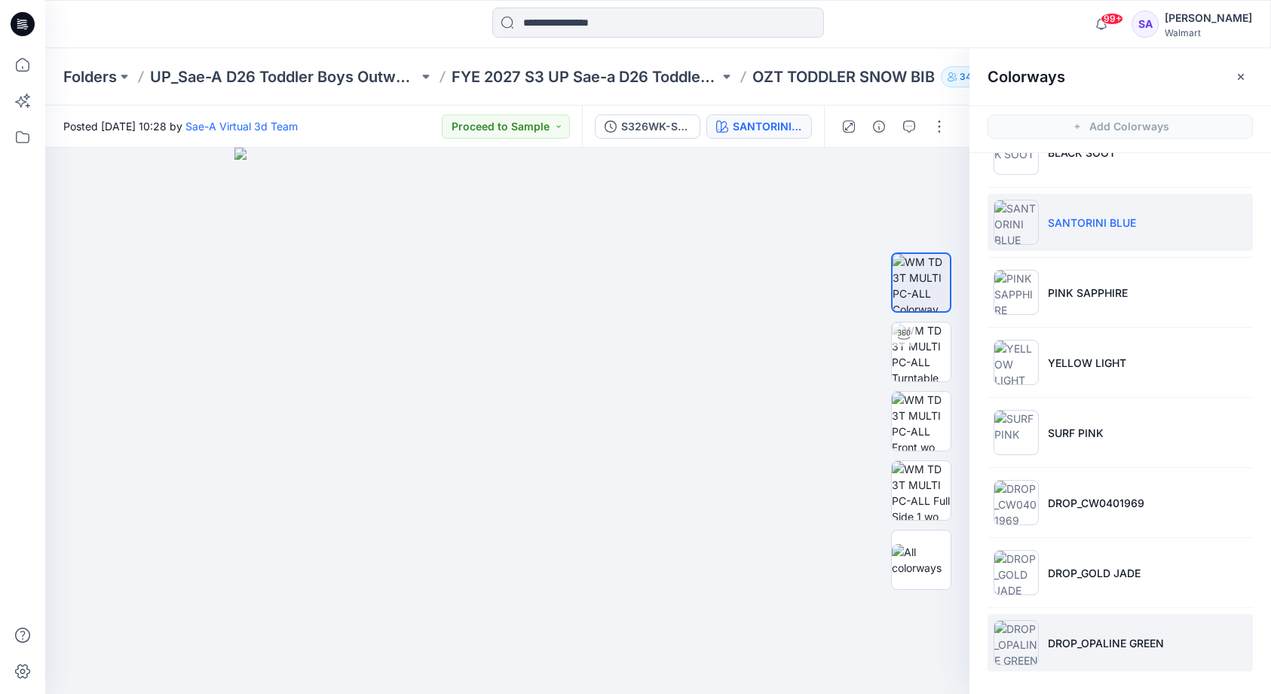
scroll to position [44, 0]
click at [1107, 642] on p "DROP_OPALINE GREEN" at bounding box center [1106, 644] width 116 height 16
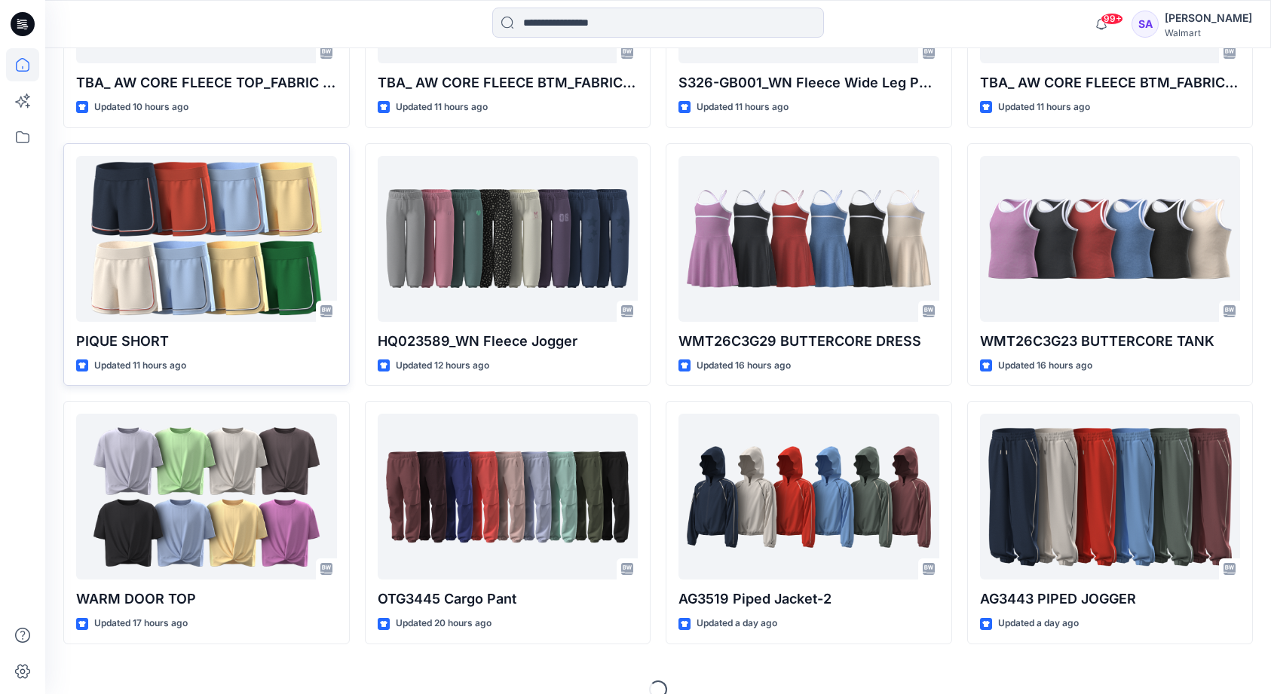
scroll to position [1362, 0]
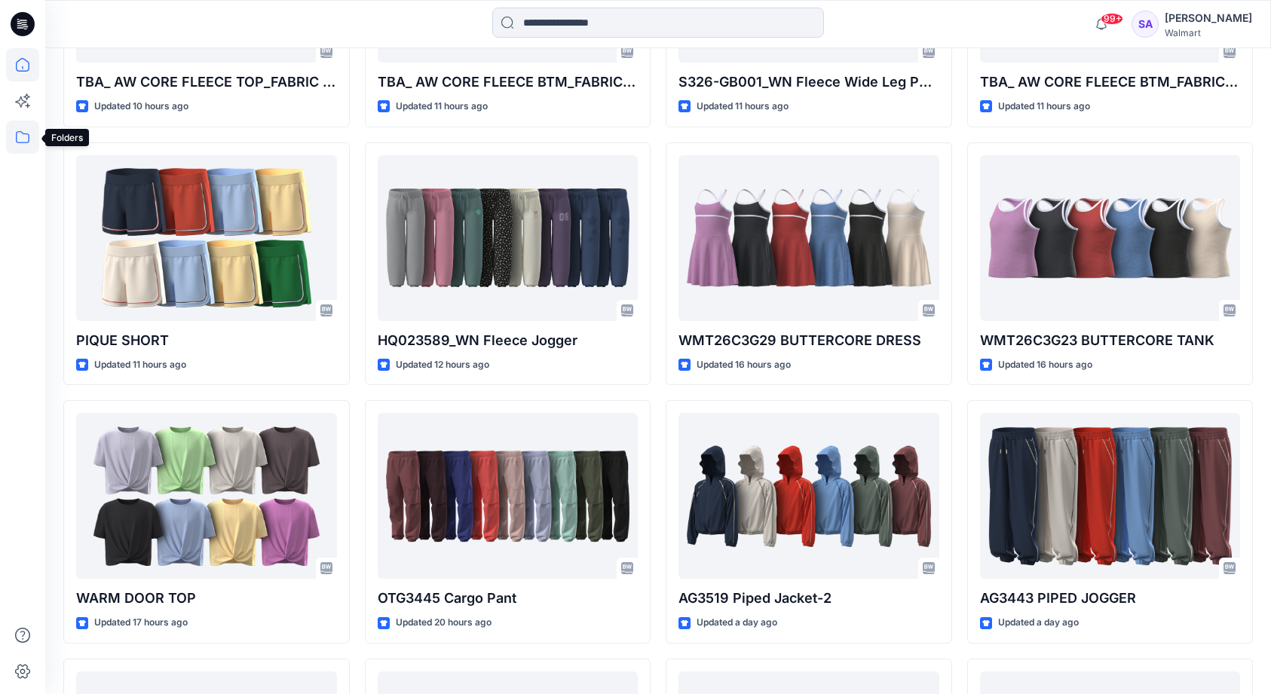
click at [17, 138] on icon at bounding box center [23, 137] width 14 height 12
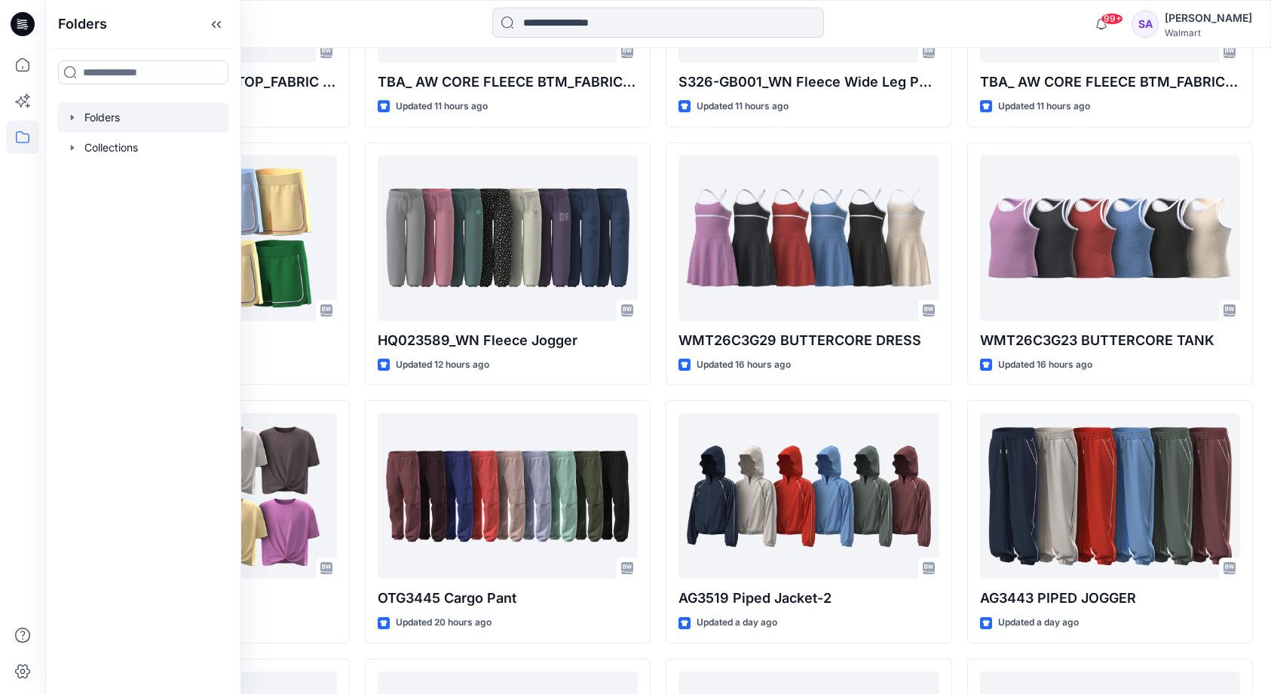
click at [111, 119] on div at bounding box center [143, 118] width 172 height 30
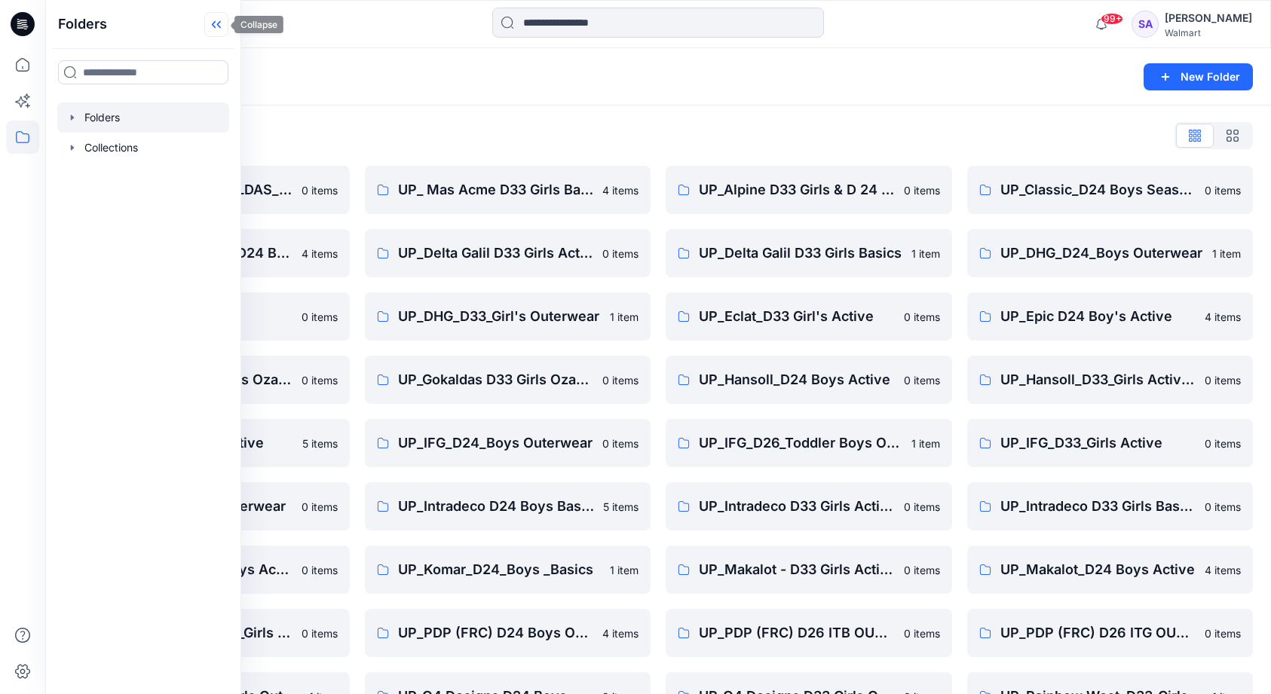
click at [211, 23] on icon at bounding box center [216, 24] width 24 height 25
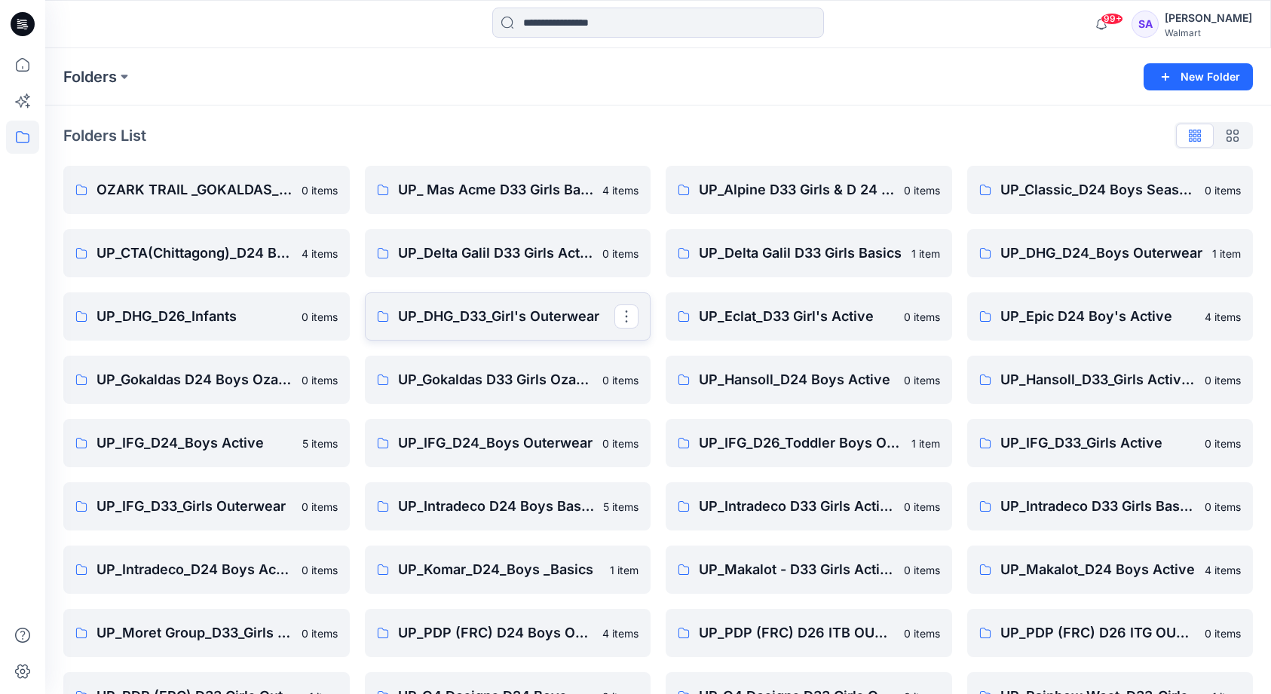
click at [507, 315] on p "UP_DHG_D33_Girl's Outerwear" at bounding box center [506, 316] width 217 height 21
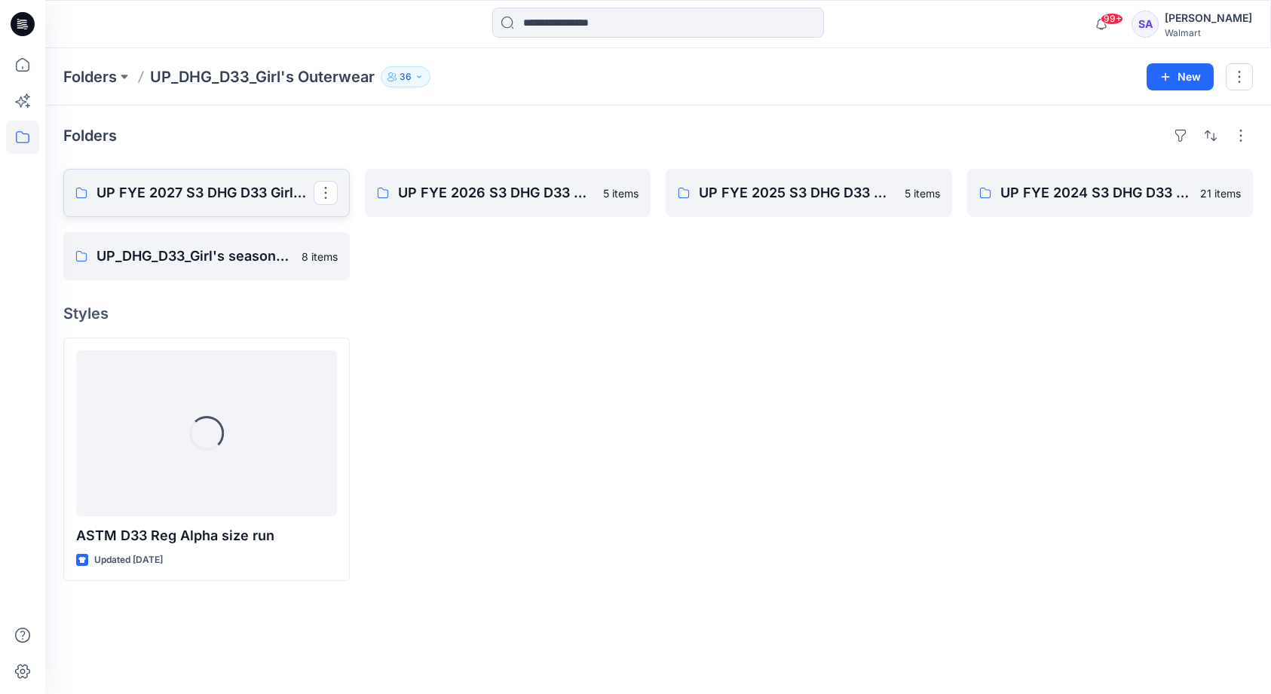
click at [196, 201] on p "UP FYE 2027 S3 DHG D33 Girls Outerwear" at bounding box center [205, 192] width 217 height 21
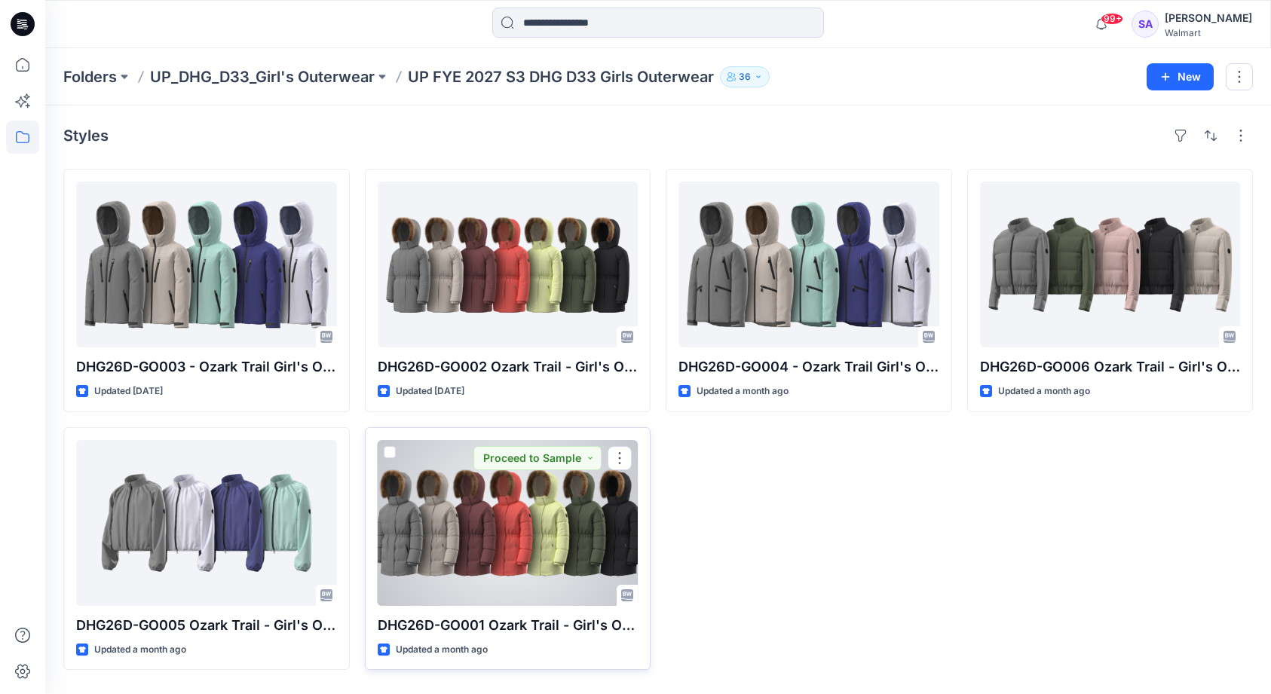
click at [558, 518] on div at bounding box center [508, 523] width 261 height 166
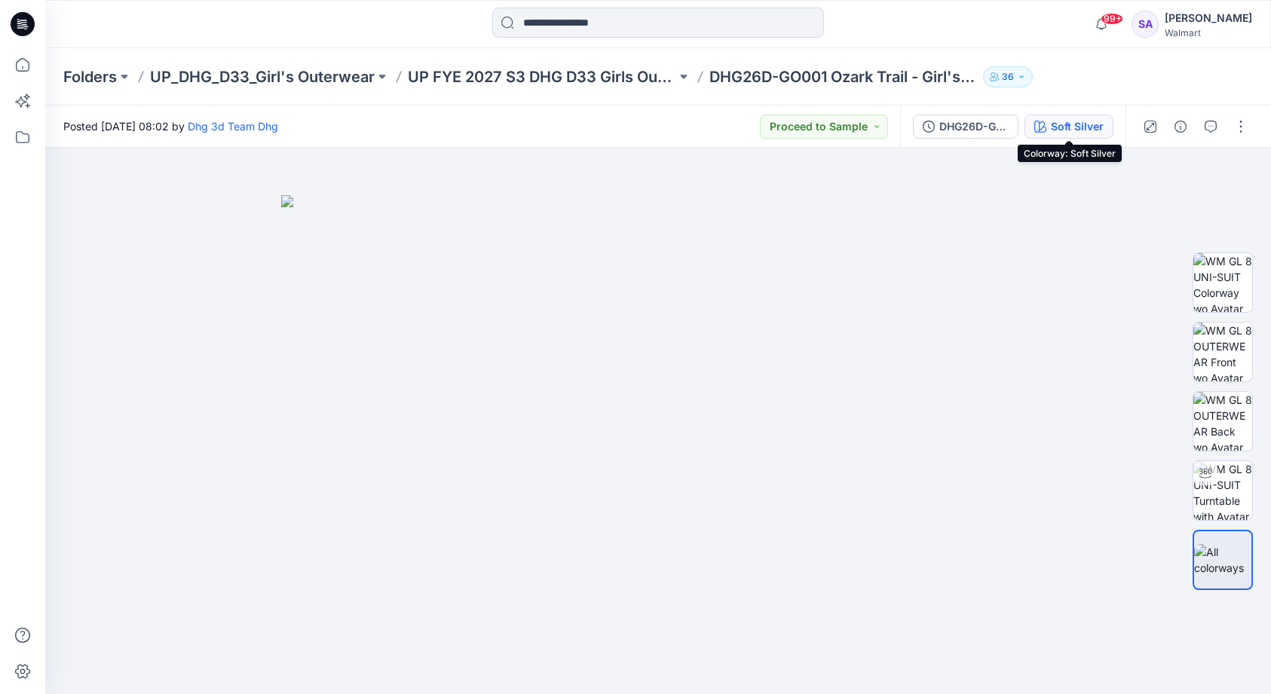
click at [1044, 124] on icon "button" at bounding box center [1040, 127] width 12 height 12
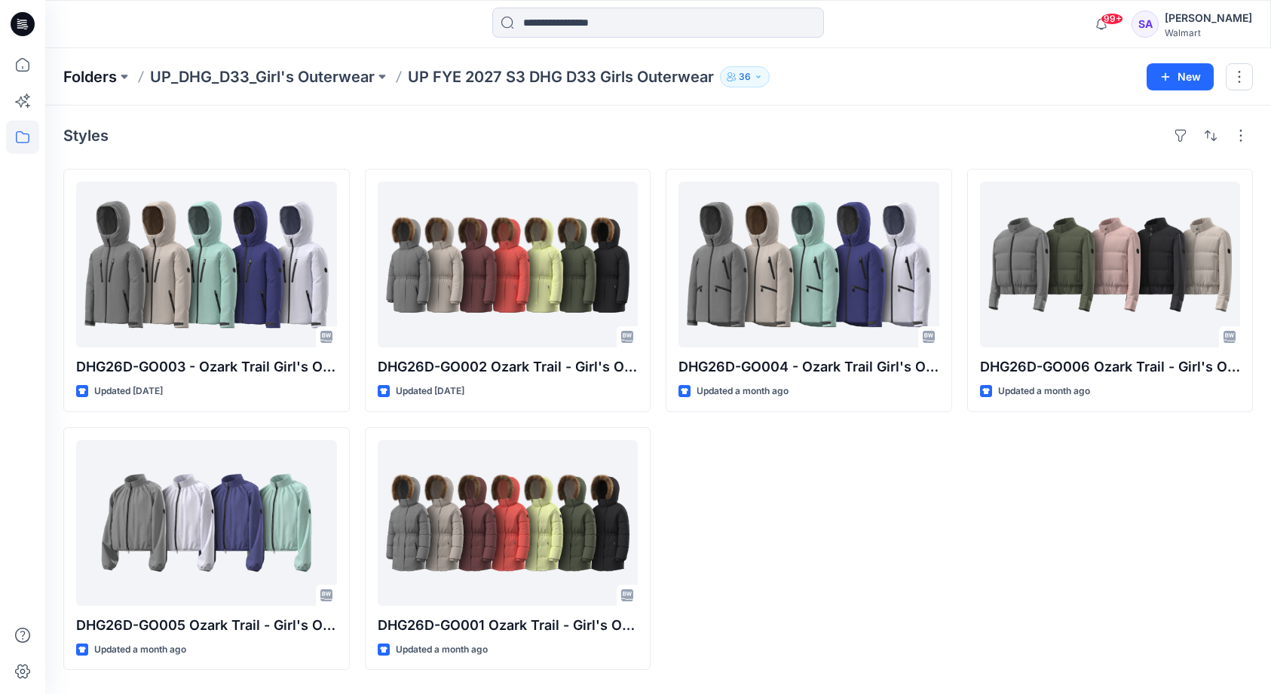
click at [72, 75] on p "Folders" at bounding box center [90, 76] width 54 height 21
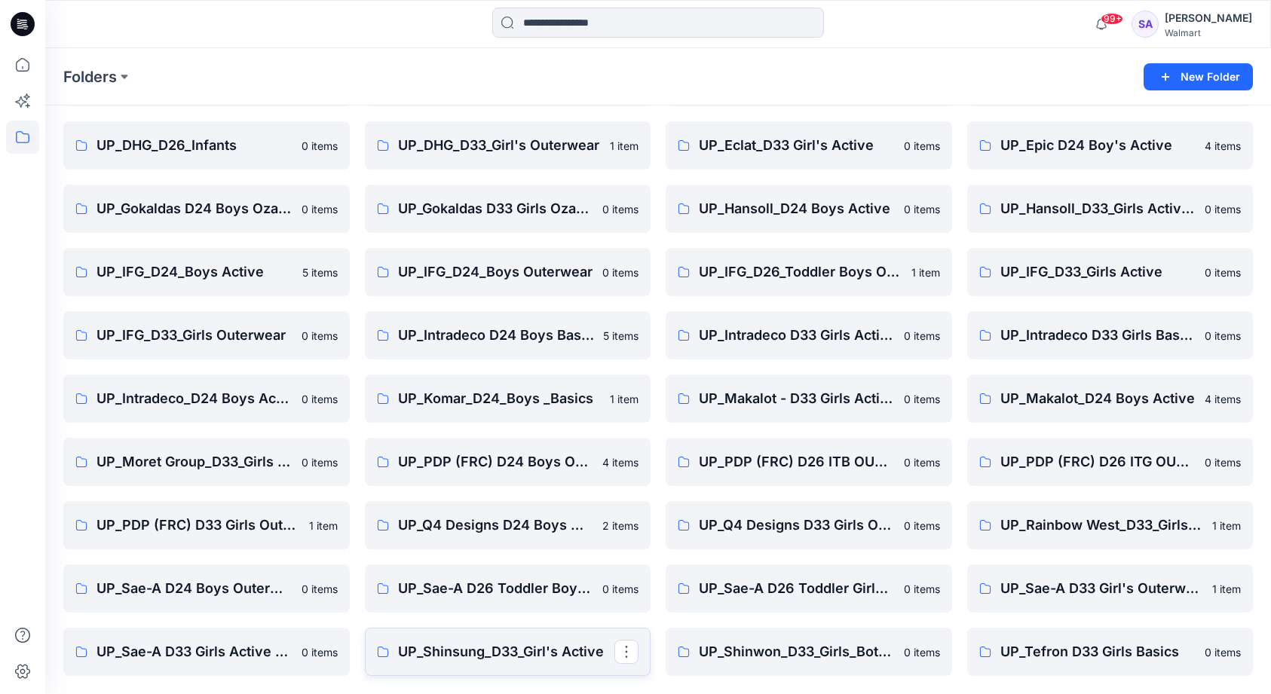
scroll to position [171, 0]
click at [1063, 280] on p "UP_IFG_D33_Girls Active" at bounding box center [1108, 272] width 217 height 21
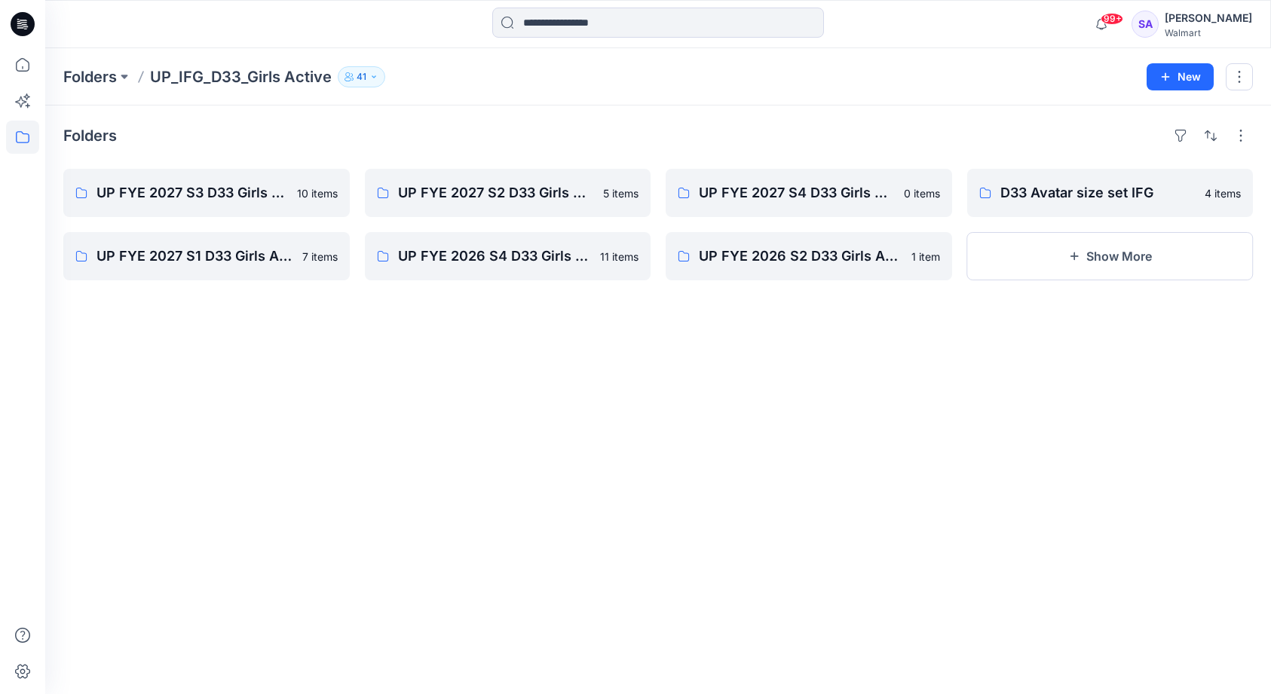
scroll to position [171, 0]
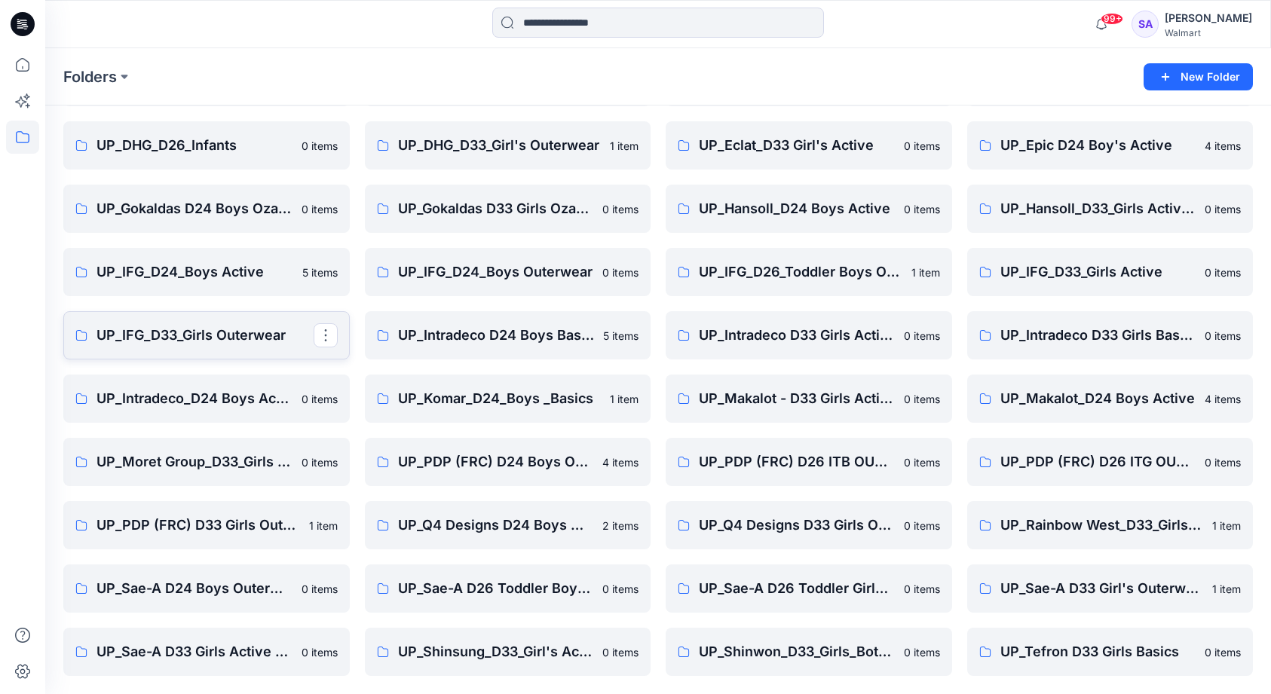
click at [228, 333] on p "UP_IFG_D33_Girls Outerwear" at bounding box center [205, 335] width 217 height 21
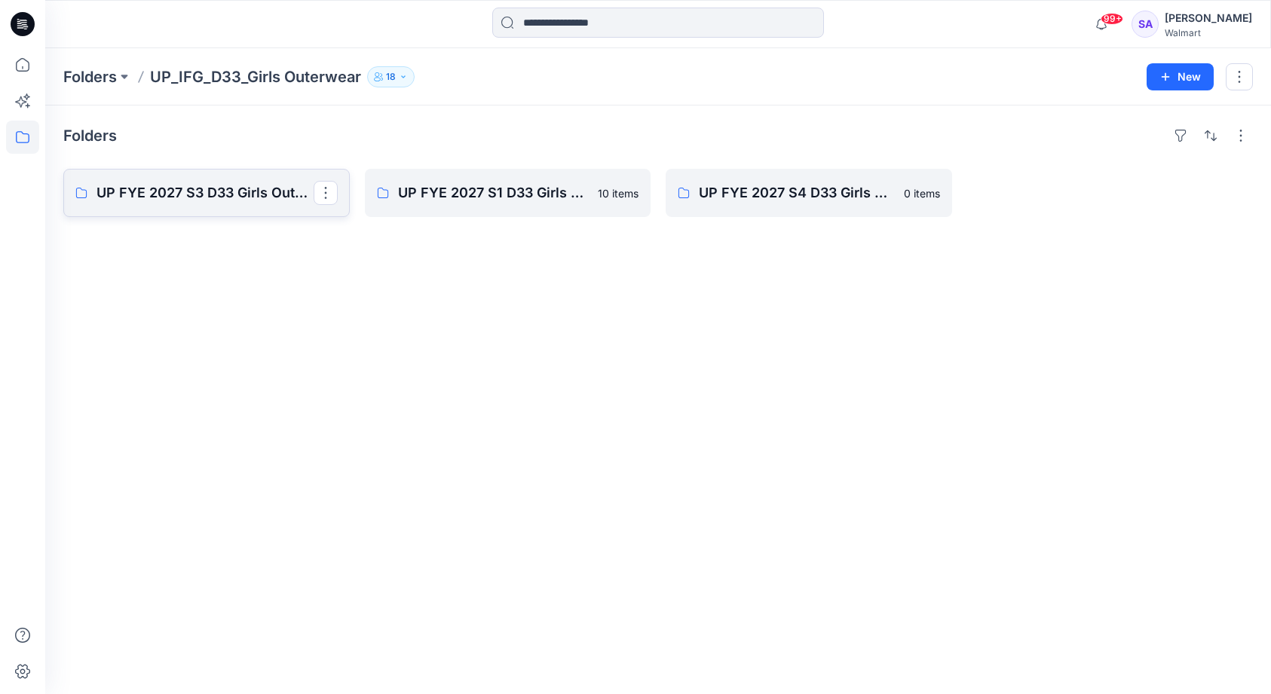
click at [173, 193] on p "UP FYE 2027 S3 D33 Girls Outdoor IFG" at bounding box center [205, 192] width 217 height 21
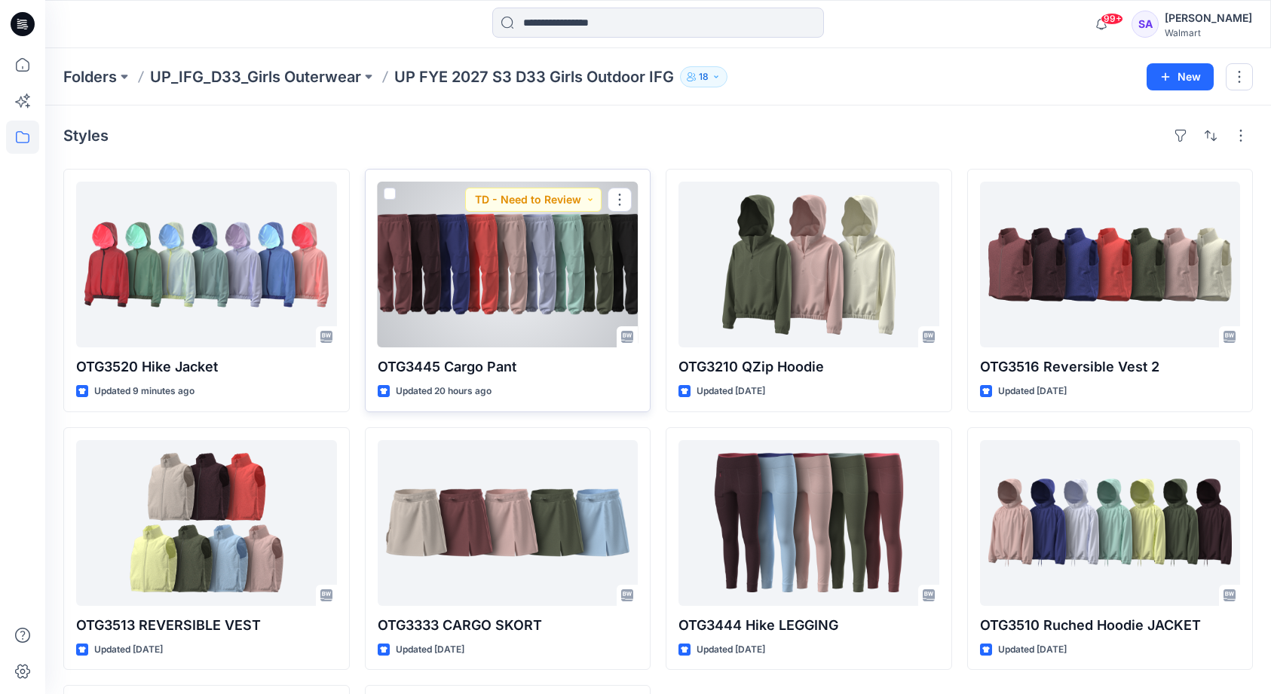
click at [441, 279] on div at bounding box center [508, 265] width 261 height 166
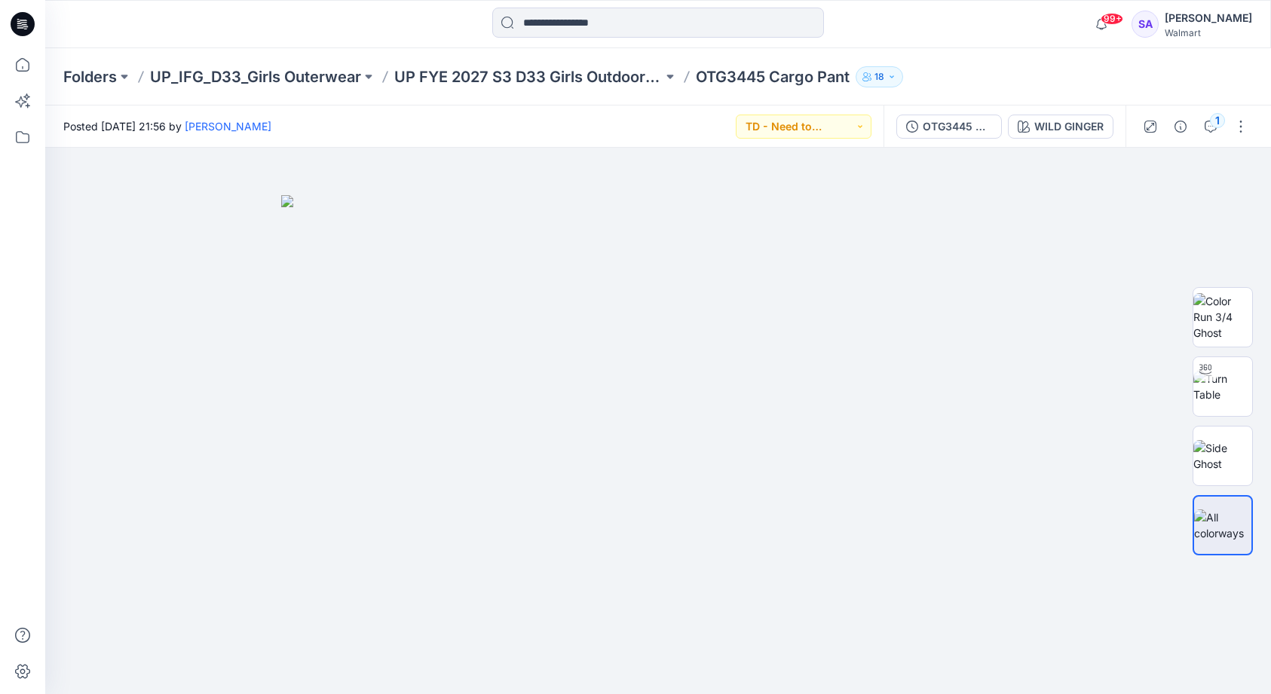
click at [1058, 121] on div "WILD GINGER" at bounding box center [1068, 126] width 69 height 17
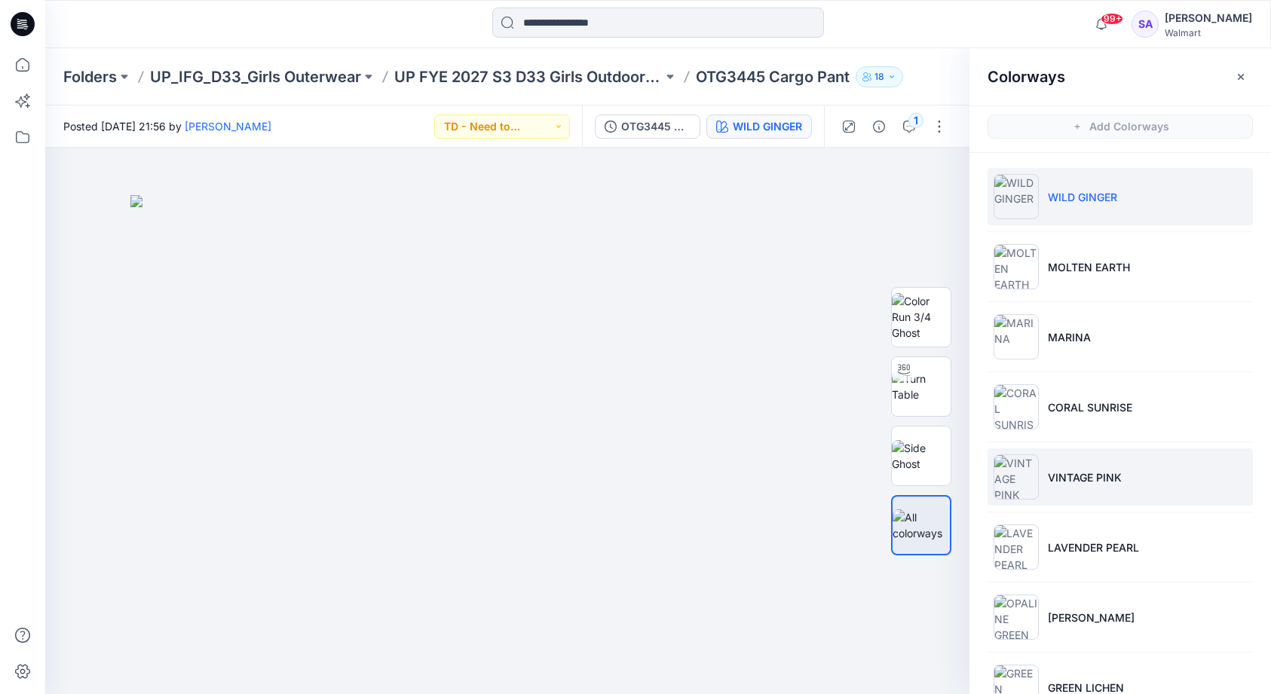
click at [1078, 481] on p "VINTAGE PINK" at bounding box center [1085, 478] width 74 height 16
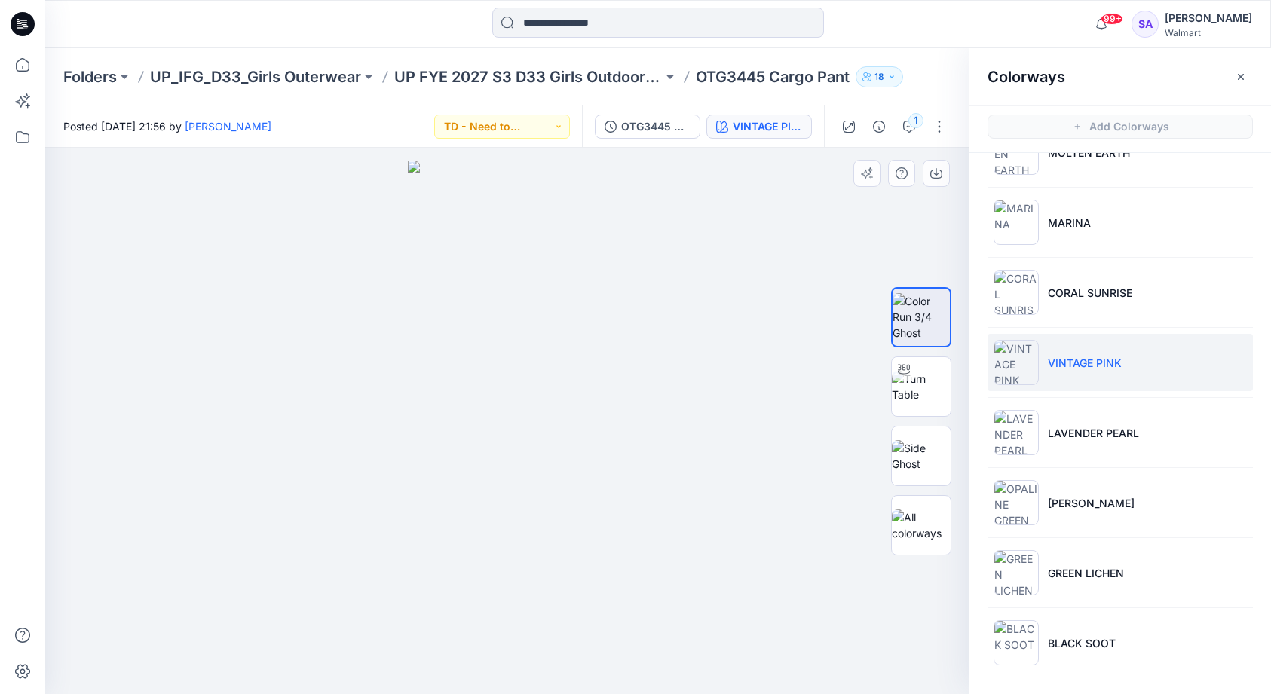
scroll to position [115, 0]
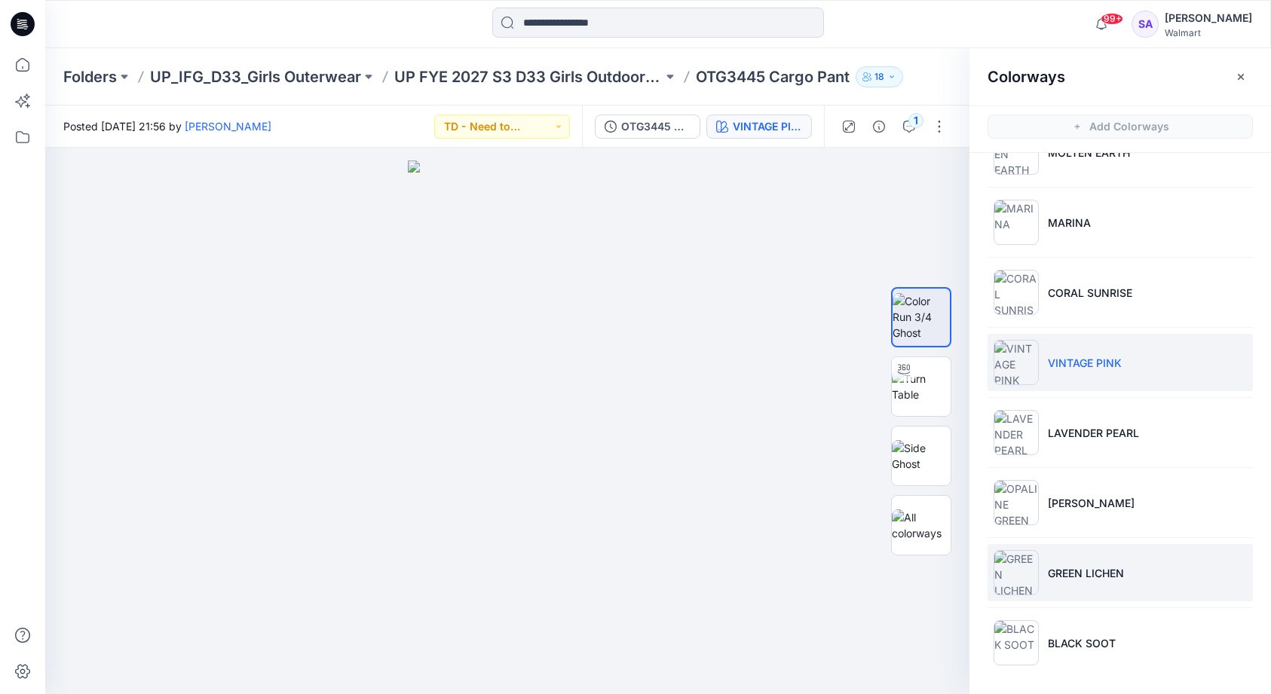
click at [1067, 578] on p "GREEN LICHEN" at bounding box center [1086, 573] width 76 height 16
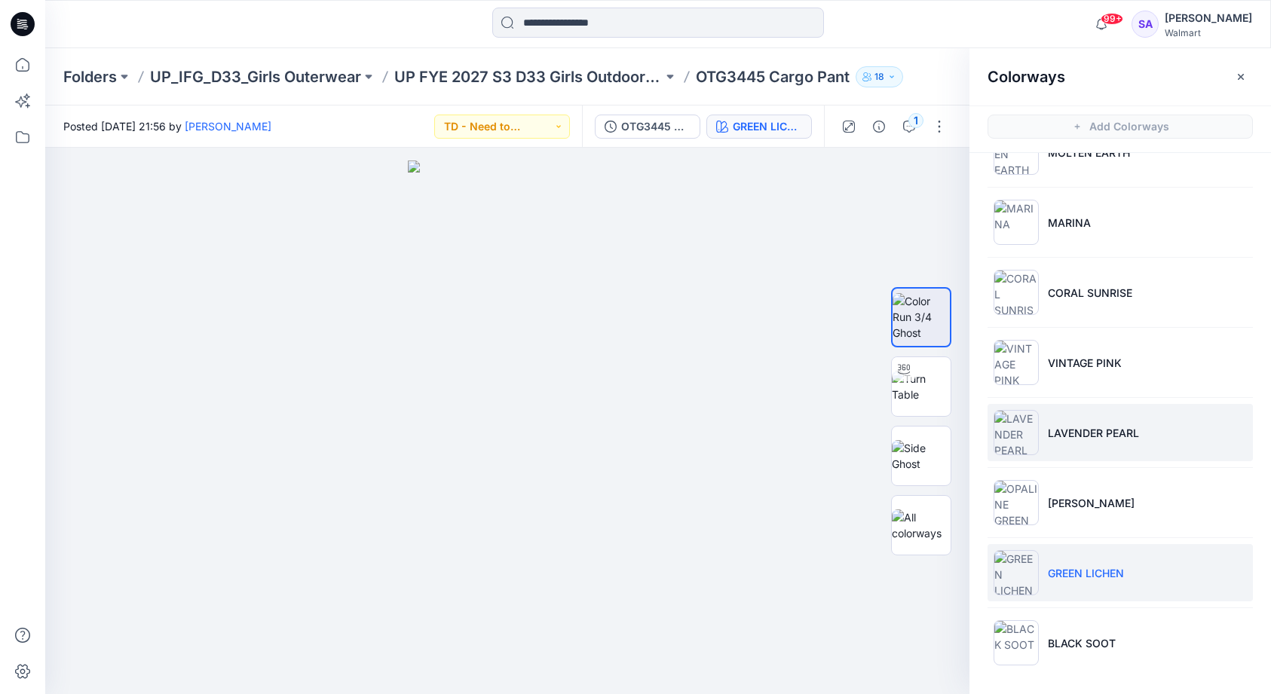
click at [1088, 443] on li "LAVENDER PEARL" at bounding box center [1120, 432] width 265 height 57
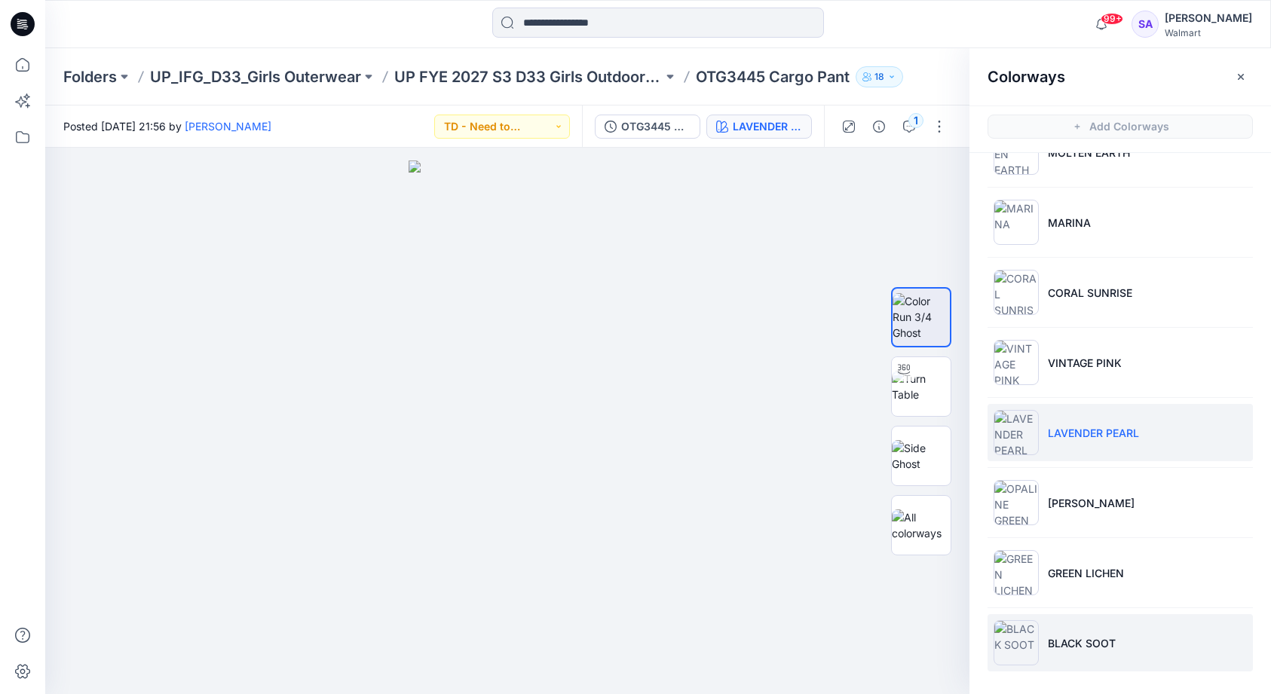
click at [1038, 645] on li "BLACK SOOT" at bounding box center [1120, 642] width 265 height 57
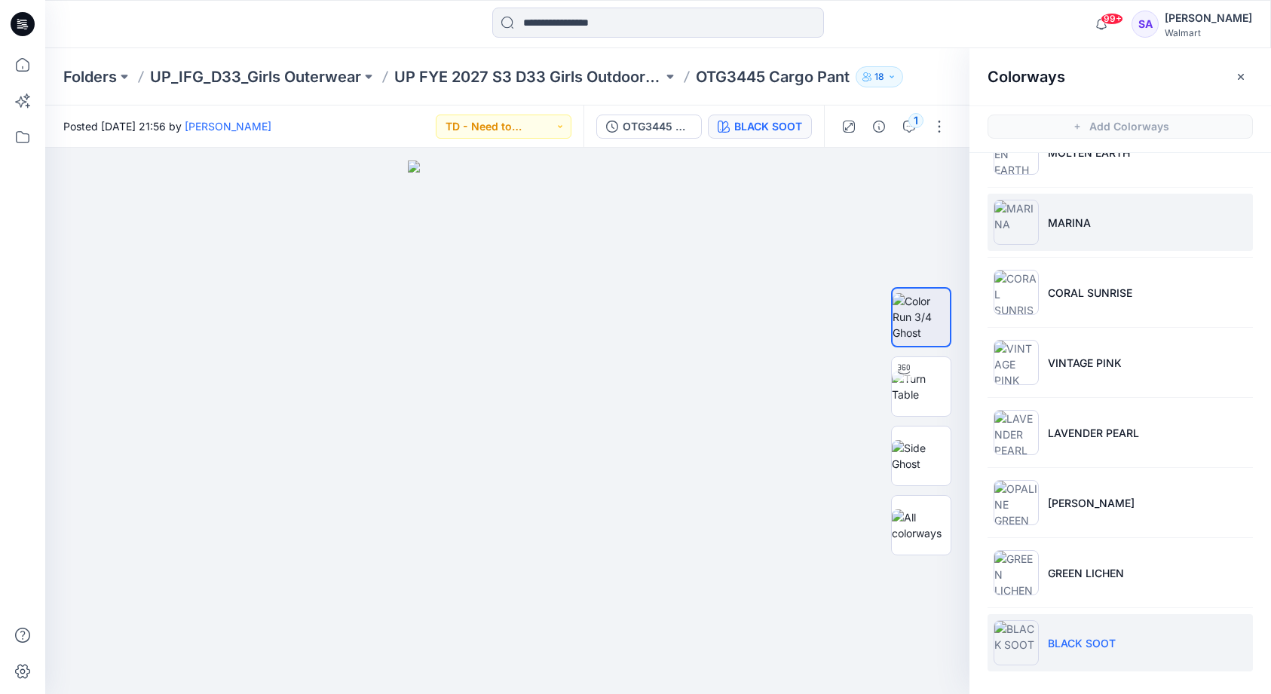
click at [1065, 218] on p "MARINA" at bounding box center [1069, 223] width 43 height 16
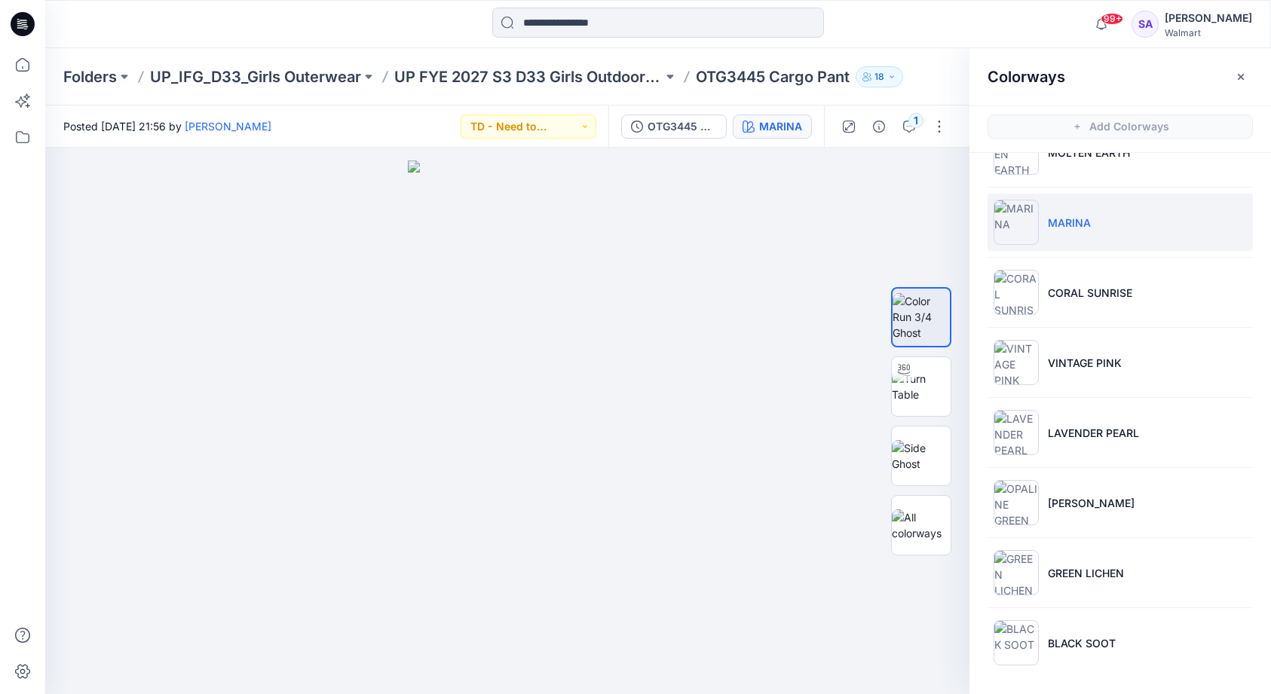
click at [1062, 225] on p "MARINA" at bounding box center [1069, 223] width 43 height 16
click at [1071, 505] on p "[PERSON_NAME]" at bounding box center [1091, 503] width 87 height 16
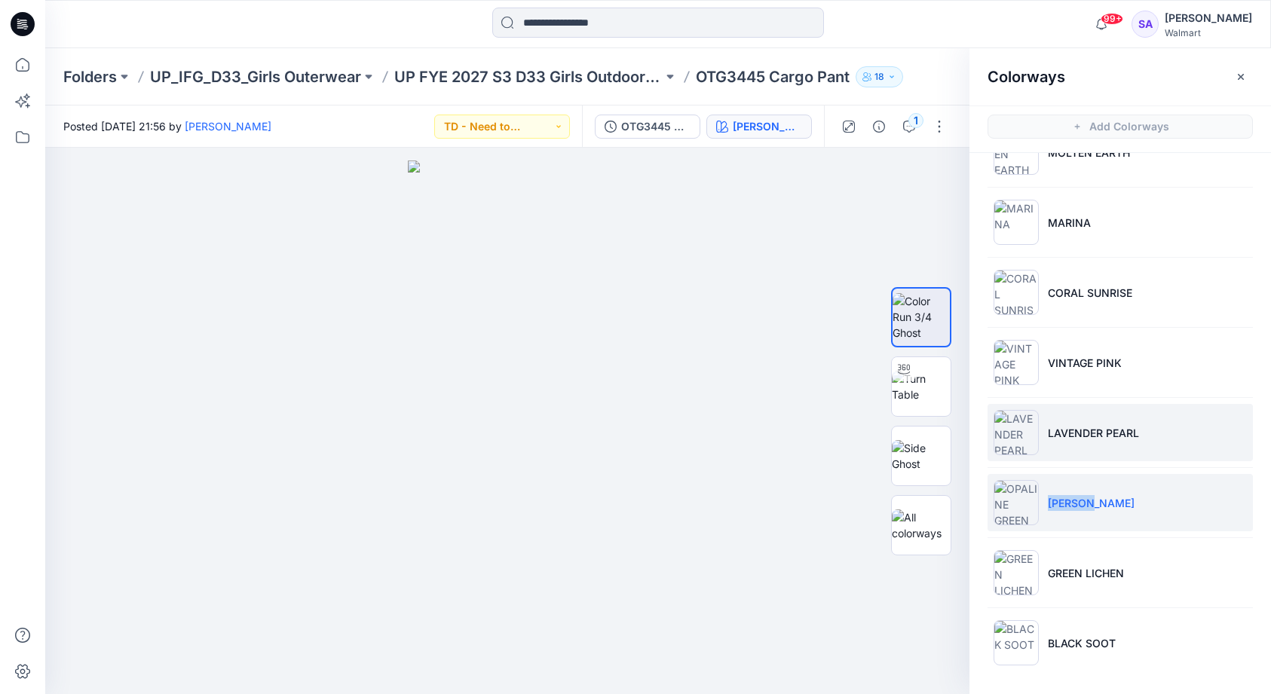
click at [1063, 437] on p "LAVENDER PEARL" at bounding box center [1093, 433] width 91 height 16
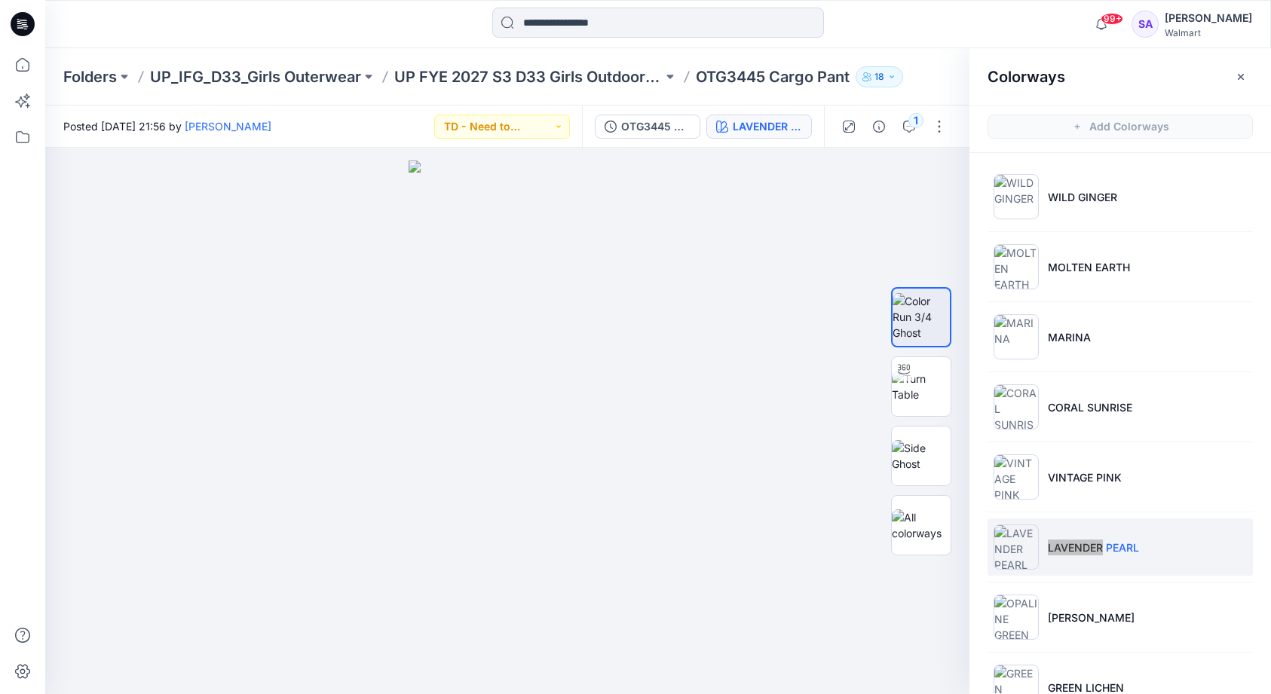
scroll to position [0, 0]
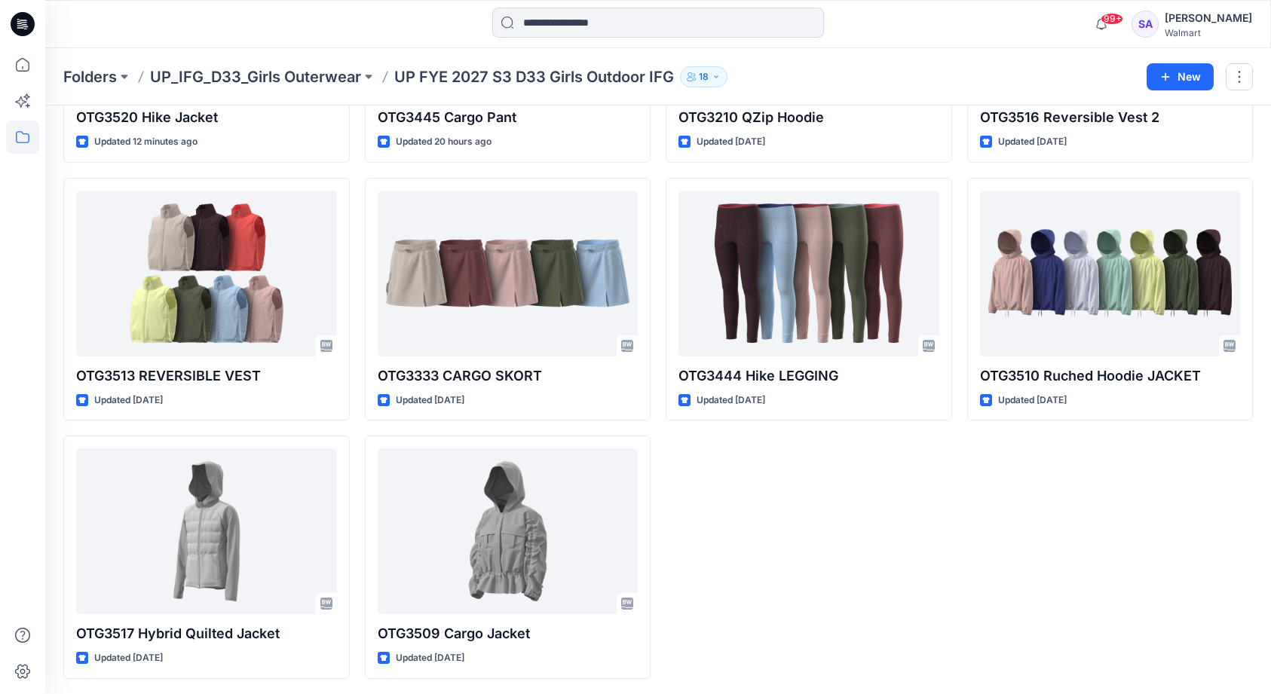
scroll to position [249, 0]
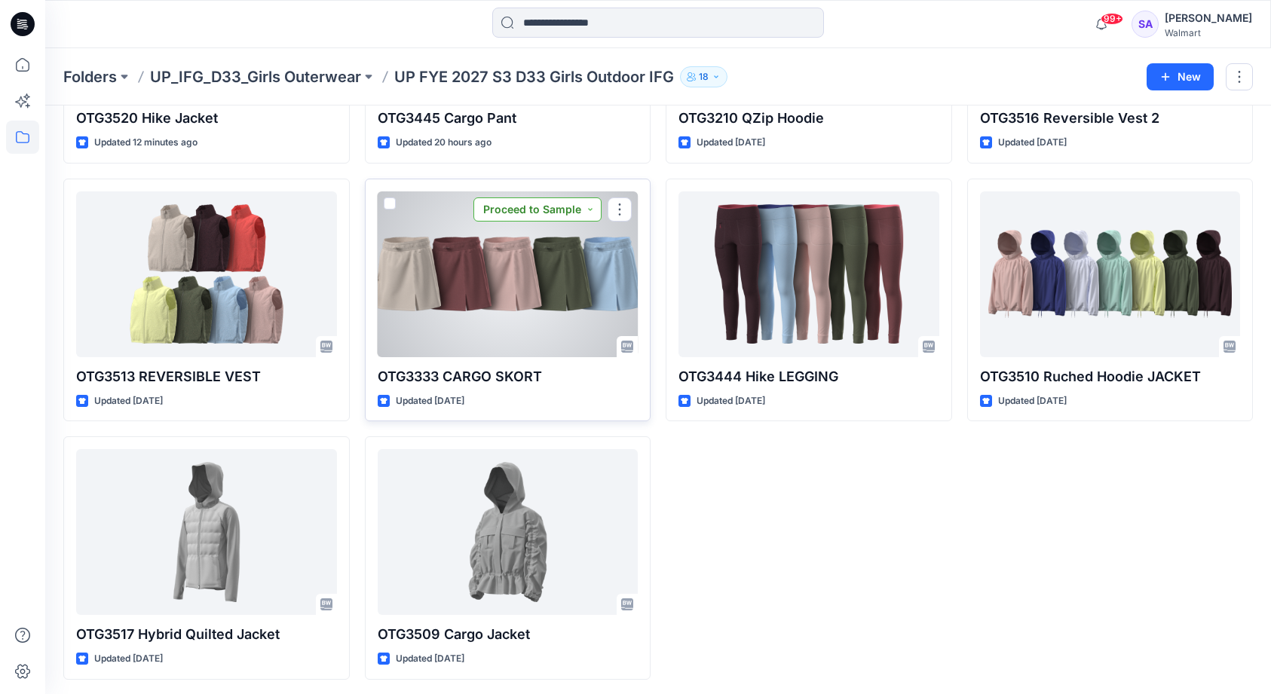
click at [570, 207] on button "Proceed to Sample" at bounding box center [537, 210] width 128 height 24
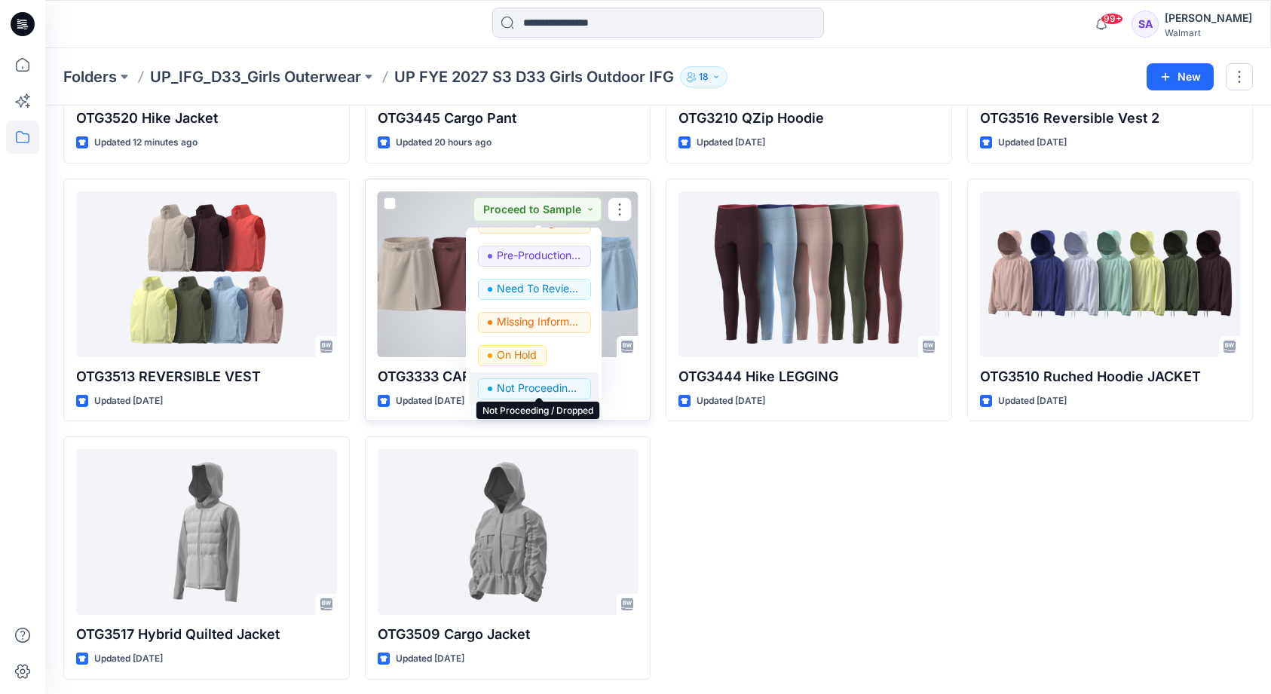
click at [532, 380] on p "Not Proceeding / Dropped" at bounding box center [539, 388] width 84 height 20
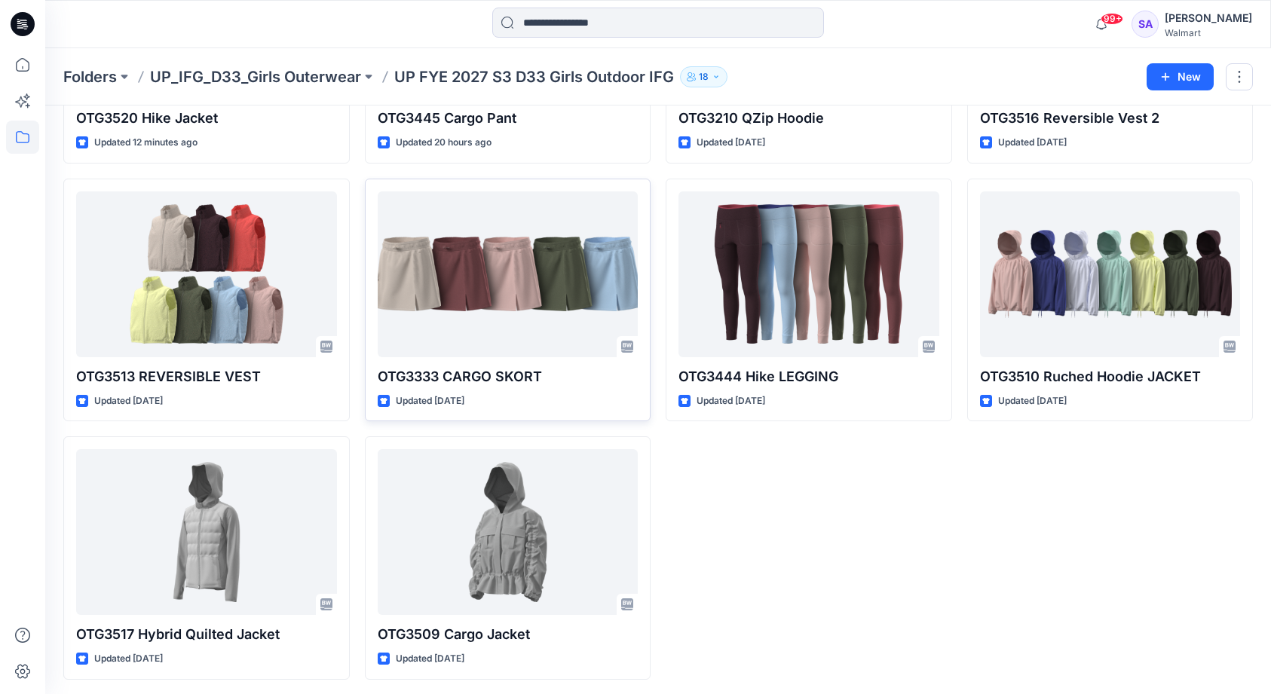
click at [740, 488] on div "OTG3210 QZip Hoodie Updated [DATE] OTG3444 Hike LEGGING Updated [DATE]" at bounding box center [809, 300] width 286 height 760
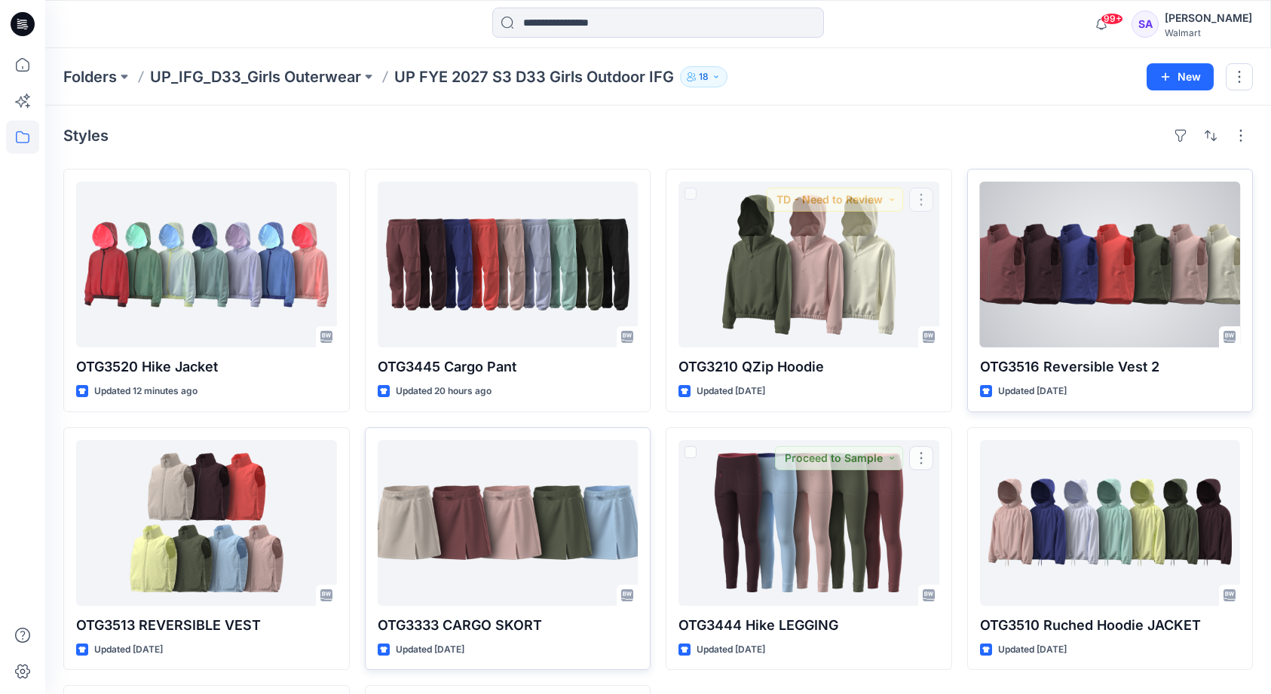
scroll to position [0, 0]
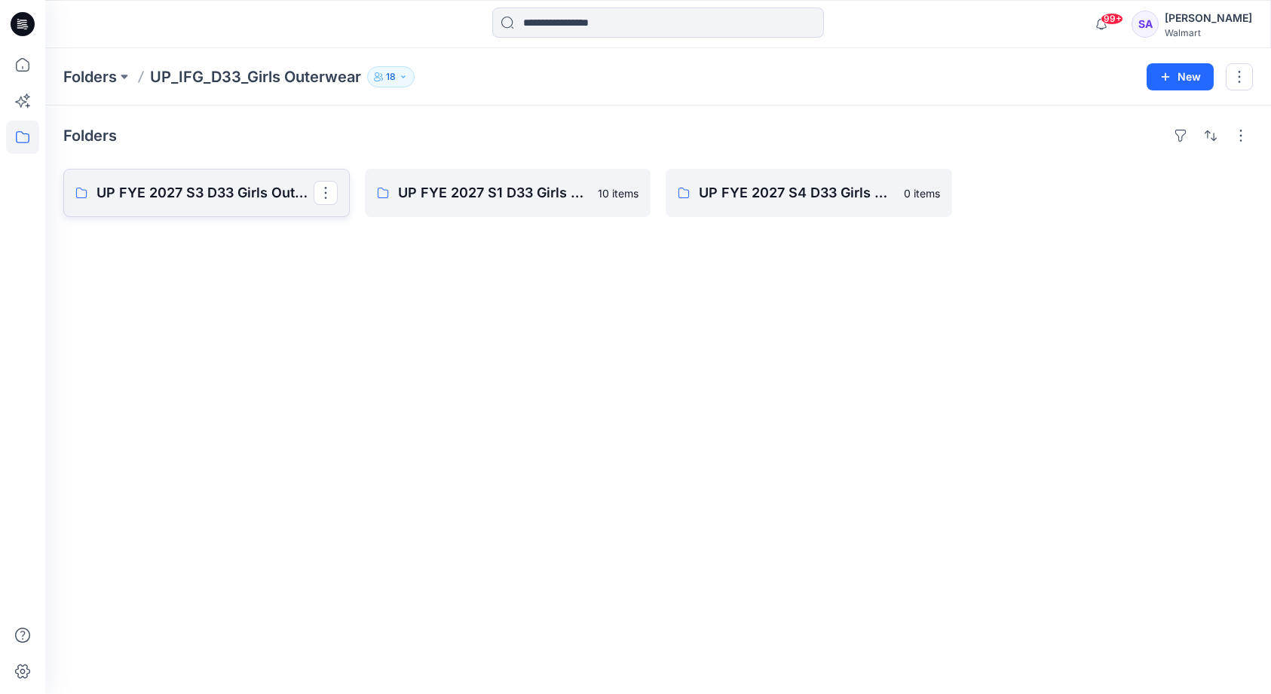
click at [198, 196] on p "UP FYE 2027 S3 D33 Girls Outdoor IFG" at bounding box center [205, 192] width 217 height 21
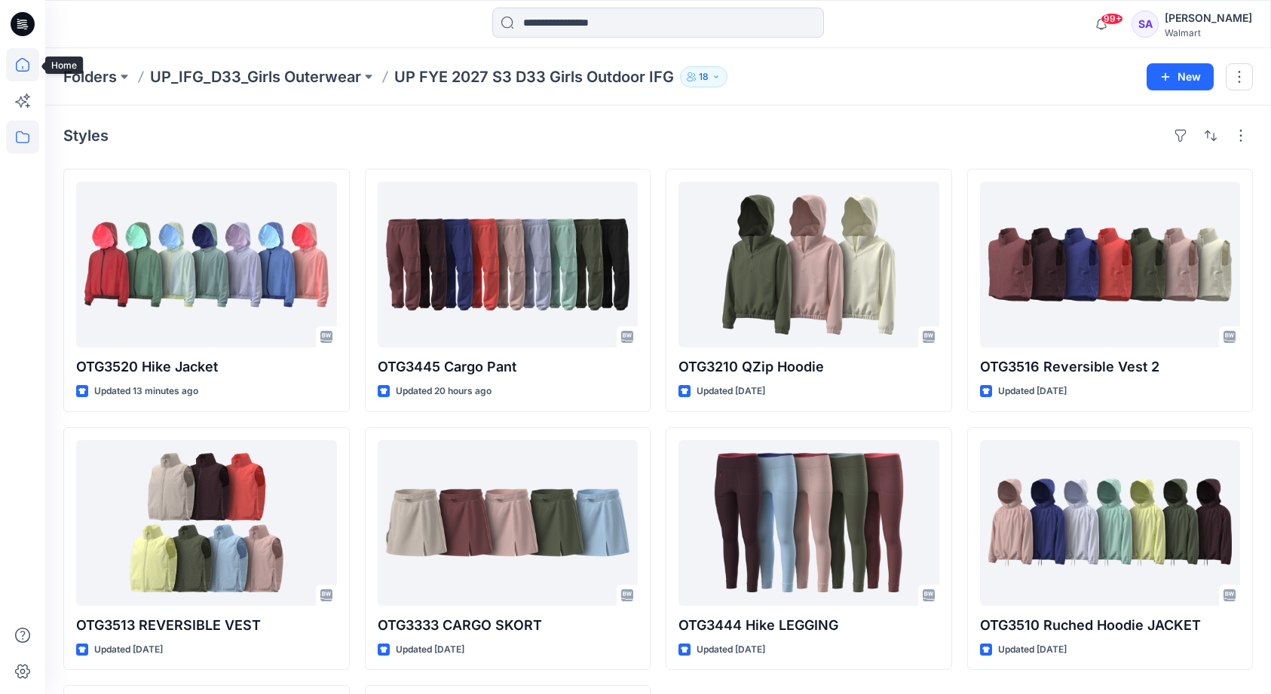
click at [21, 69] on icon at bounding box center [22, 64] width 33 height 33
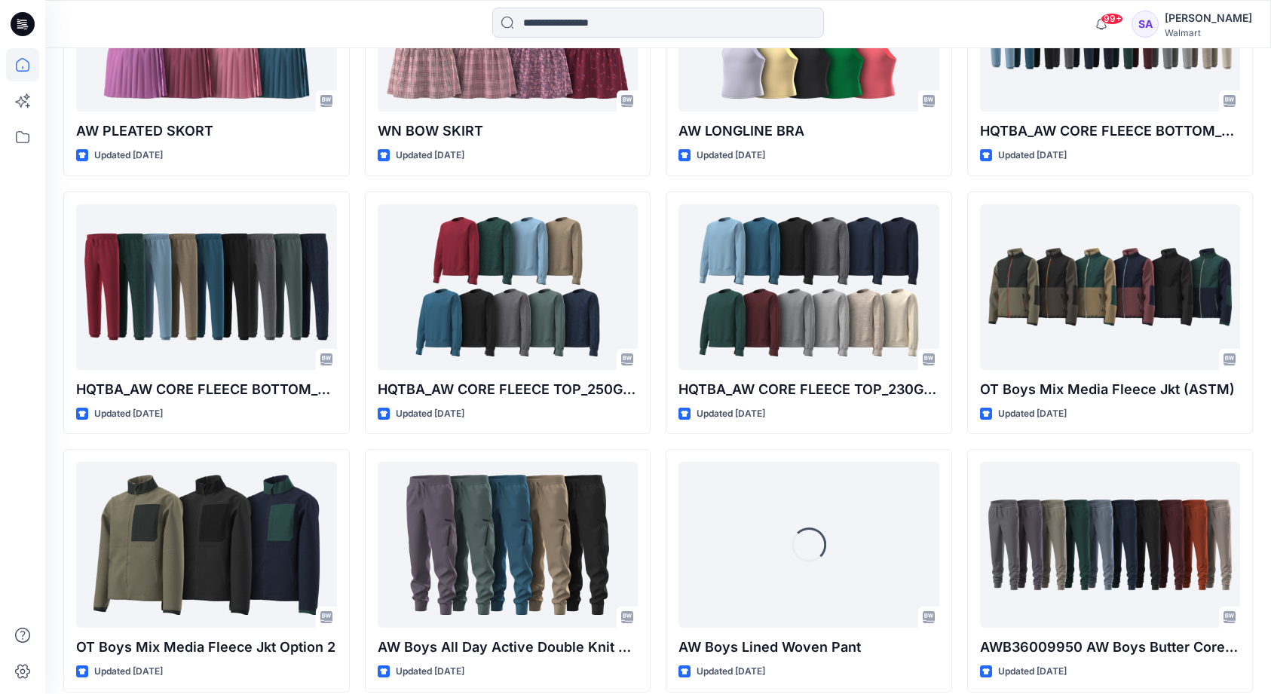
scroll to position [3159, 0]
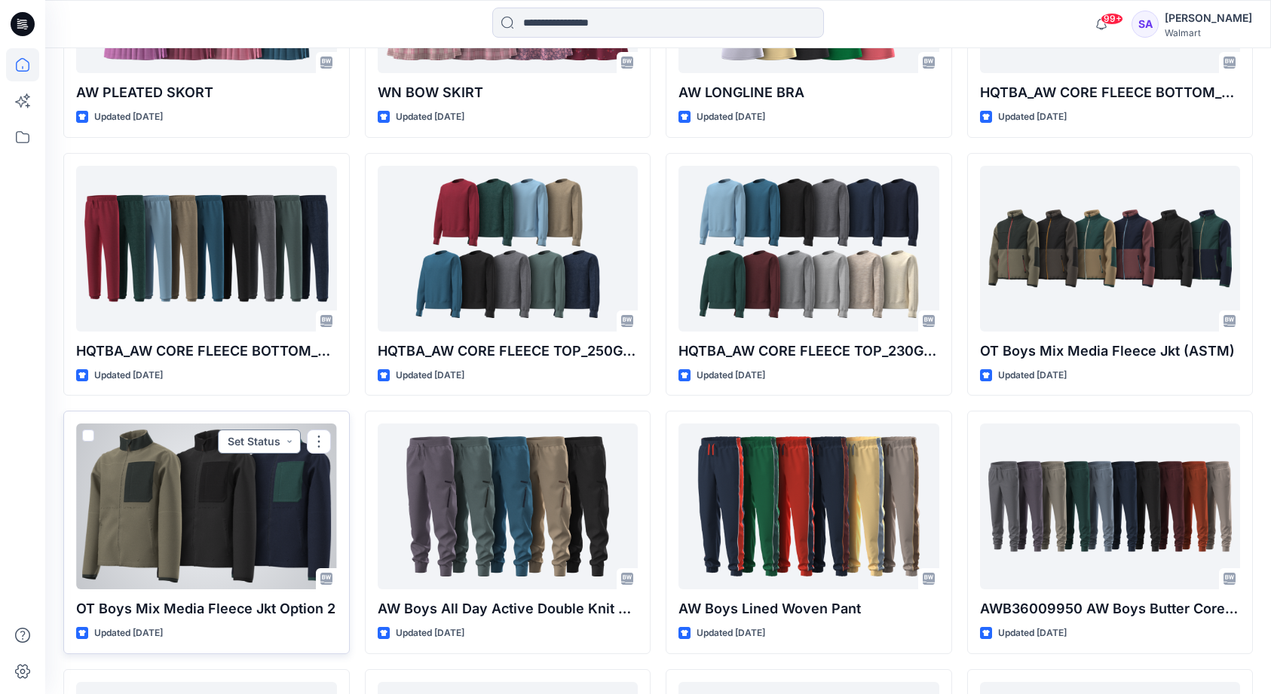
click at [252, 430] on button "Set Status" at bounding box center [259, 442] width 83 height 24
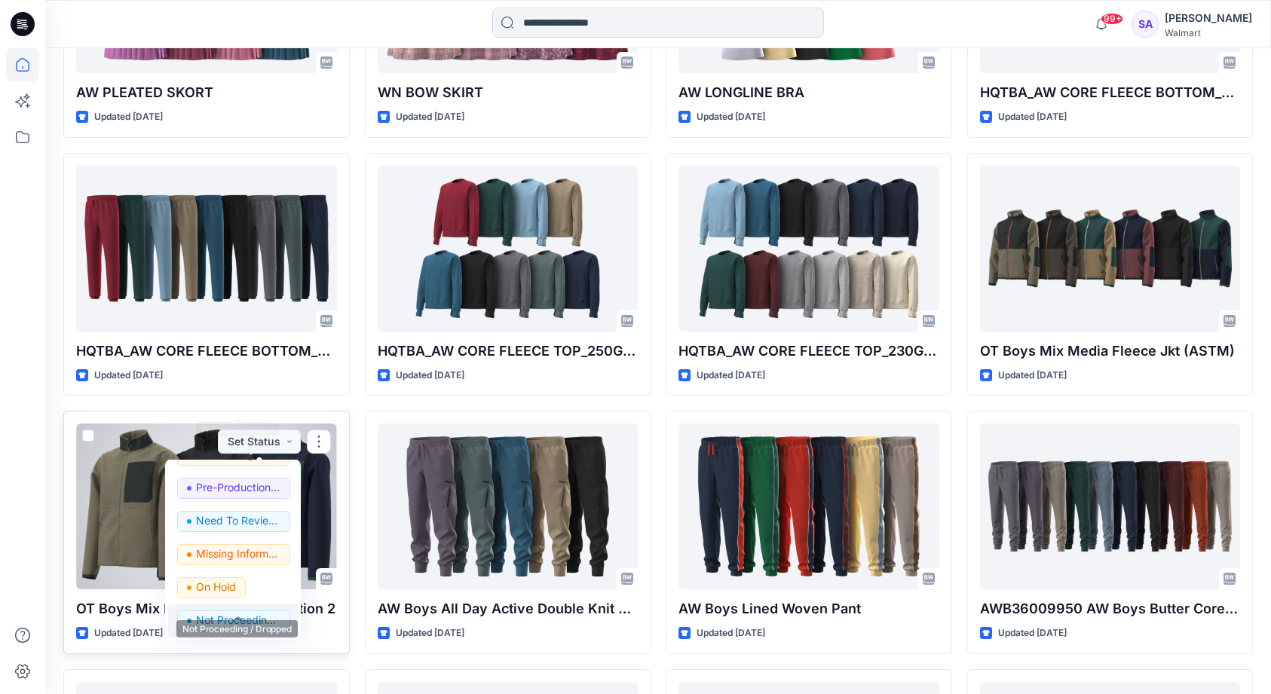
click at [231, 605] on button "Not Proceeding / Dropped" at bounding box center [233, 621] width 130 height 33
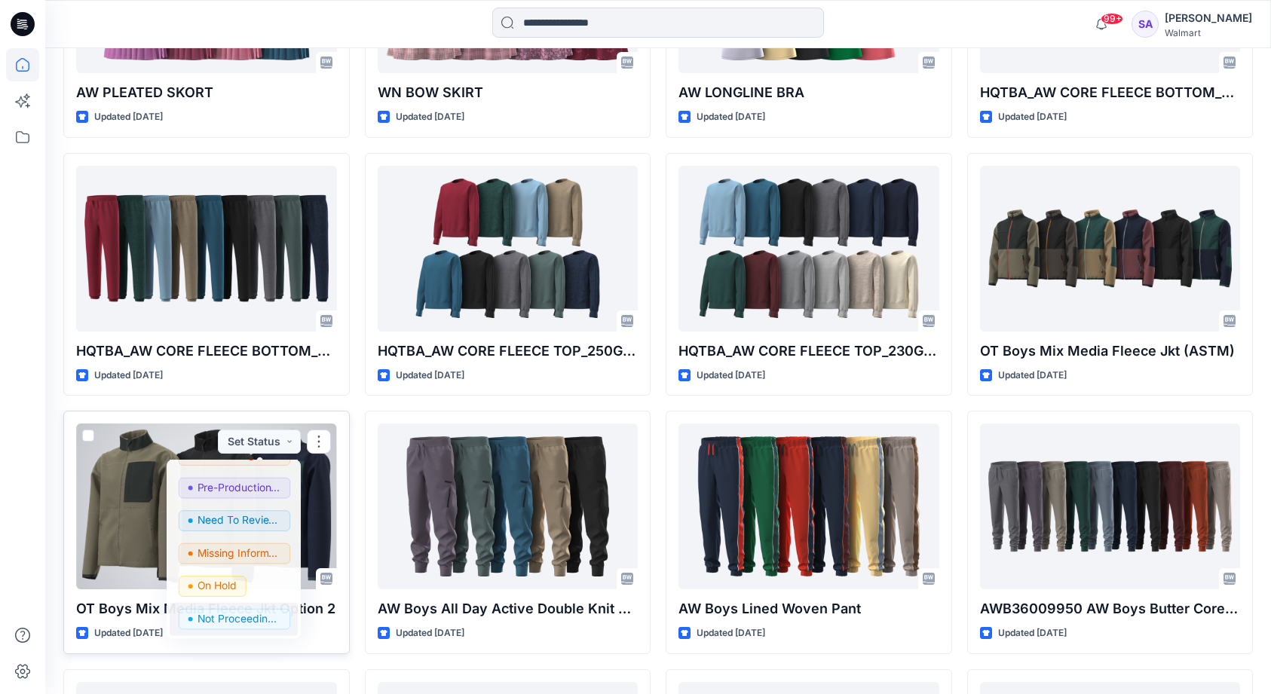
scroll to position [190, 0]
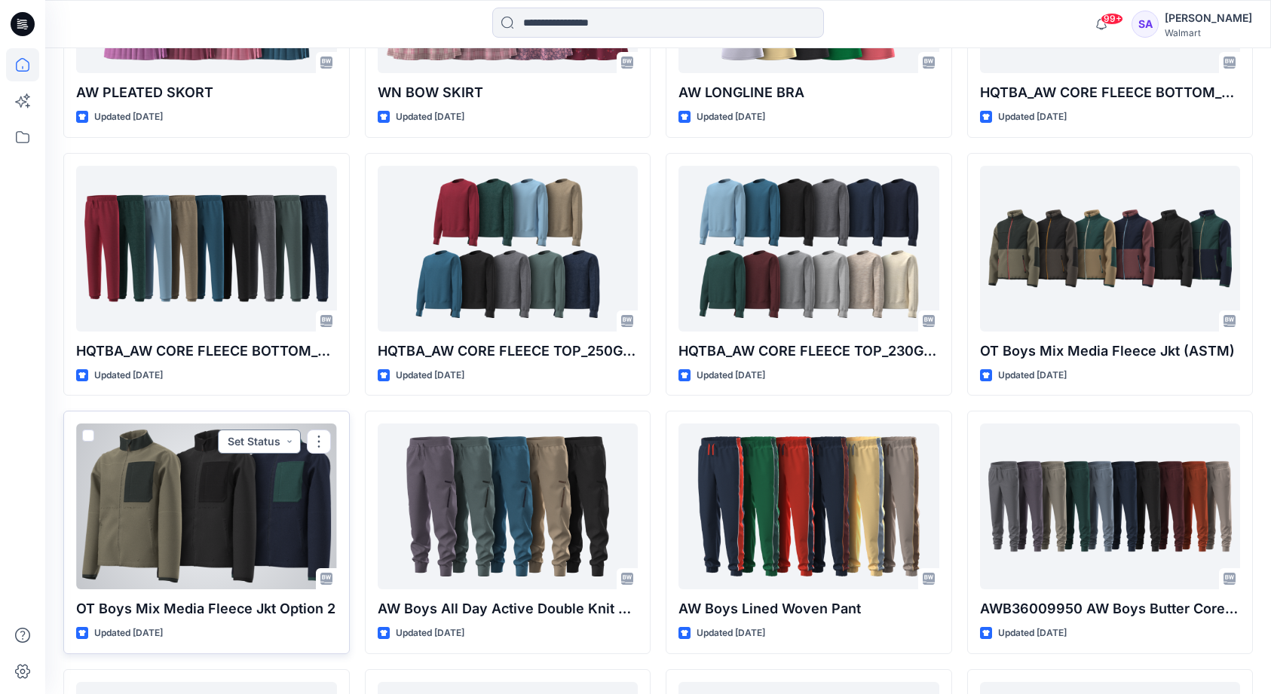
click at [279, 430] on button "Set Status" at bounding box center [259, 442] width 83 height 24
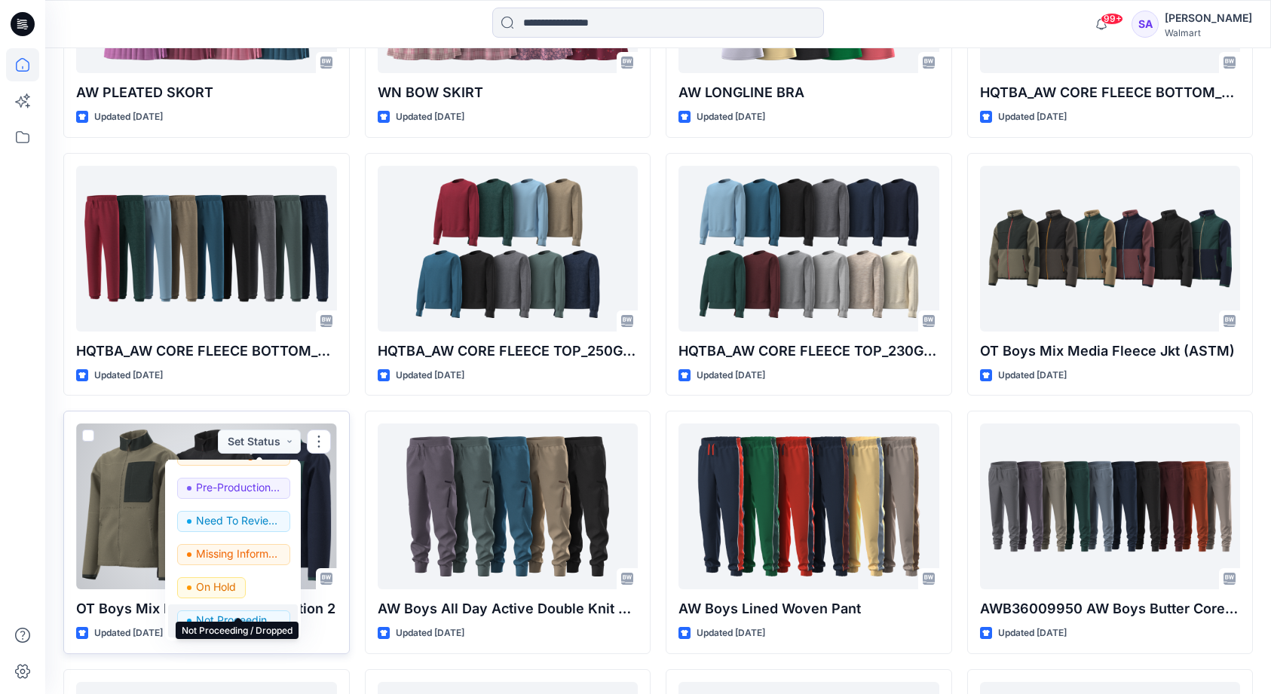
click at [237, 611] on p "Not Proceeding / Dropped" at bounding box center [238, 621] width 84 height 20
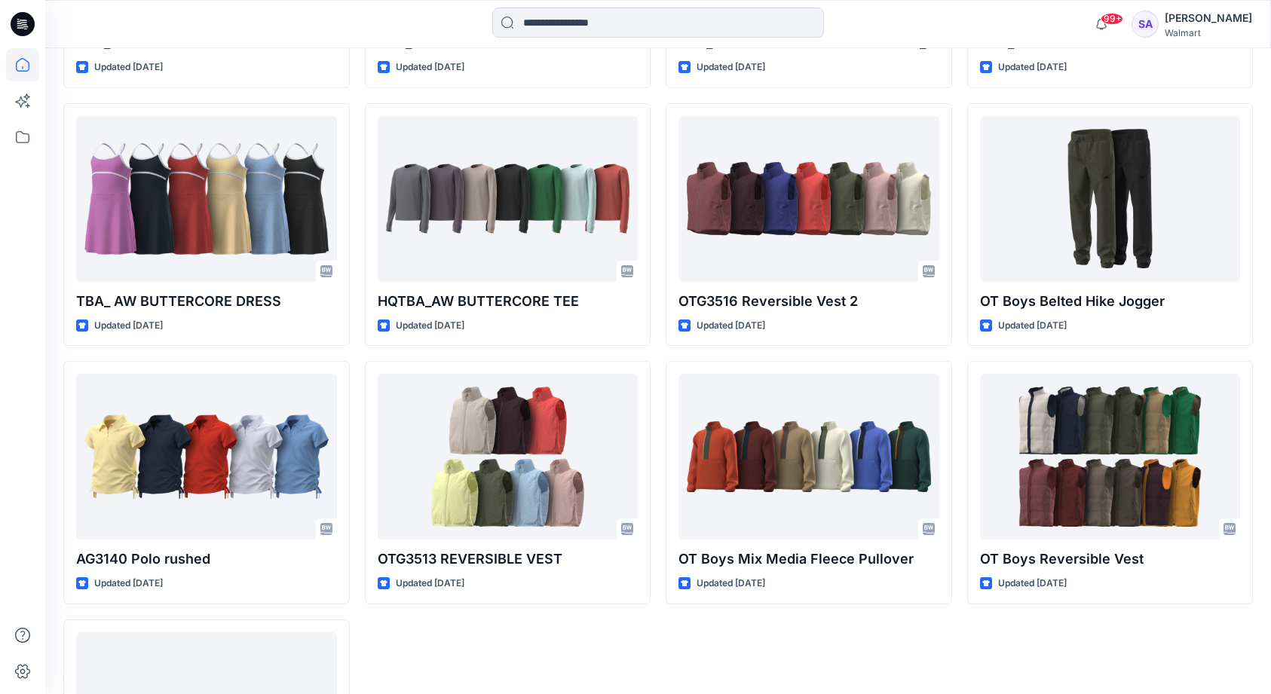
scroll to position [6076, 0]
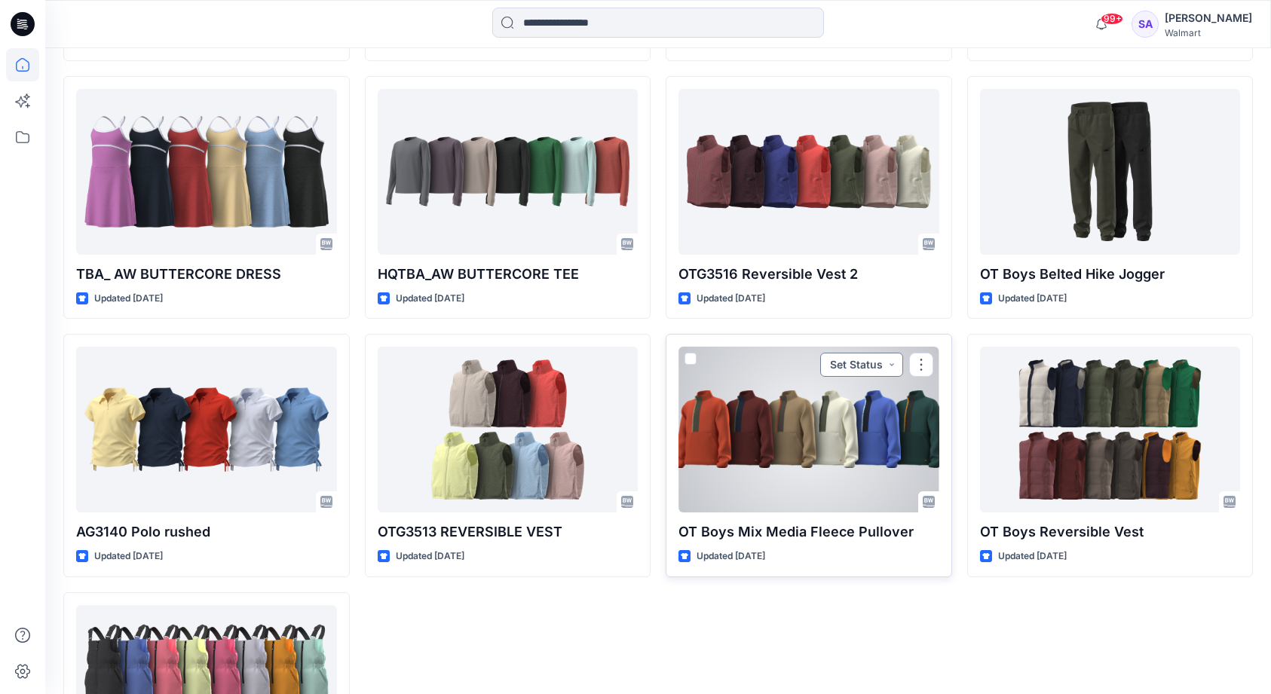
click at [887, 353] on button "Set Status" at bounding box center [861, 365] width 83 height 24
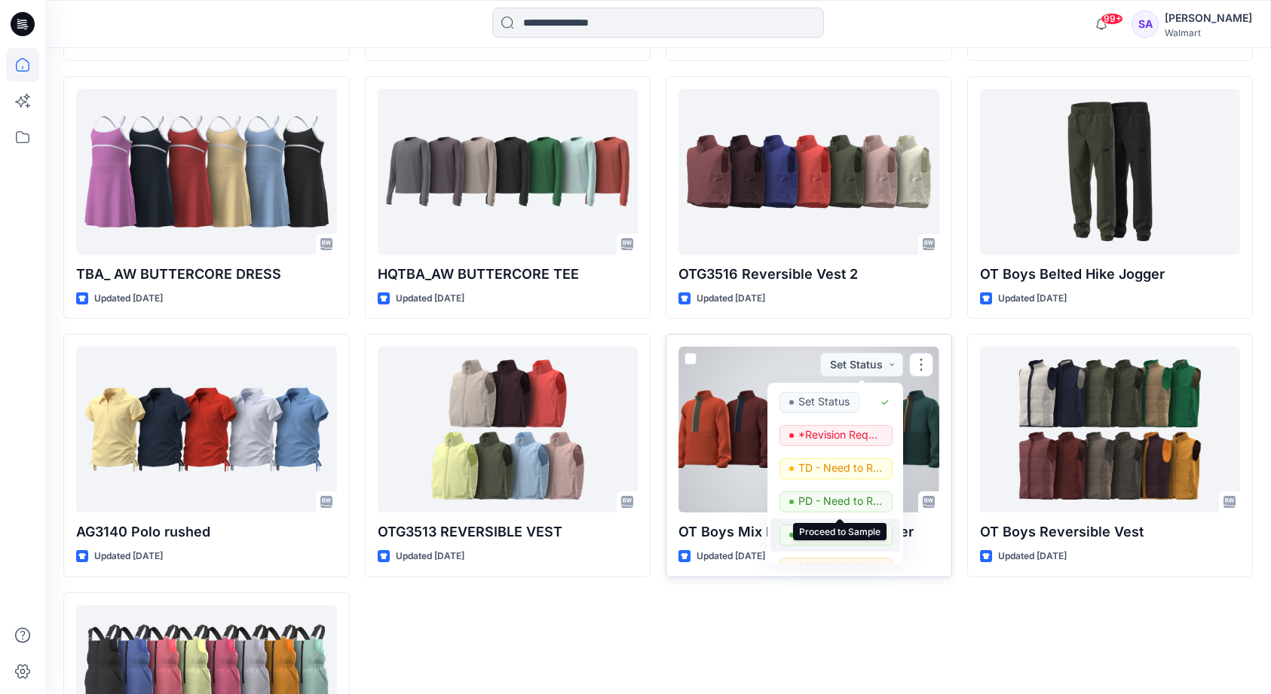
click at [848, 525] on p "Proceed to Sample" at bounding box center [840, 535] width 84 height 20
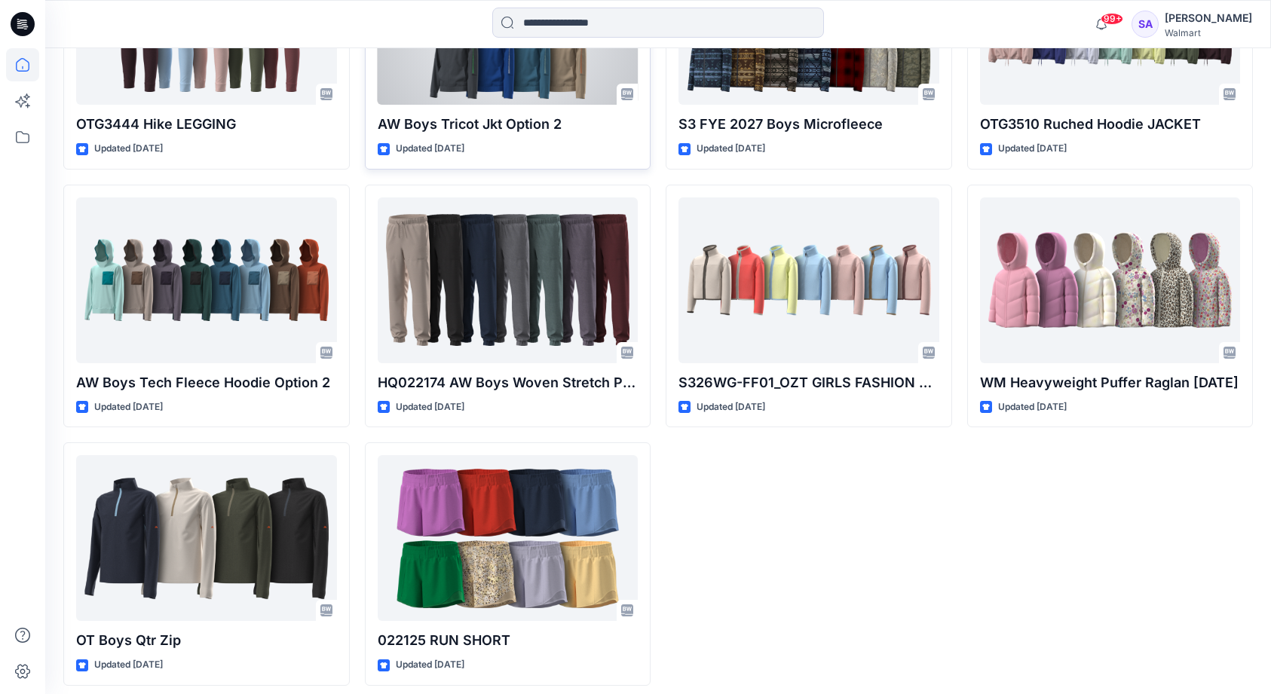
scroll to position [0, 0]
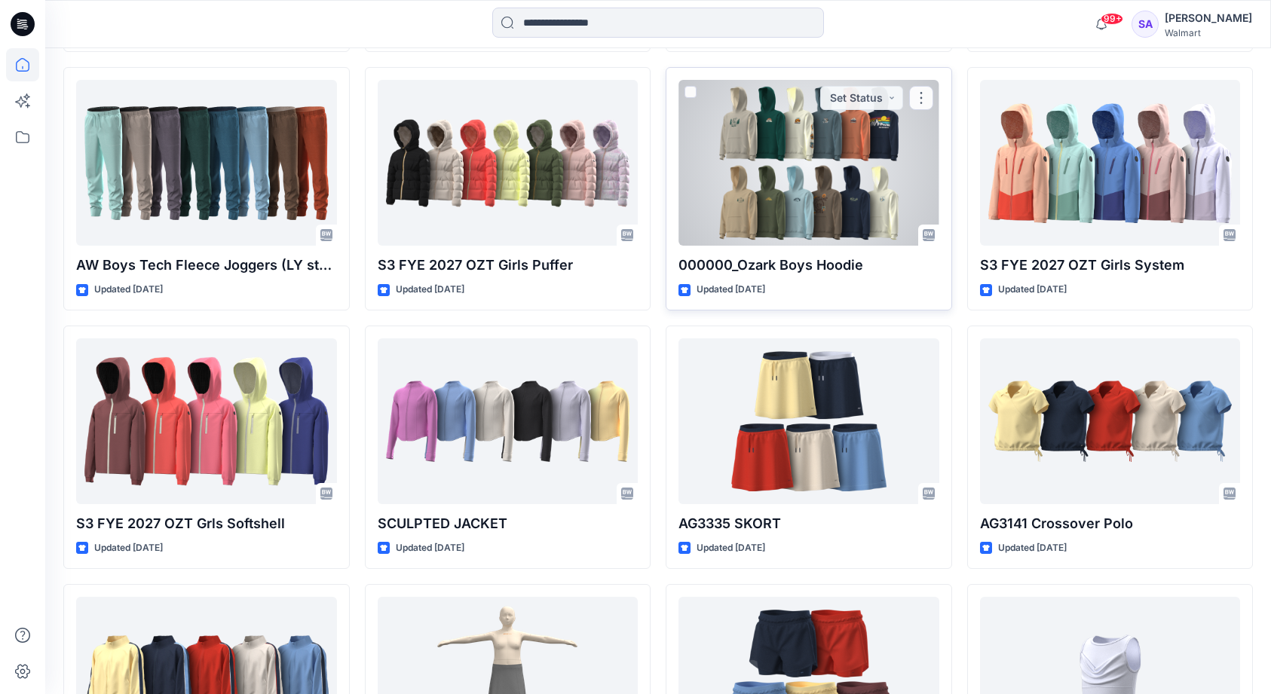
click at [890, 209] on div at bounding box center [809, 163] width 261 height 166
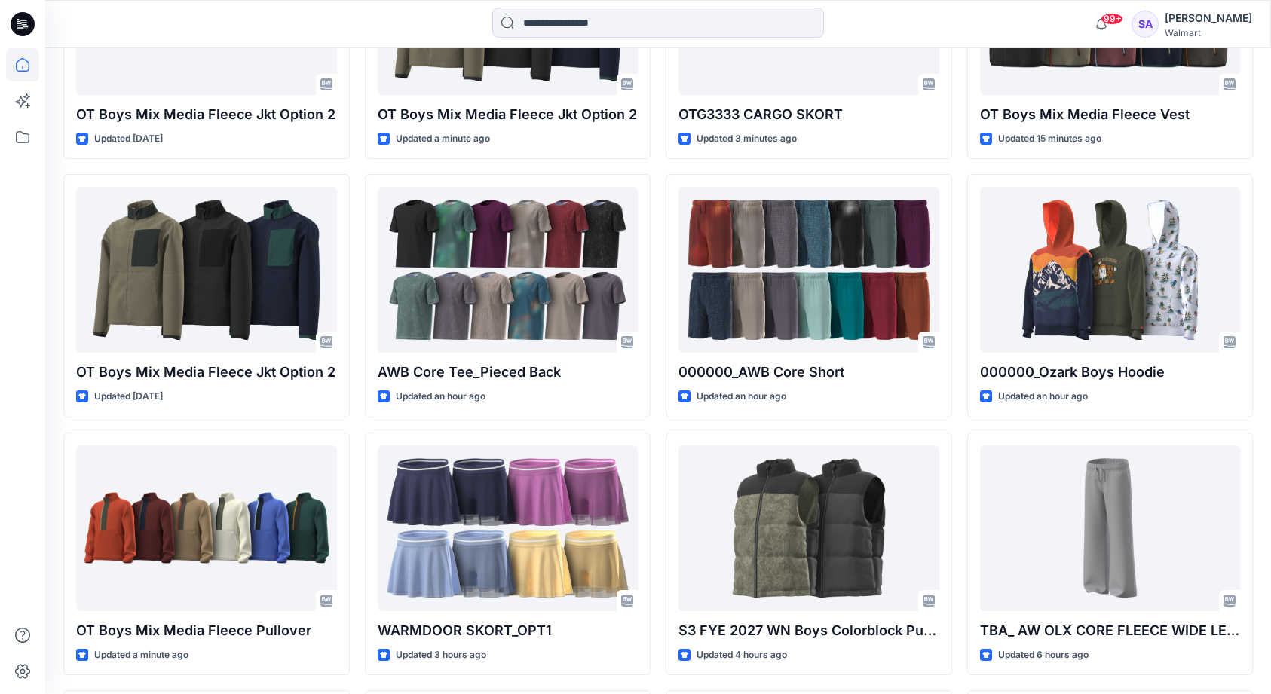
scroll to position [501, 0]
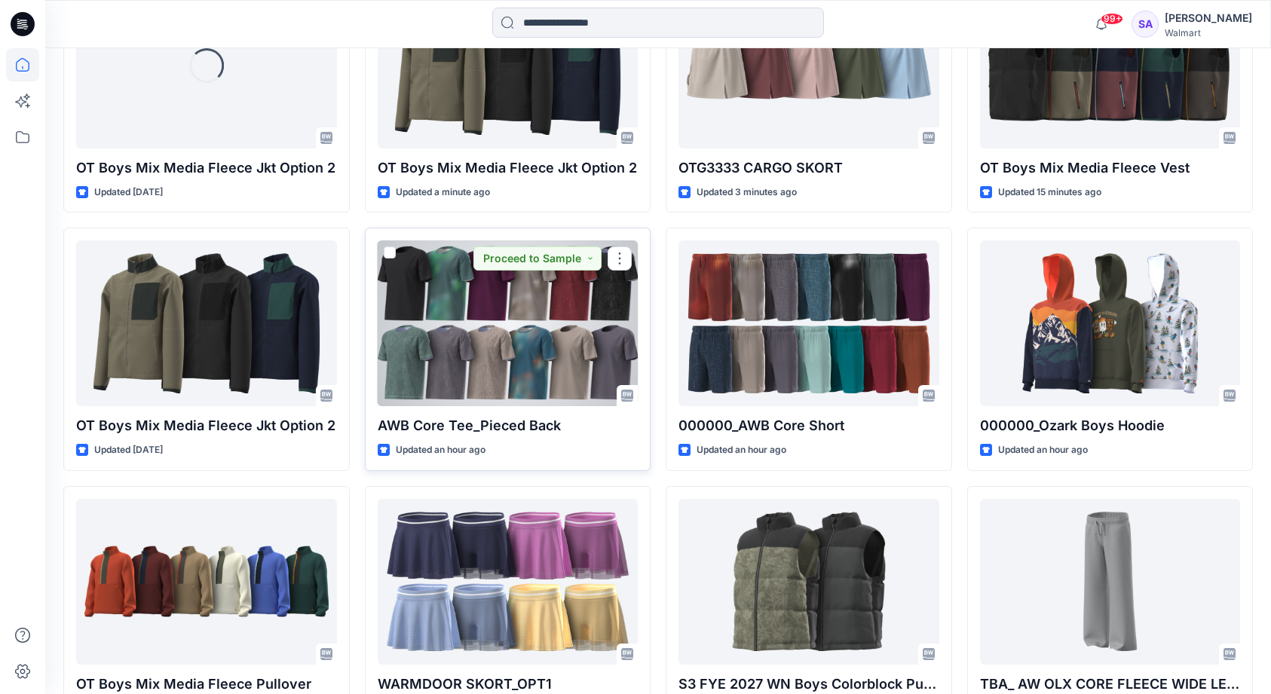
click at [547, 333] on div at bounding box center [508, 323] width 261 height 166
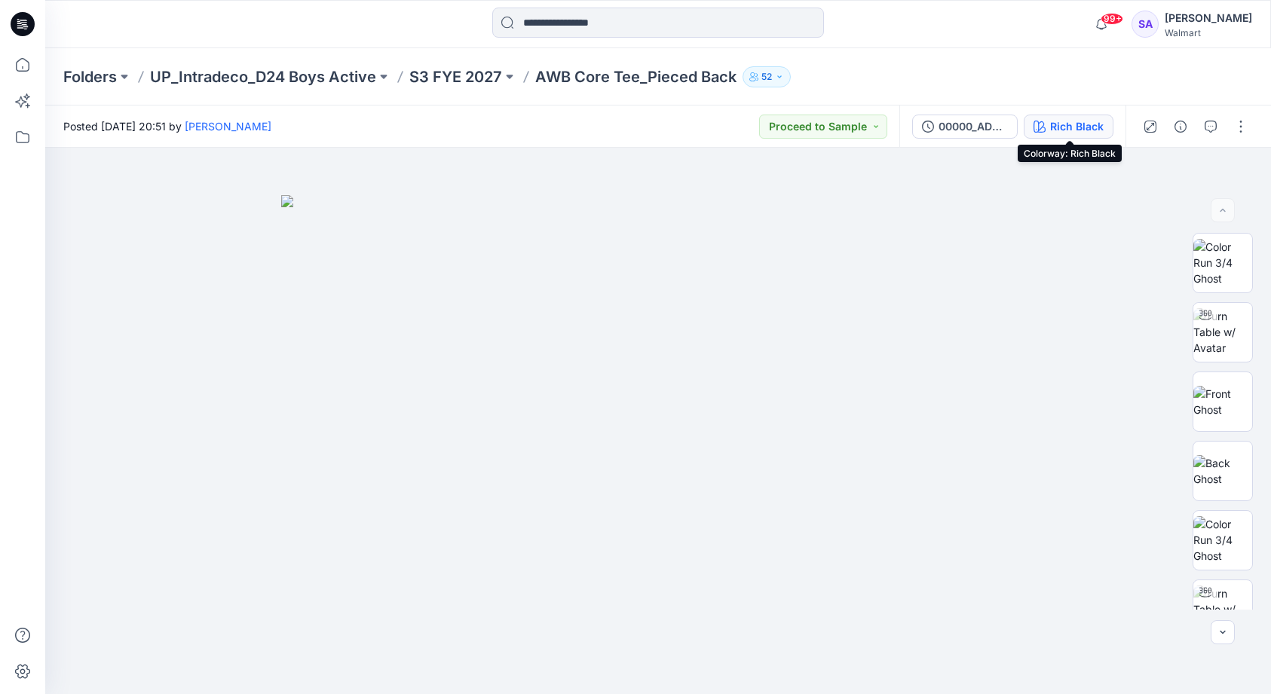
click at [1077, 118] on div "Rich Black" at bounding box center [1077, 126] width 54 height 17
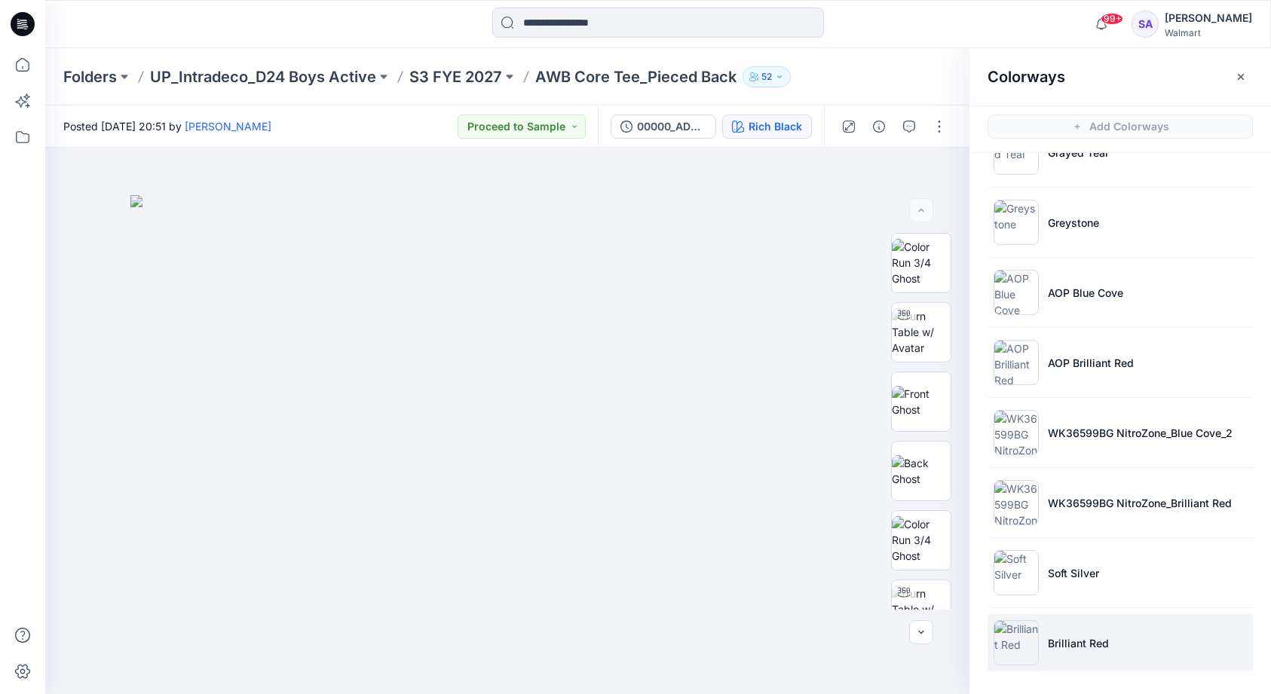
scroll to position [1236, 0]
click at [1075, 649] on p "Brilliant Red" at bounding box center [1078, 644] width 61 height 16
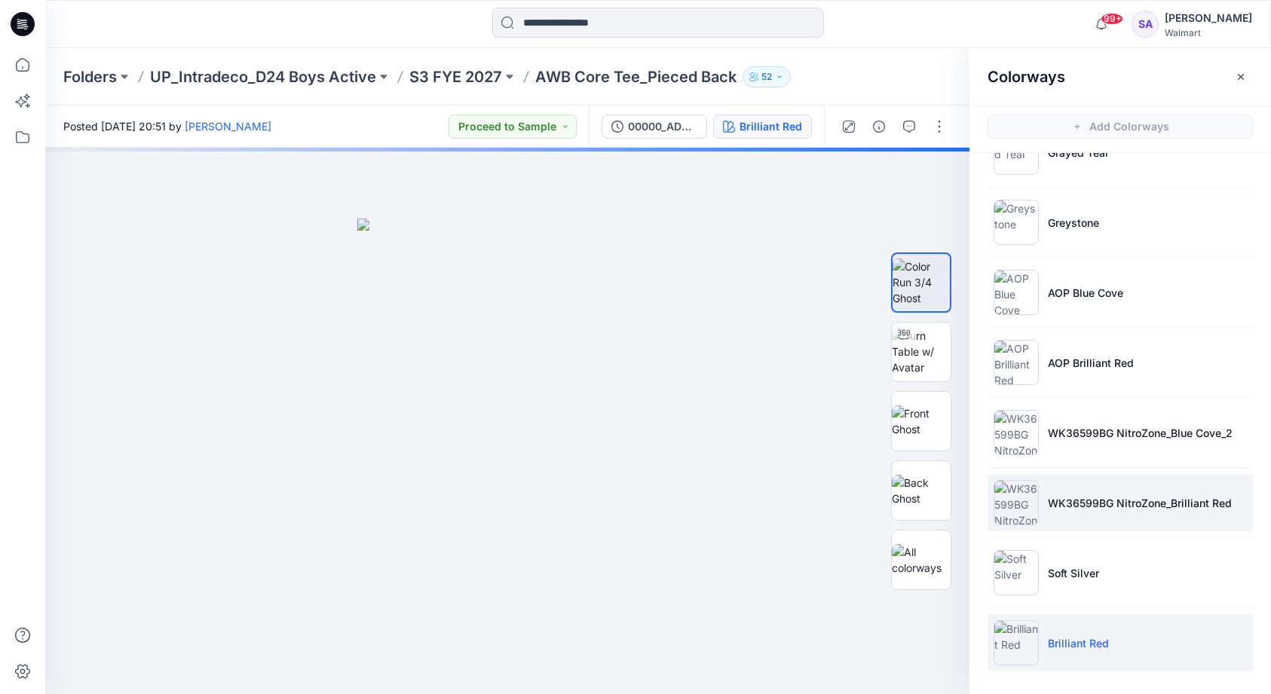
click at [1080, 513] on li "WK36599BG NitroZone_Brilliant Red" at bounding box center [1120, 502] width 265 height 57
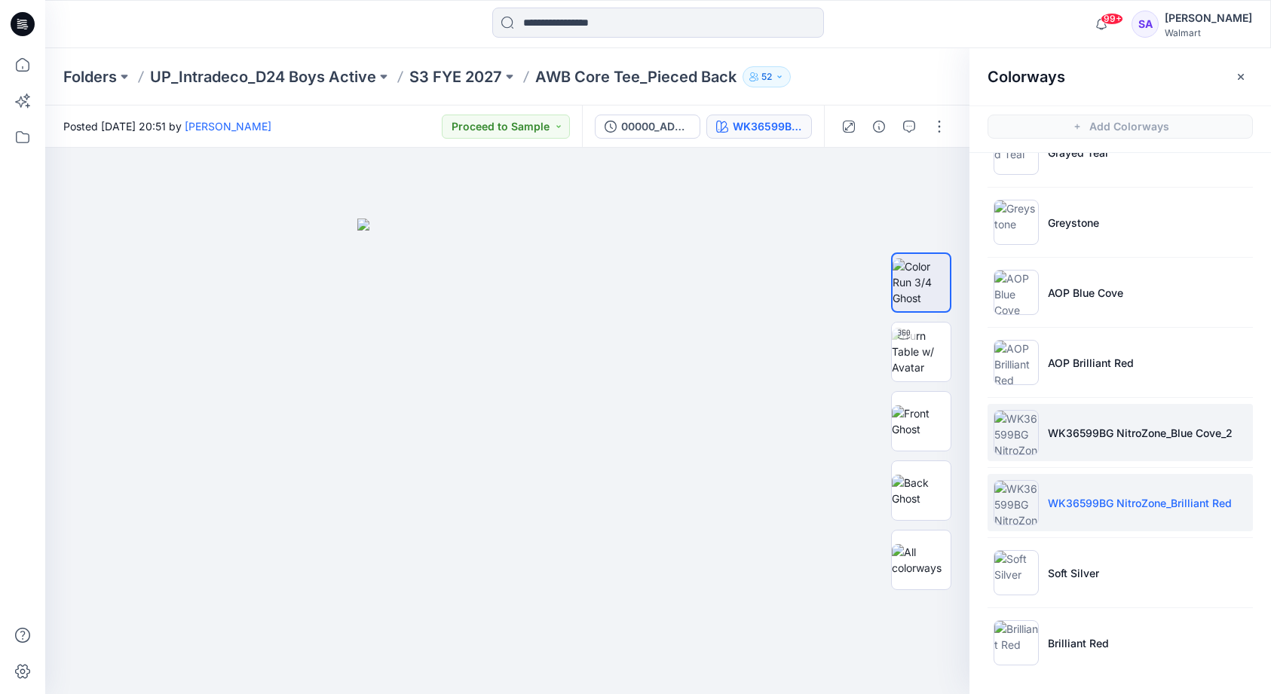
click at [1071, 434] on p "WK36599BG NitroZone_Blue Cove_2" at bounding box center [1140, 433] width 185 height 16
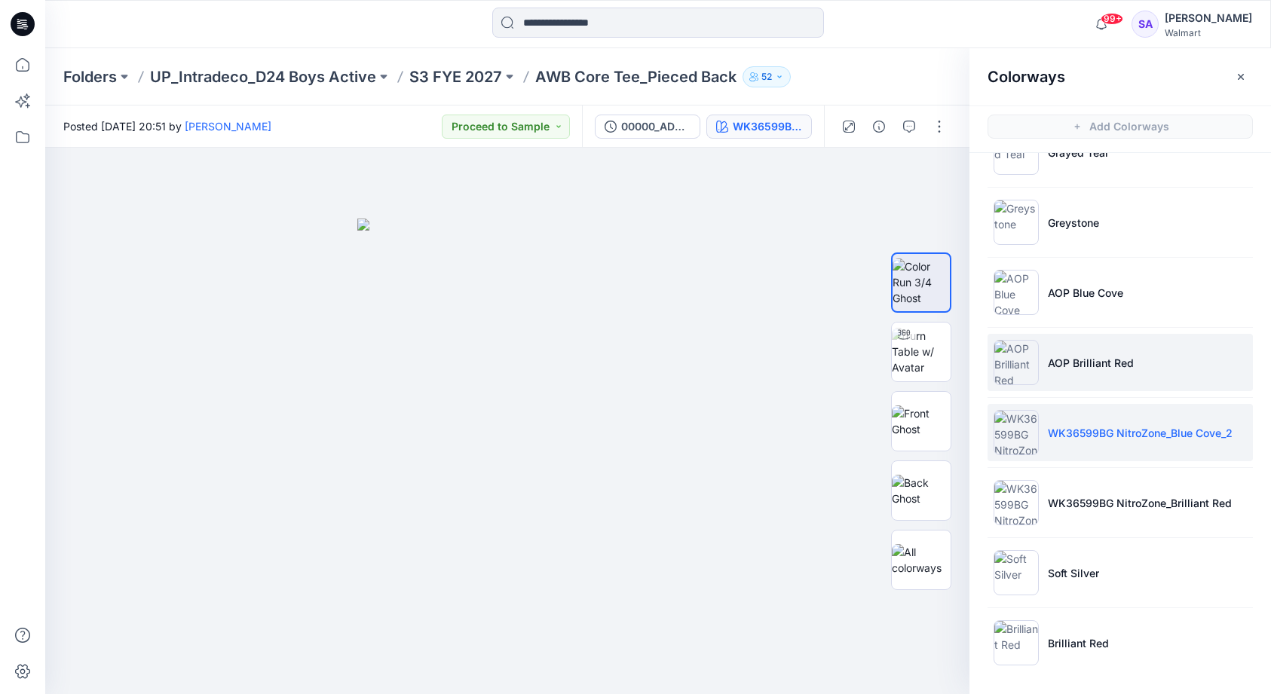
click at [1077, 357] on p "AOP Brilliant Red" at bounding box center [1091, 363] width 86 height 16
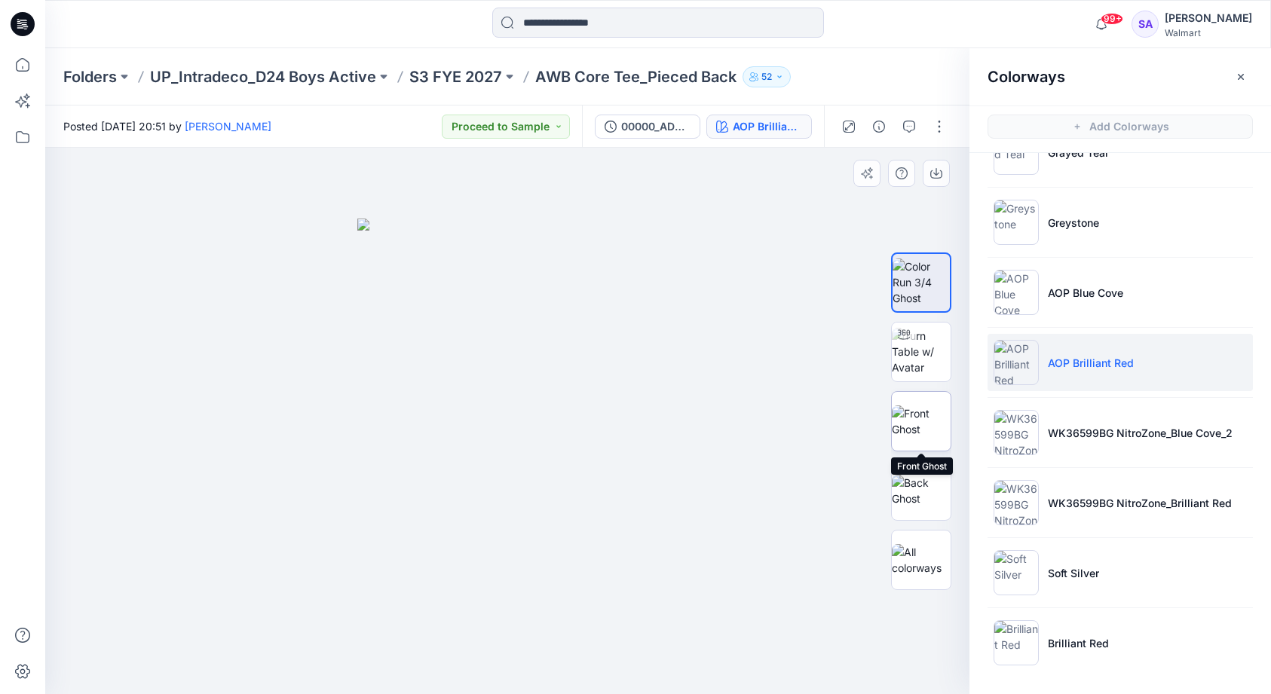
click at [931, 435] on img at bounding box center [921, 422] width 59 height 32
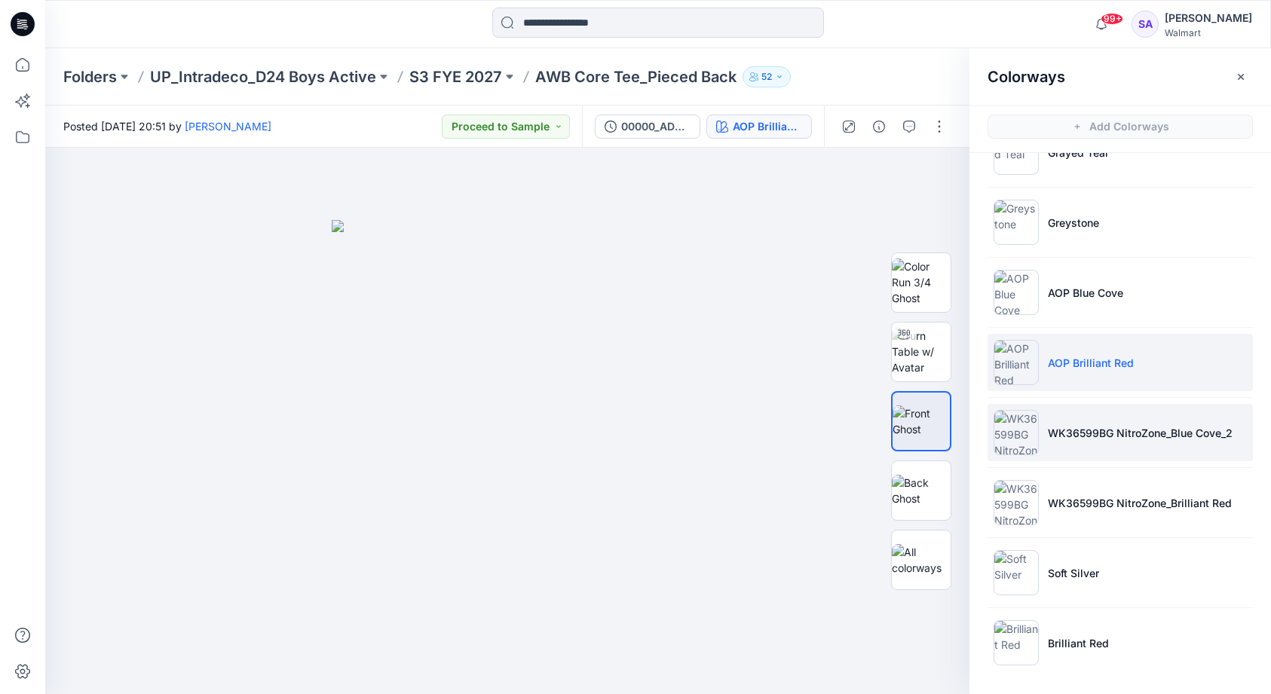
click at [1160, 440] on p "WK36599BG NitroZone_Blue Cove_2" at bounding box center [1140, 433] width 185 height 16
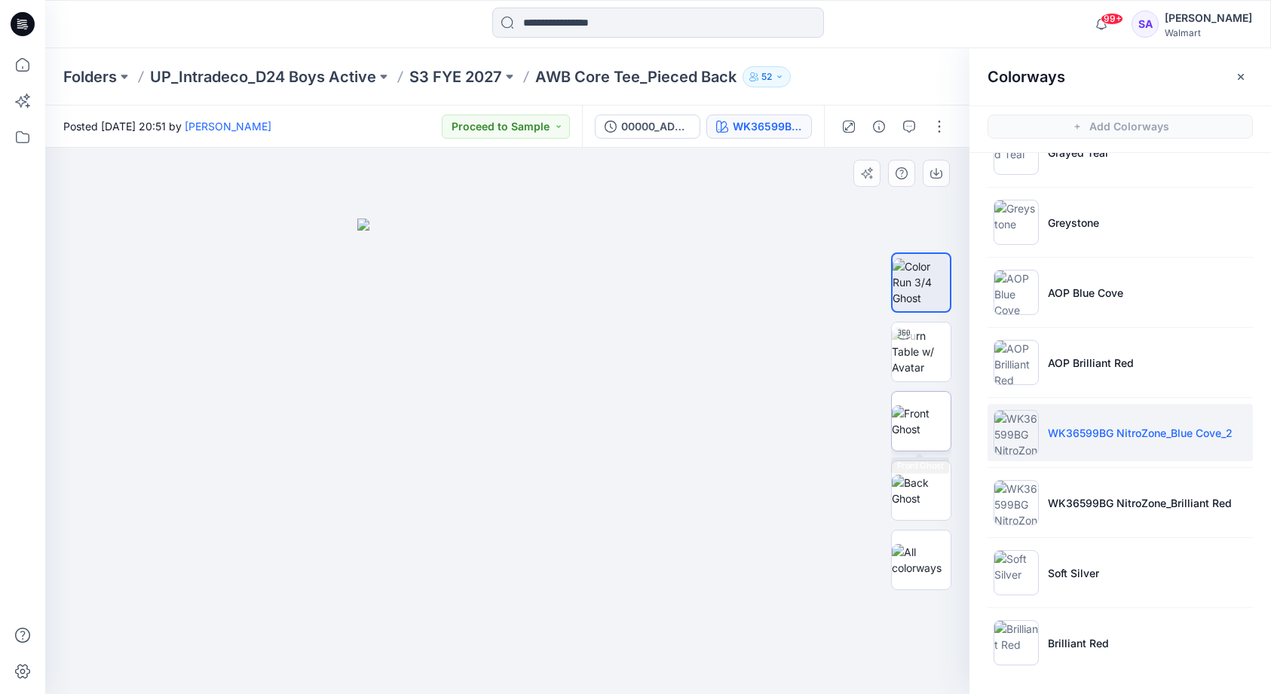
click at [912, 418] on img at bounding box center [921, 422] width 59 height 32
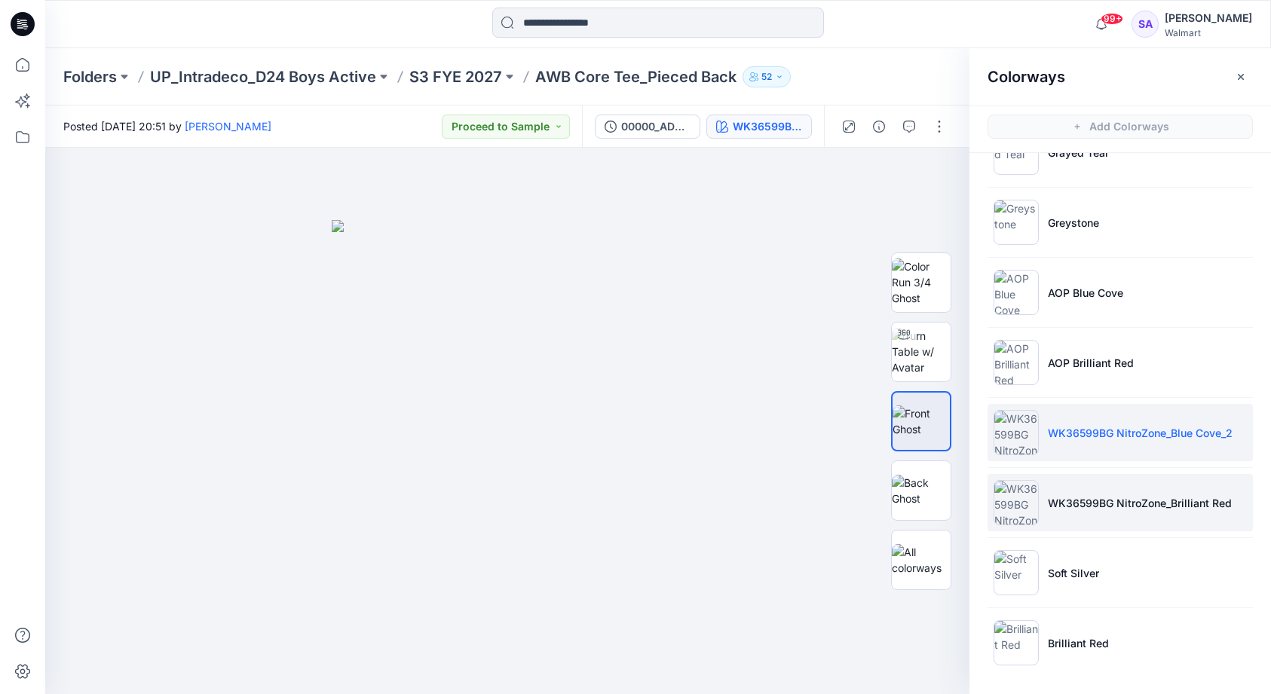
click at [1066, 497] on p "WK36599BG NitroZone_Brilliant Red" at bounding box center [1140, 503] width 184 height 16
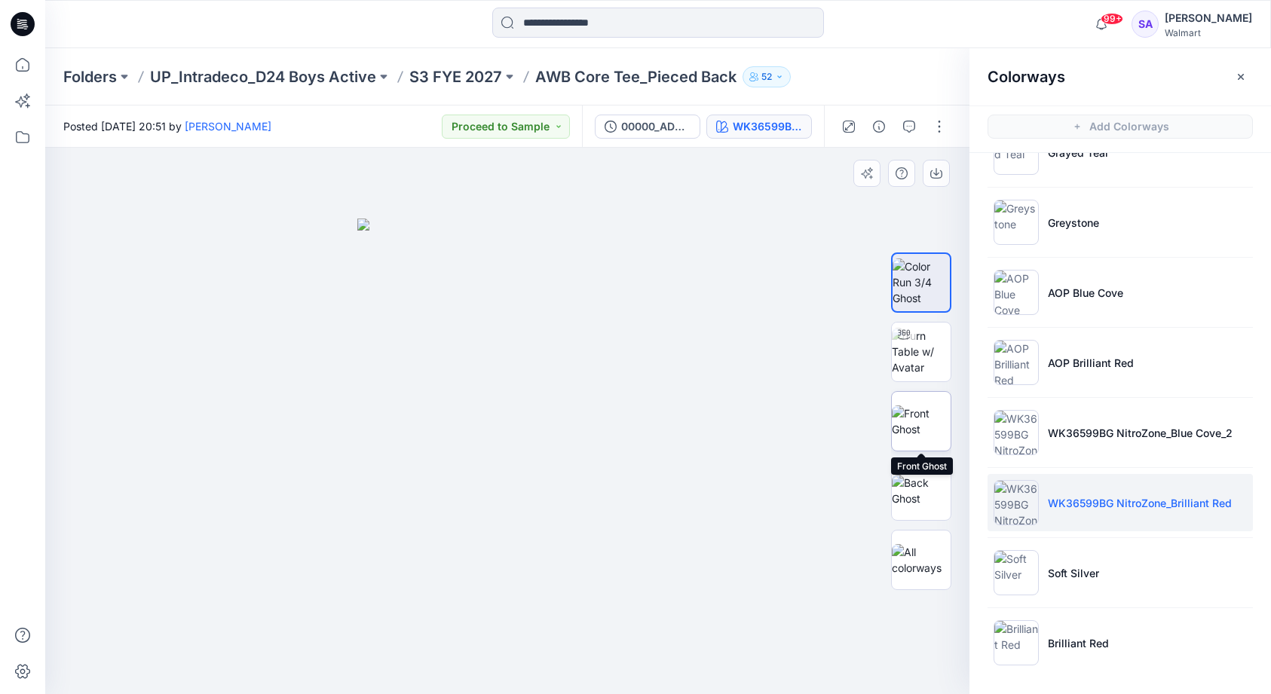
click at [925, 413] on img at bounding box center [921, 422] width 59 height 32
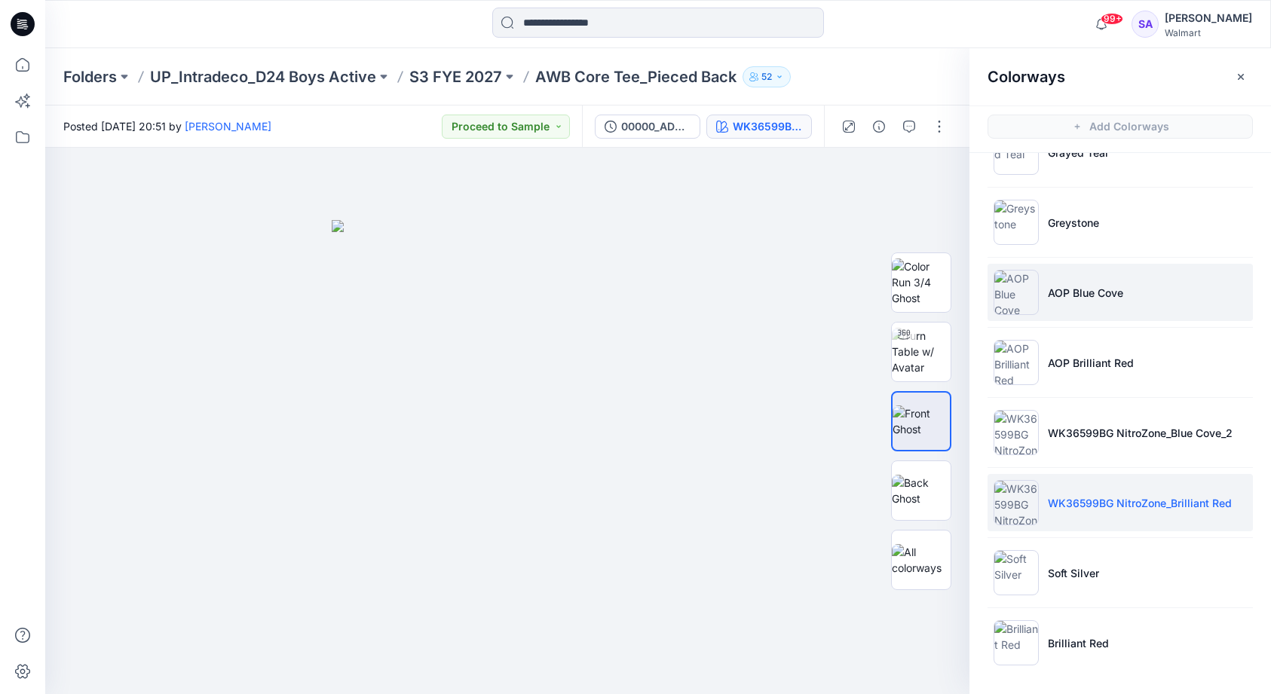
click at [1181, 311] on li "AOP Blue Cove" at bounding box center [1120, 292] width 265 height 57
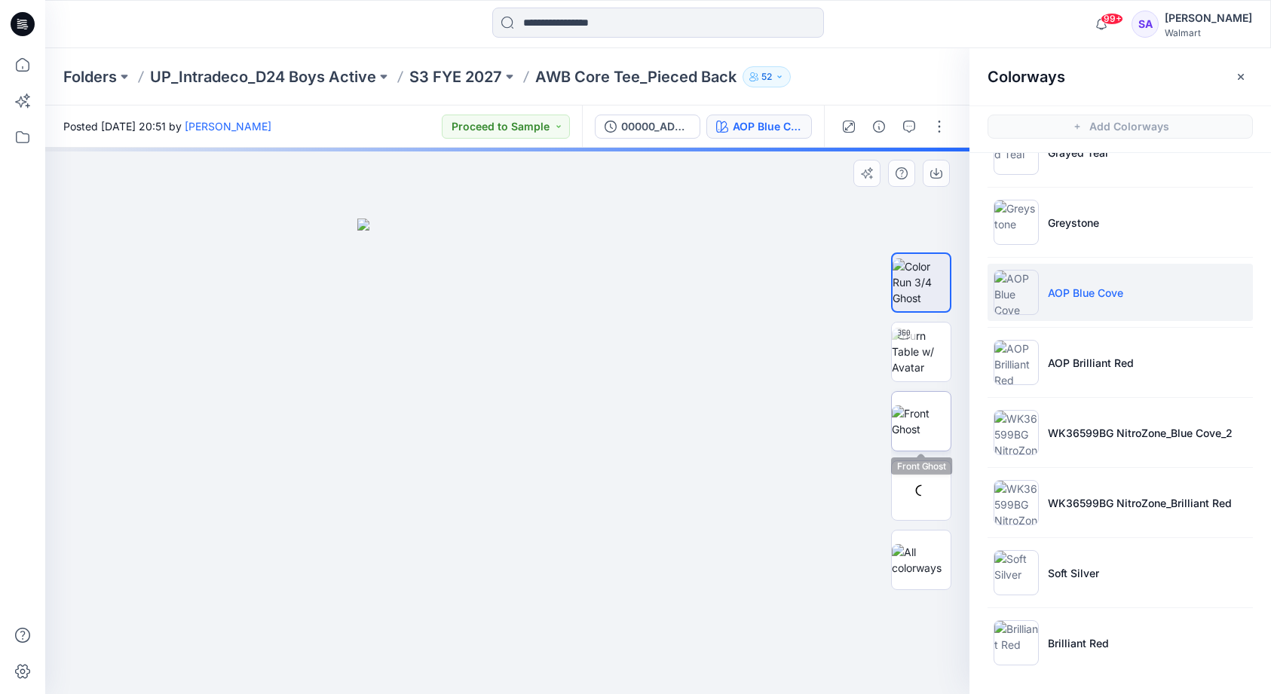
click at [923, 422] on img at bounding box center [921, 422] width 59 height 32
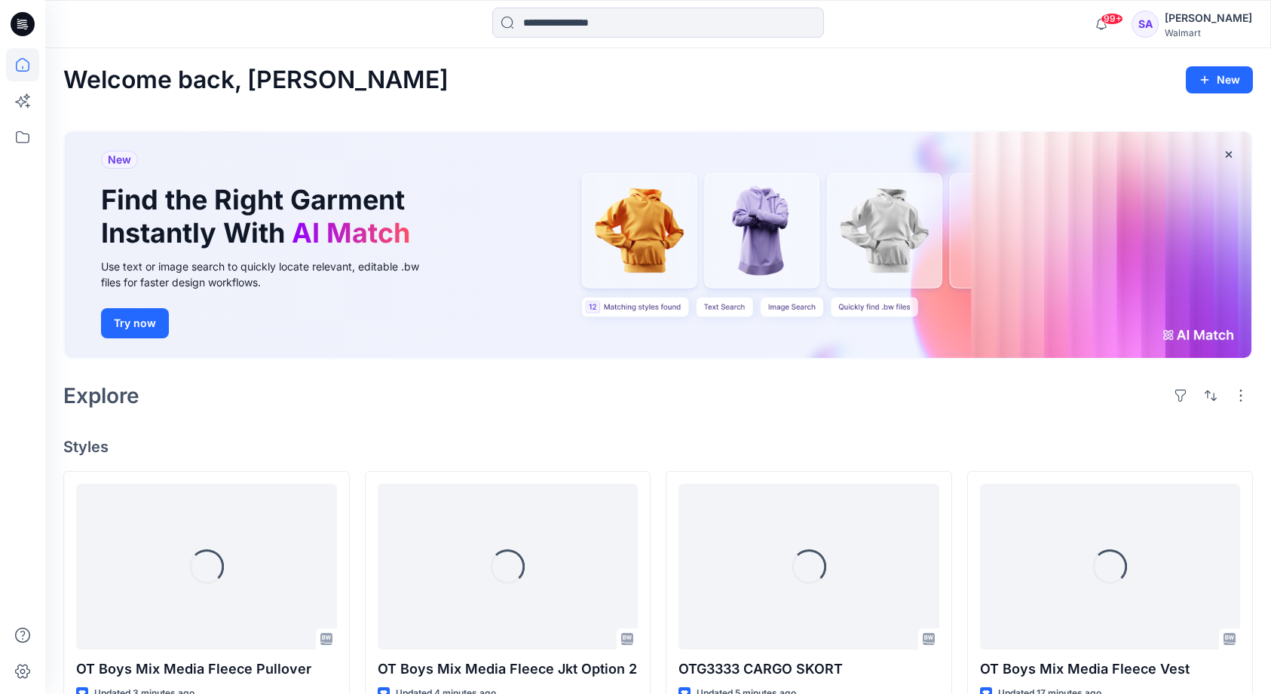
scroll to position [501, 0]
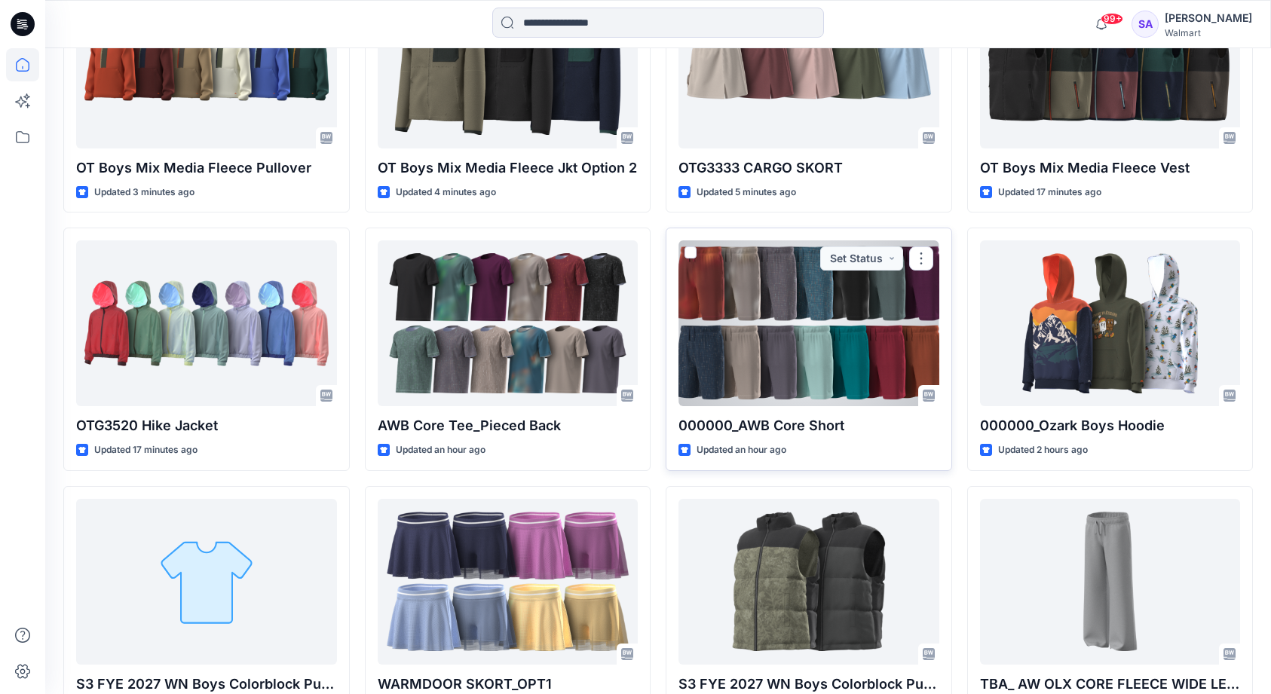
click at [827, 363] on div at bounding box center [809, 323] width 261 height 166
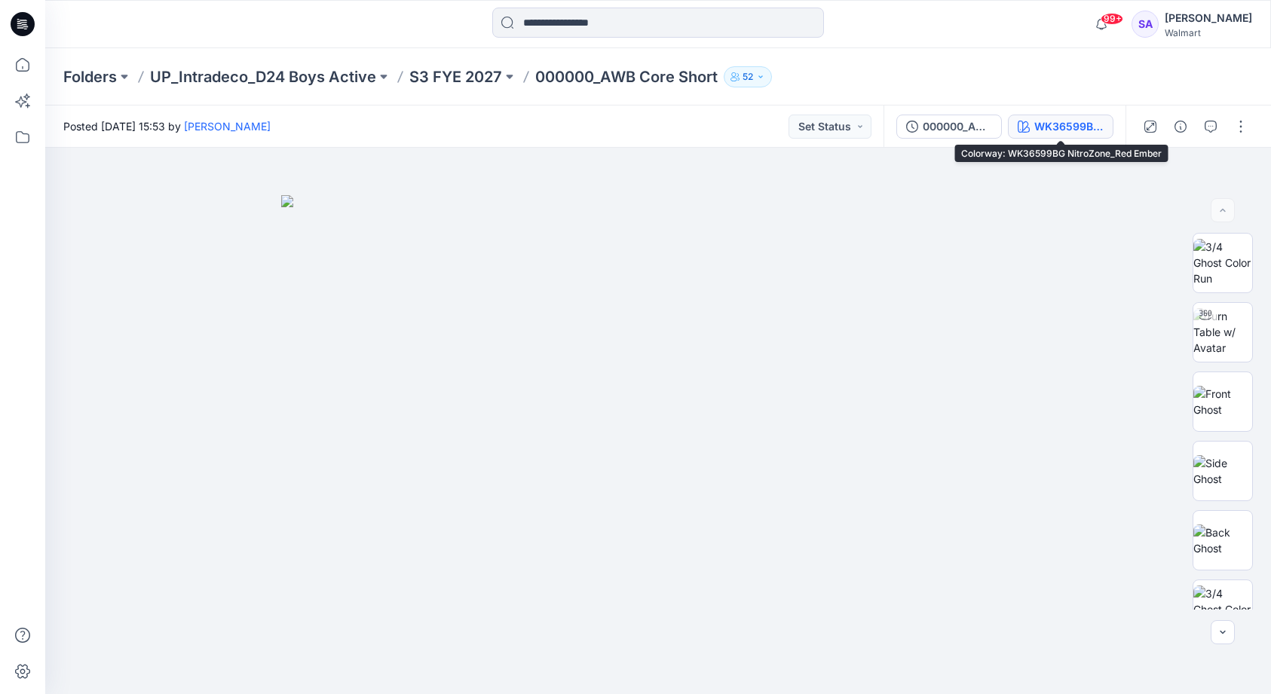
click at [1056, 130] on div "WK36599BG NitroZone_Red Ember" at bounding box center [1068, 126] width 69 height 17
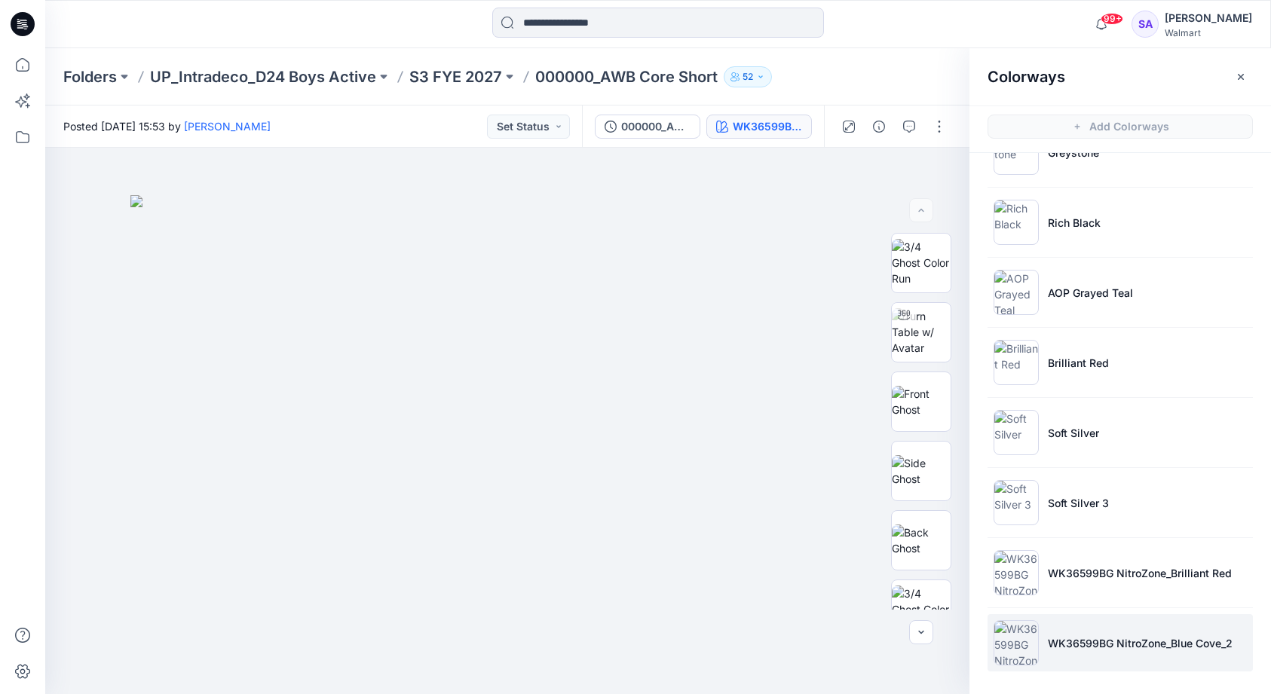
scroll to position [1096, 0]
click at [1059, 641] on p "WK36599BG NitroZone_Blue Cove_2" at bounding box center [1140, 644] width 185 height 16
click at [893, 406] on img at bounding box center [921, 402] width 59 height 32
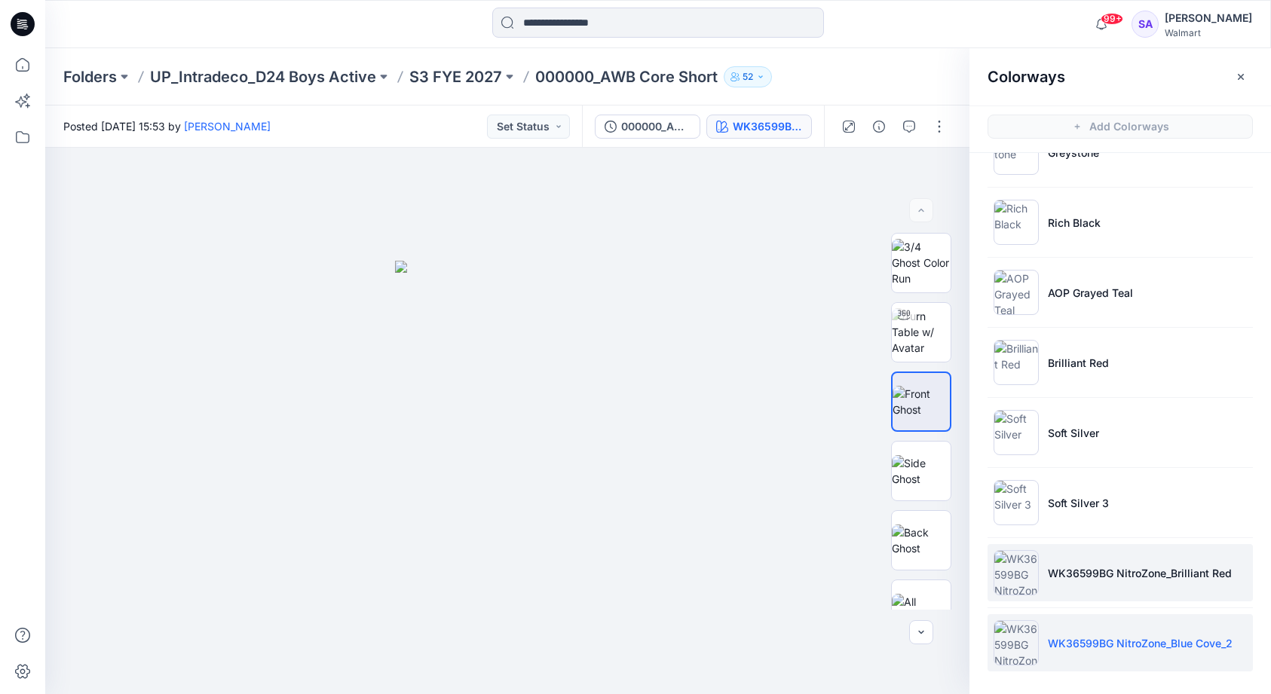
click at [1079, 571] on p "WK36599BG NitroZone_Brilliant Red" at bounding box center [1140, 573] width 184 height 16
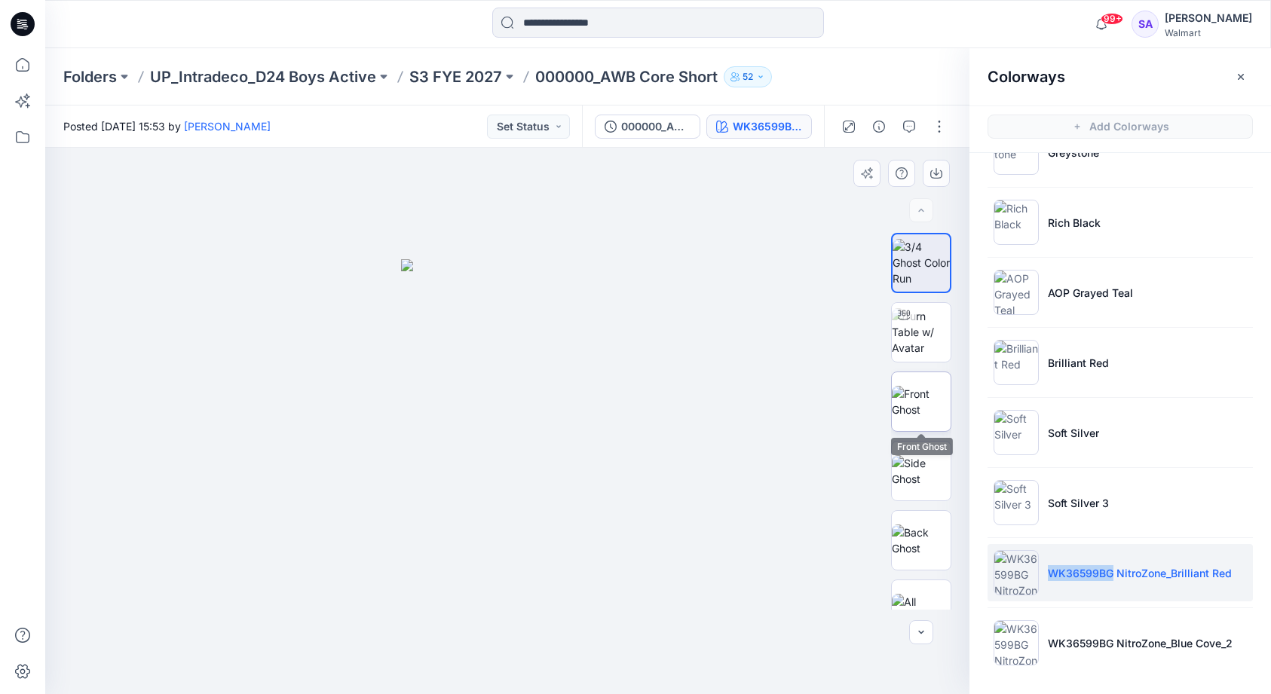
click at [939, 407] on img at bounding box center [921, 402] width 59 height 32
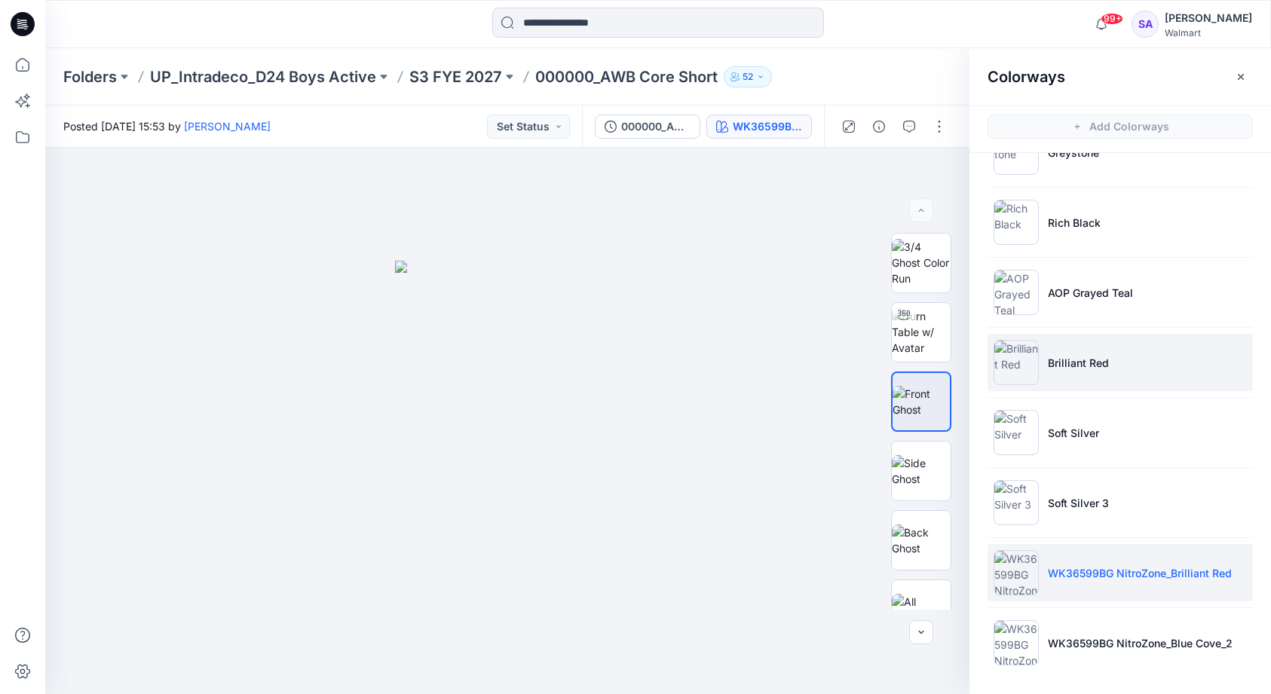
click at [1071, 355] on p "Brilliant Red" at bounding box center [1078, 363] width 61 height 16
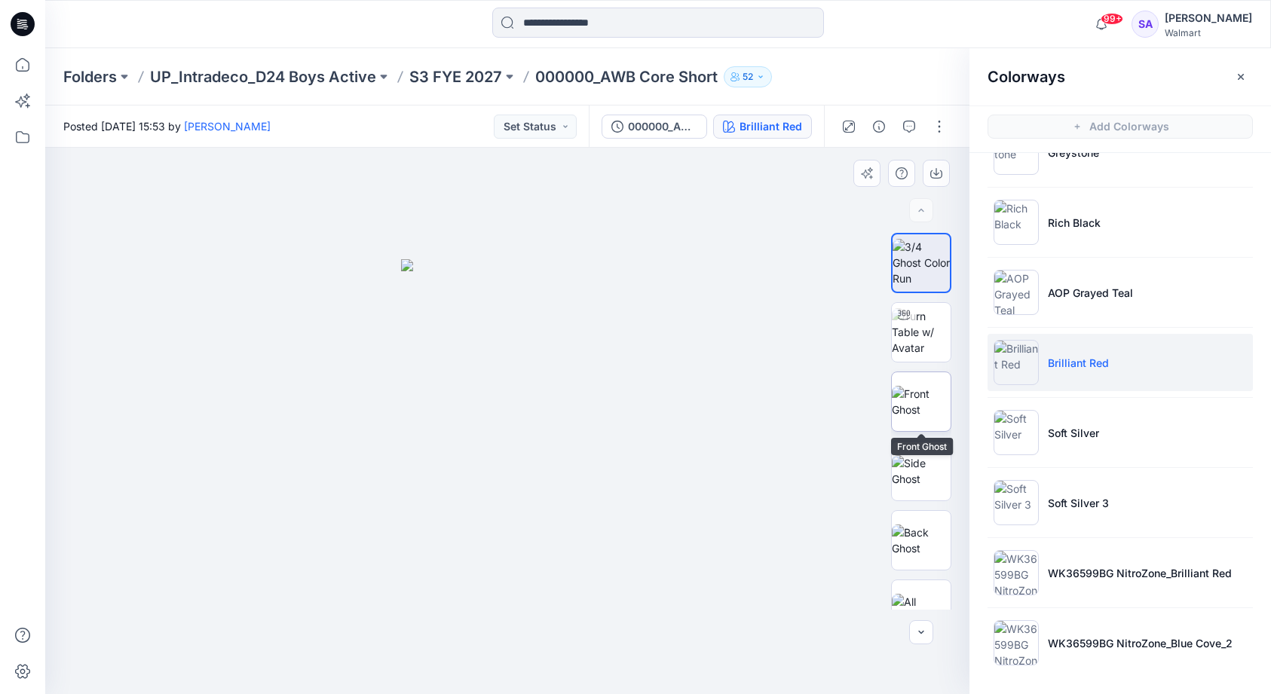
click at [939, 400] on img at bounding box center [921, 402] width 59 height 32
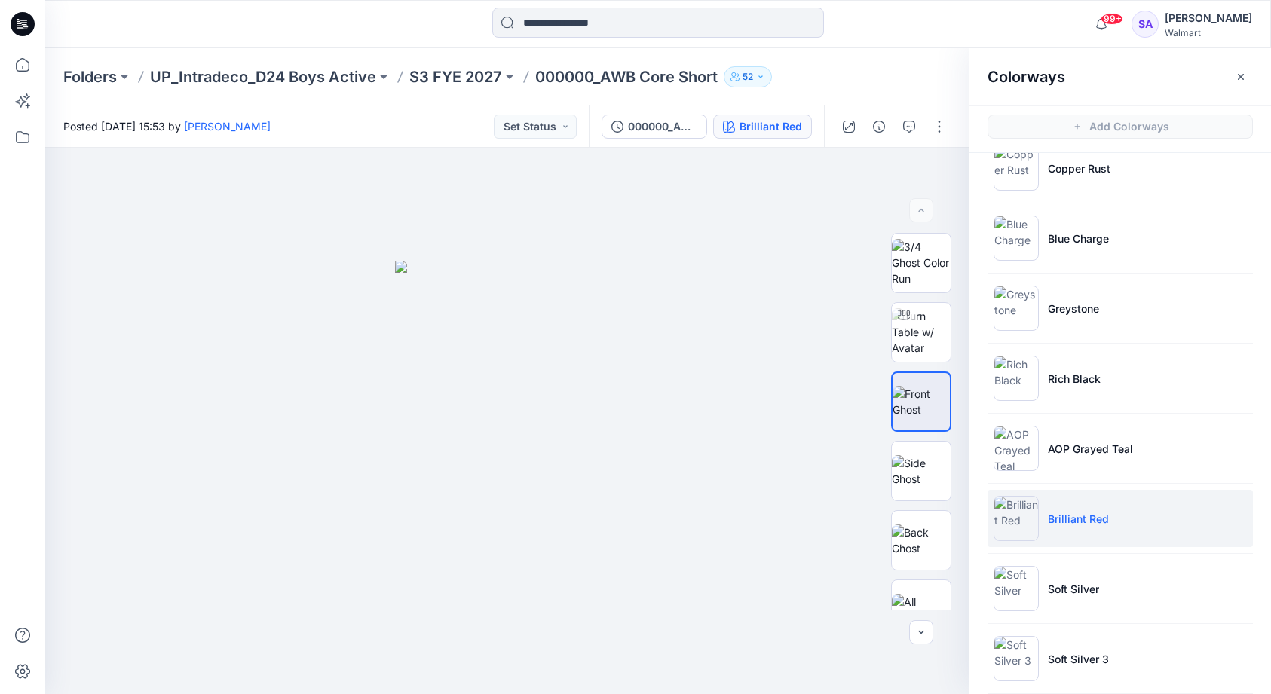
scroll to position [881, 0]
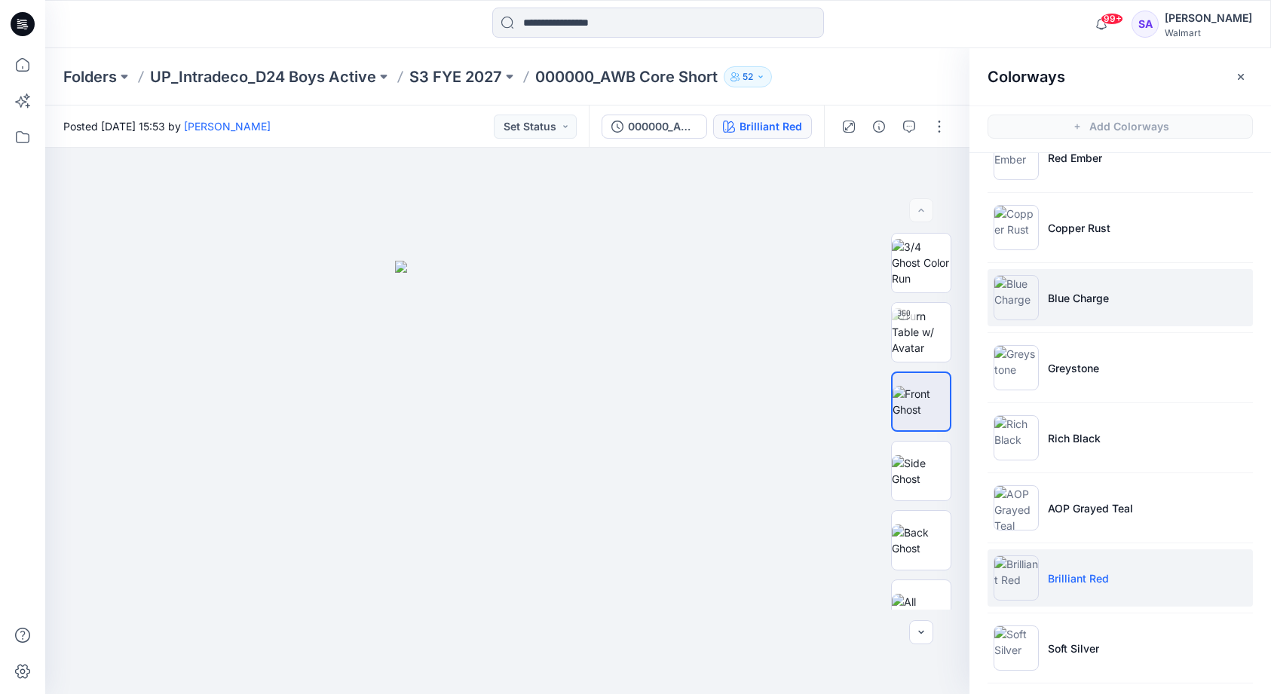
click at [1058, 291] on p "Blue Charge" at bounding box center [1078, 298] width 61 height 16
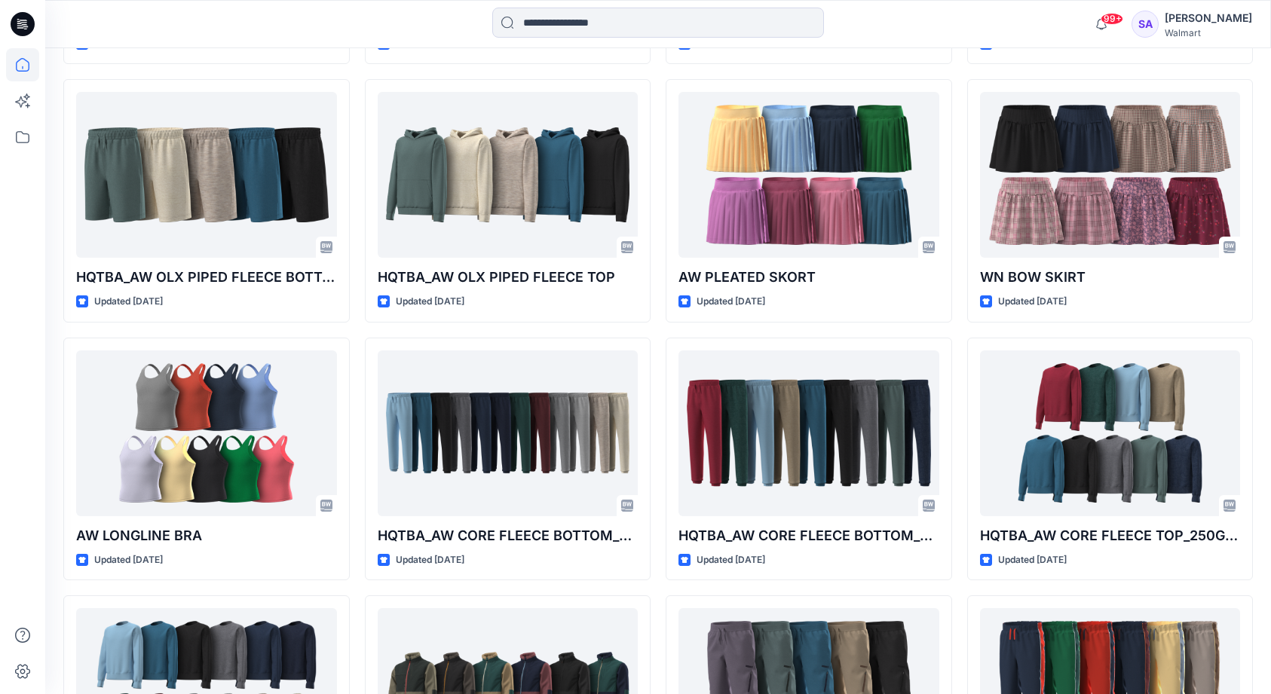
scroll to position [2676, 0]
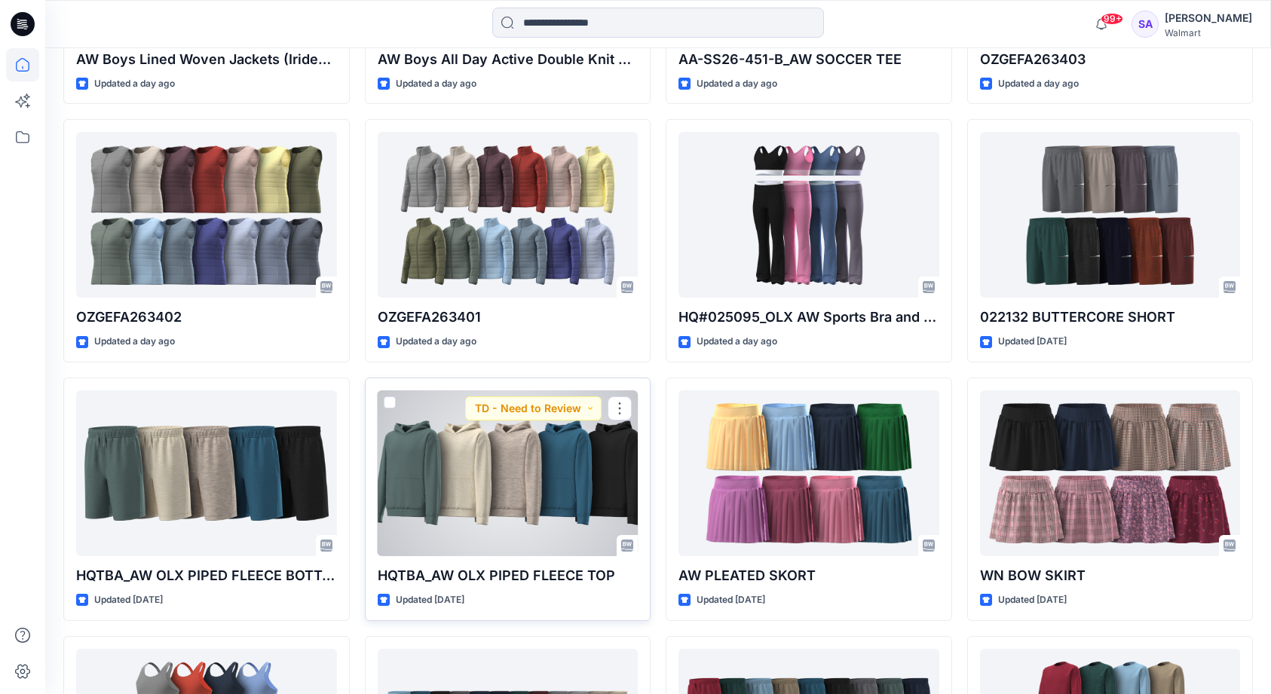
click at [494, 492] on div at bounding box center [508, 474] width 261 height 166
